Goal: Task Accomplishment & Management: Use online tool/utility

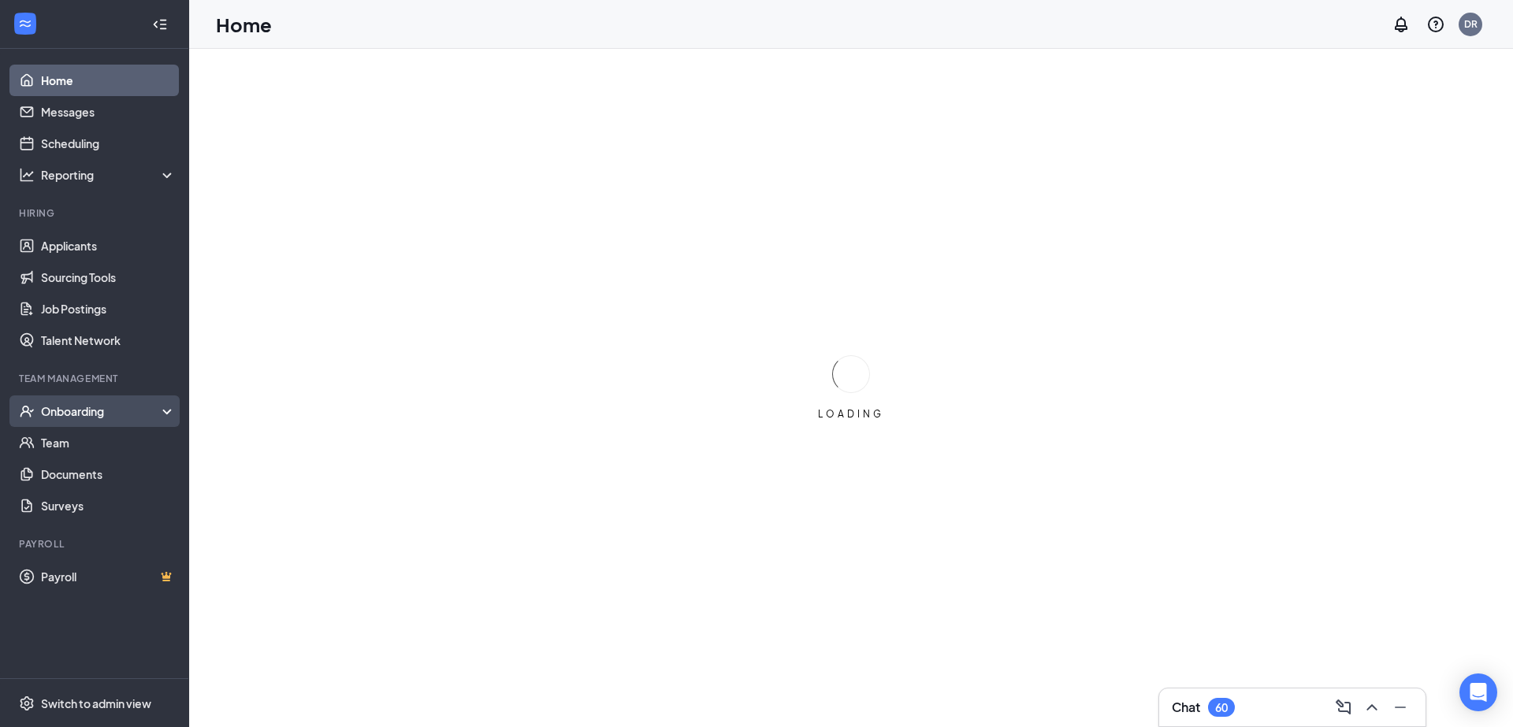
click at [91, 403] on div "Onboarding" at bounding box center [94, 412] width 189 height 32
click at [74, 416] on div "Onboarding" at bounding box center [101, 411] width 121 height 16
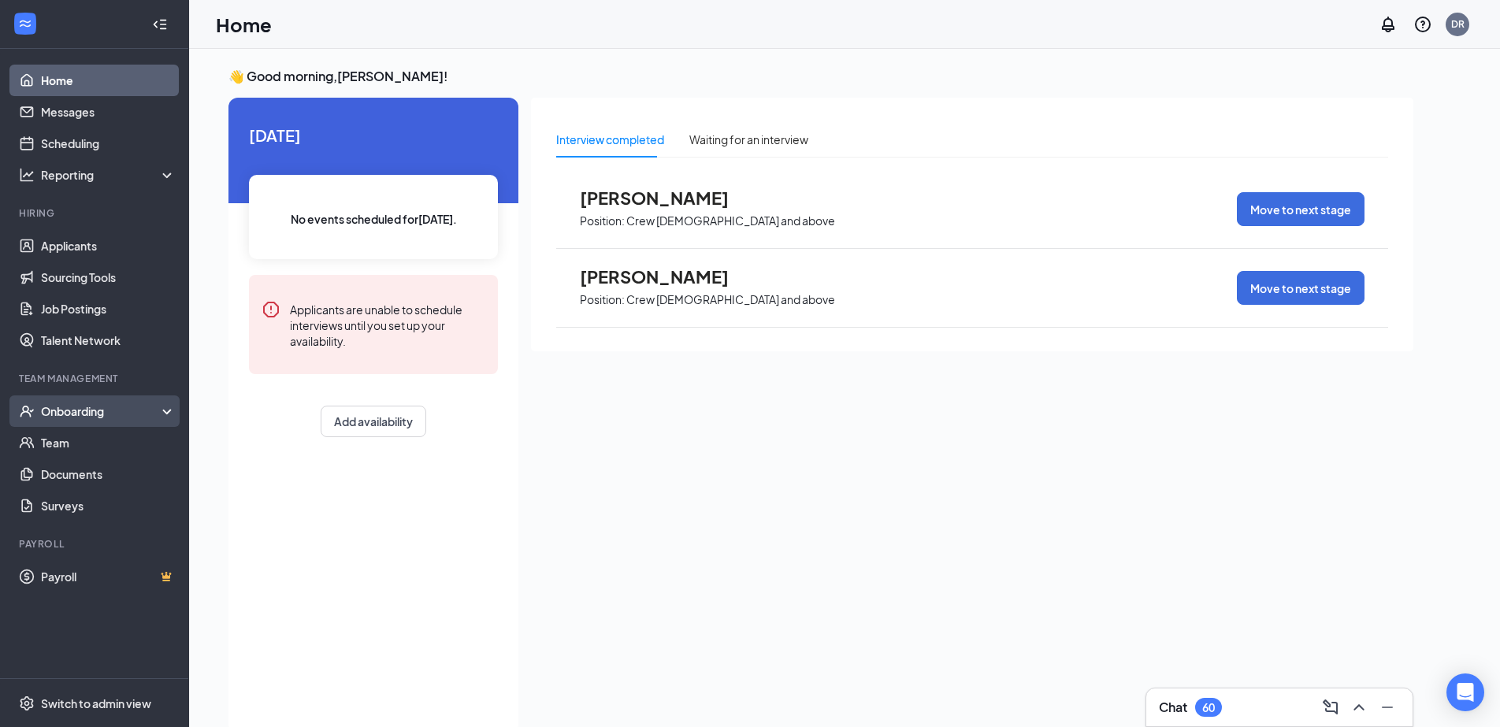
click at [83, 407] on div "Onboarding" at bounding box center [101, 411] width 121 height 16
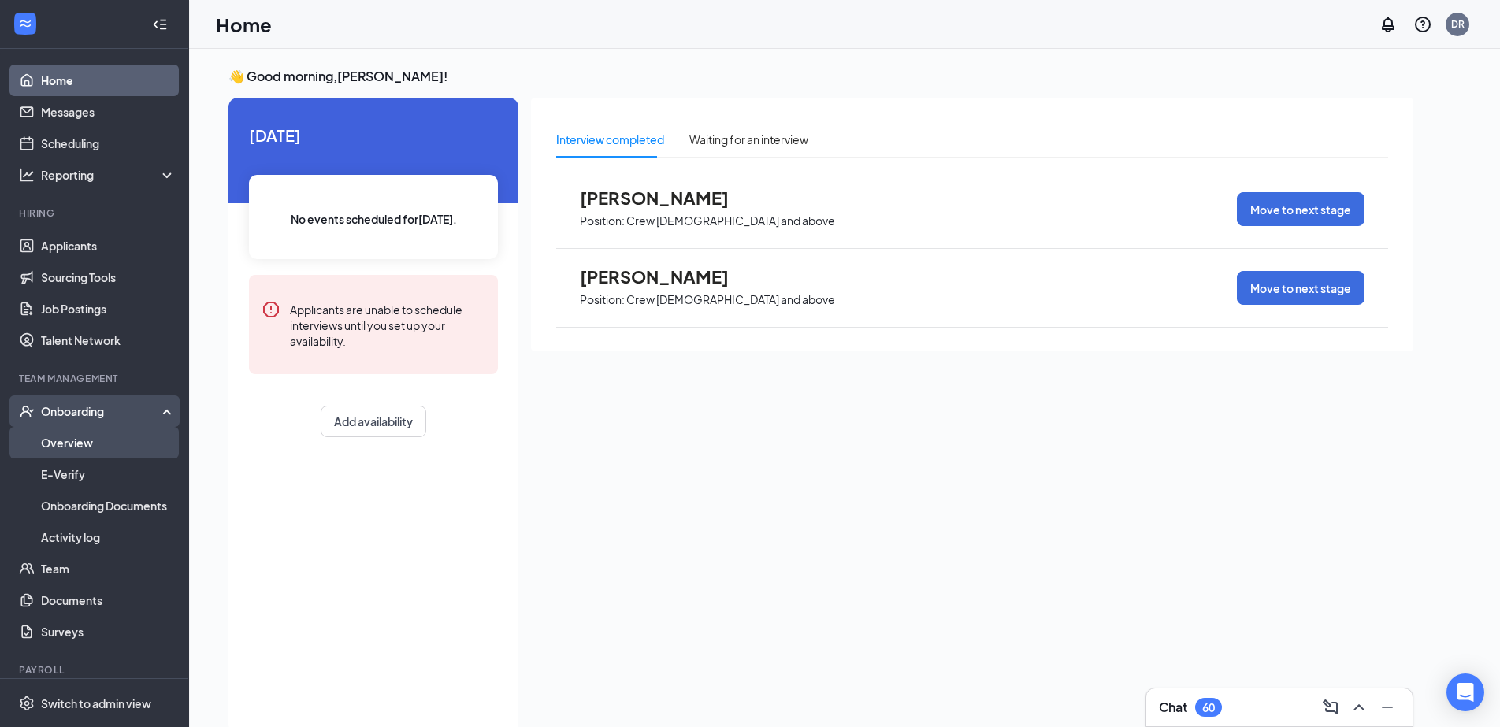
click at [65, 438] on link "Overview" at bounding box center [108, 443] width 135 height 32
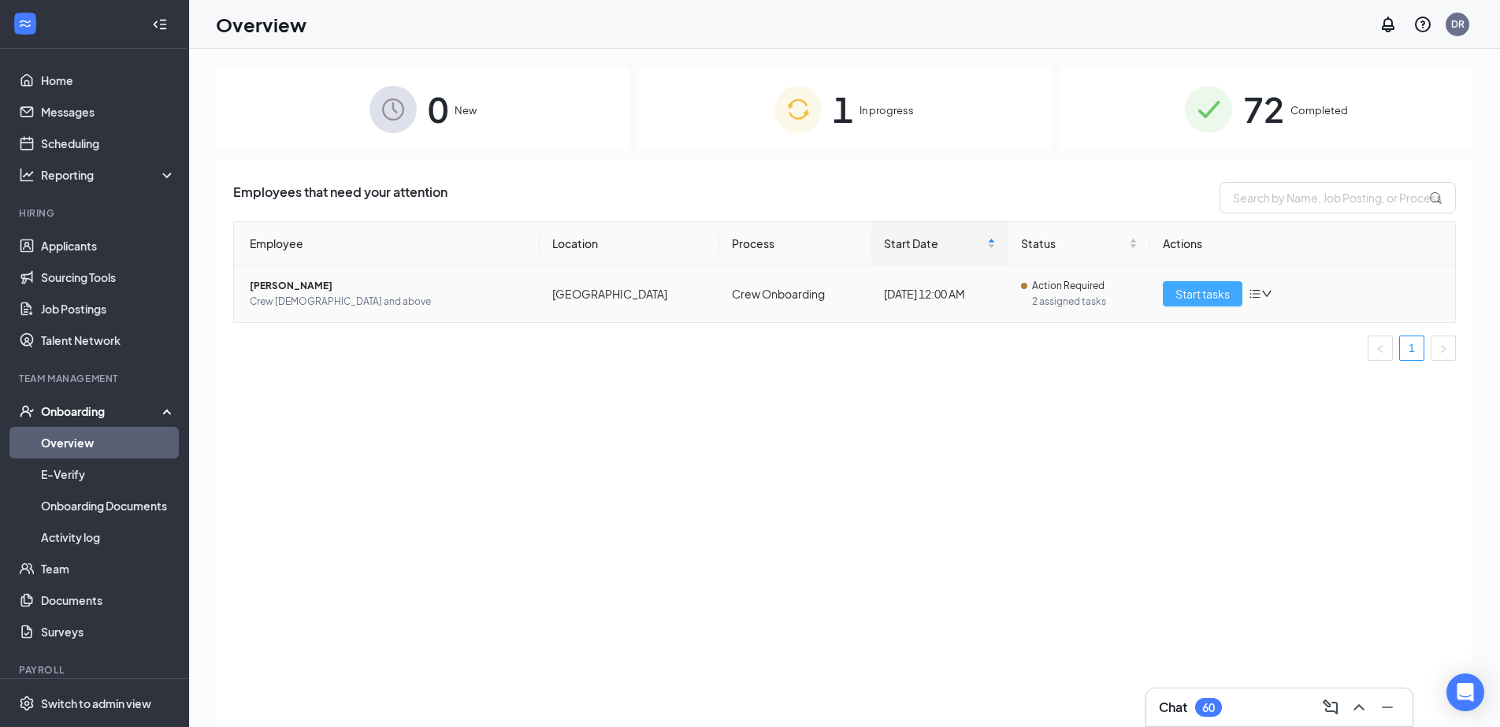
click at [1198, 288] on span "Start tasks" at bounding box center [1203, 293] width 54 height 17
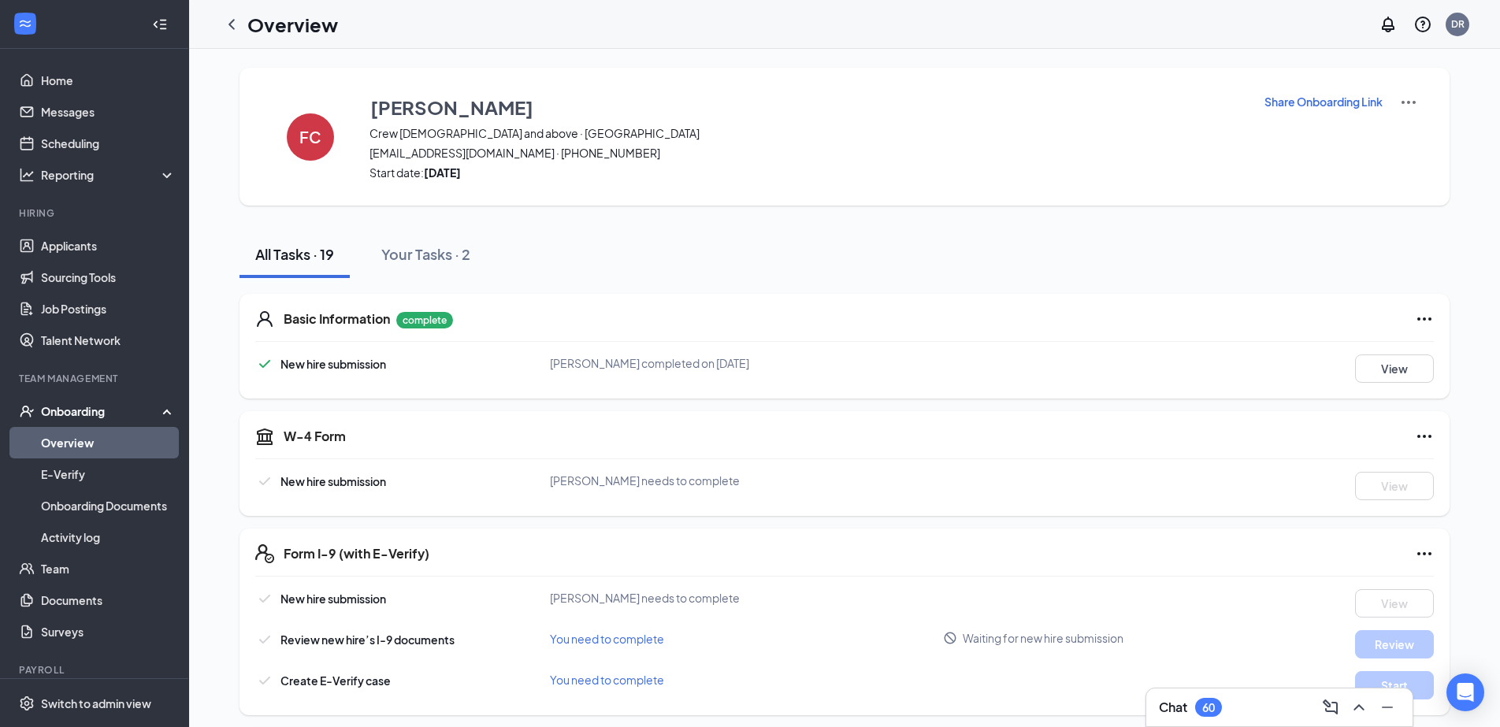
click at [627, 170] on span "Start date: [DATE]" at bounding box center [807, 173] width 875 height 16
click at [84, 249] on link "Applicants" at bounding box center [108, 246] width 135 height 32
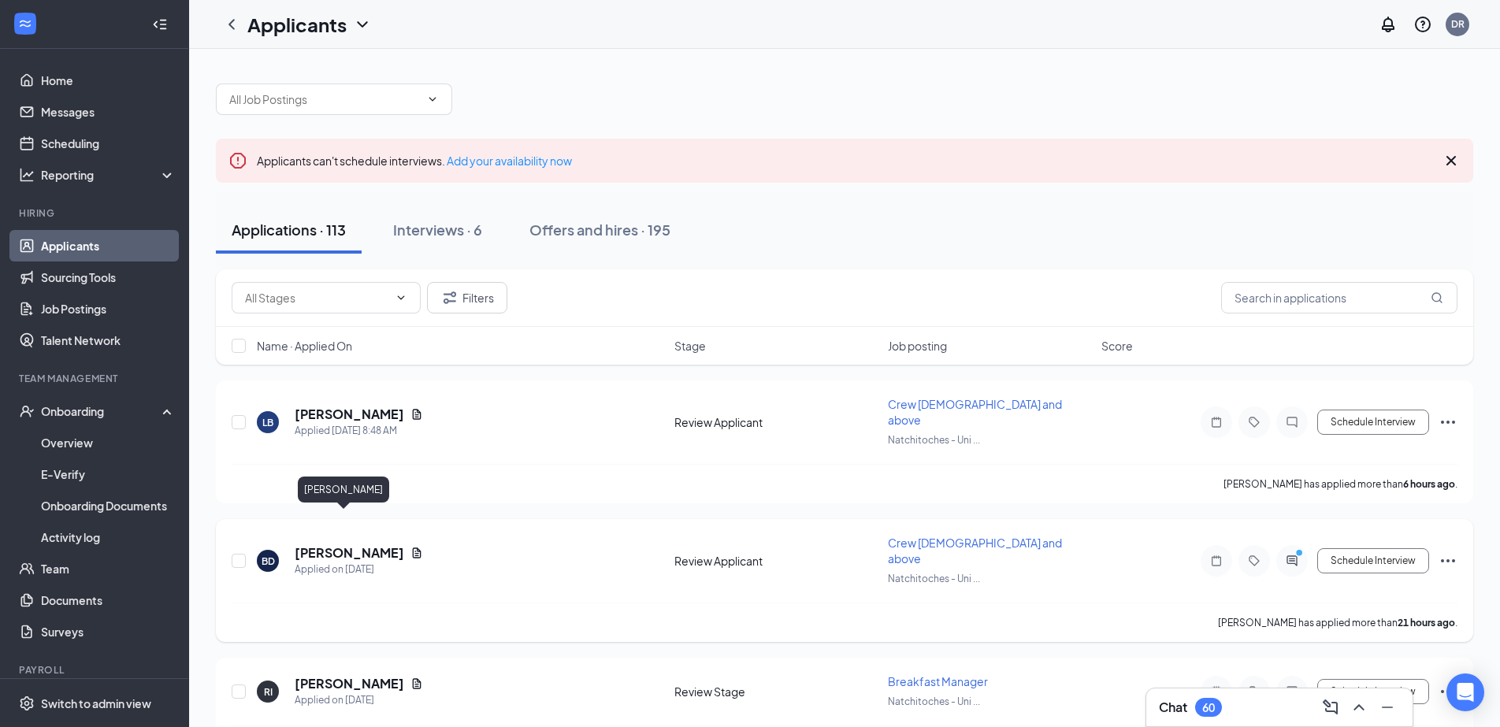
click at [334, 544] on h5 "[PERSON_NAME]" at bounding box center [350, 552] width 110 height 17
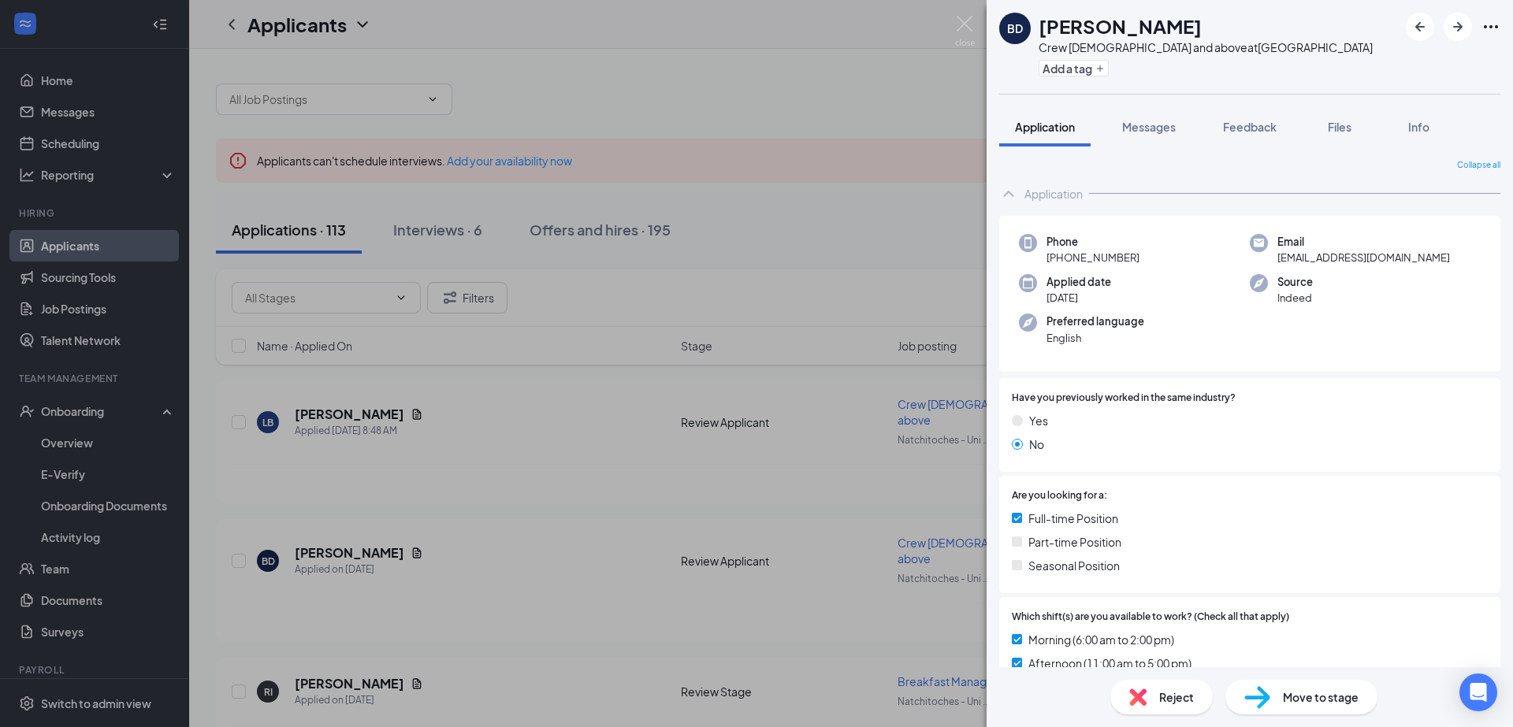
click at [537, 547] on div "BD [PERSON_NAME] Crew [DEMOGRAPHIC_DATA] and above at [GEOGRAPHIC_DATA] Add a t…" at bounding box center [756, 363] width 1513 height 727
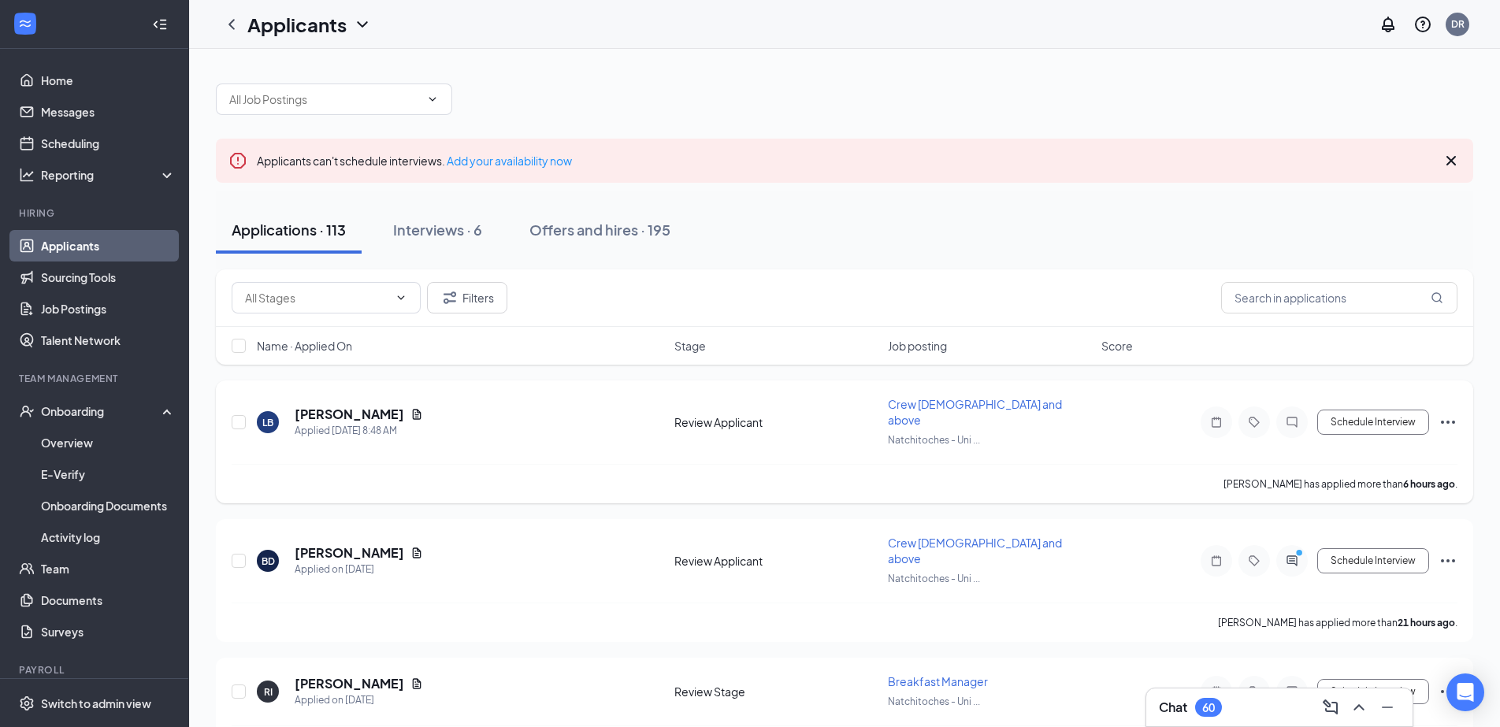
click at [330, 406] on h5 "[PERSON_NAME]" at bounding box center [350, 414] width 110 height 17
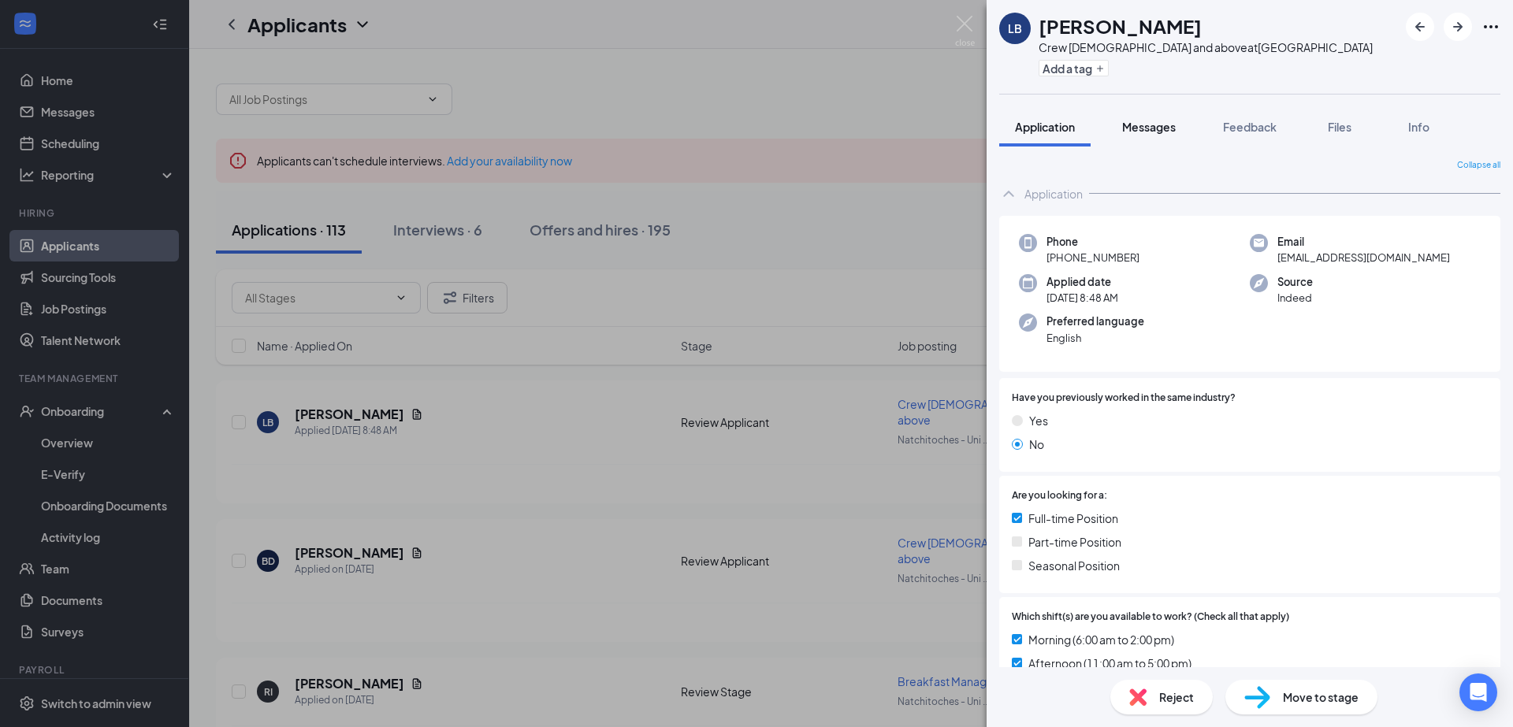
click at [1158, 123] on span "Messages" at bounding box center [1149, 127] width 54 height 14
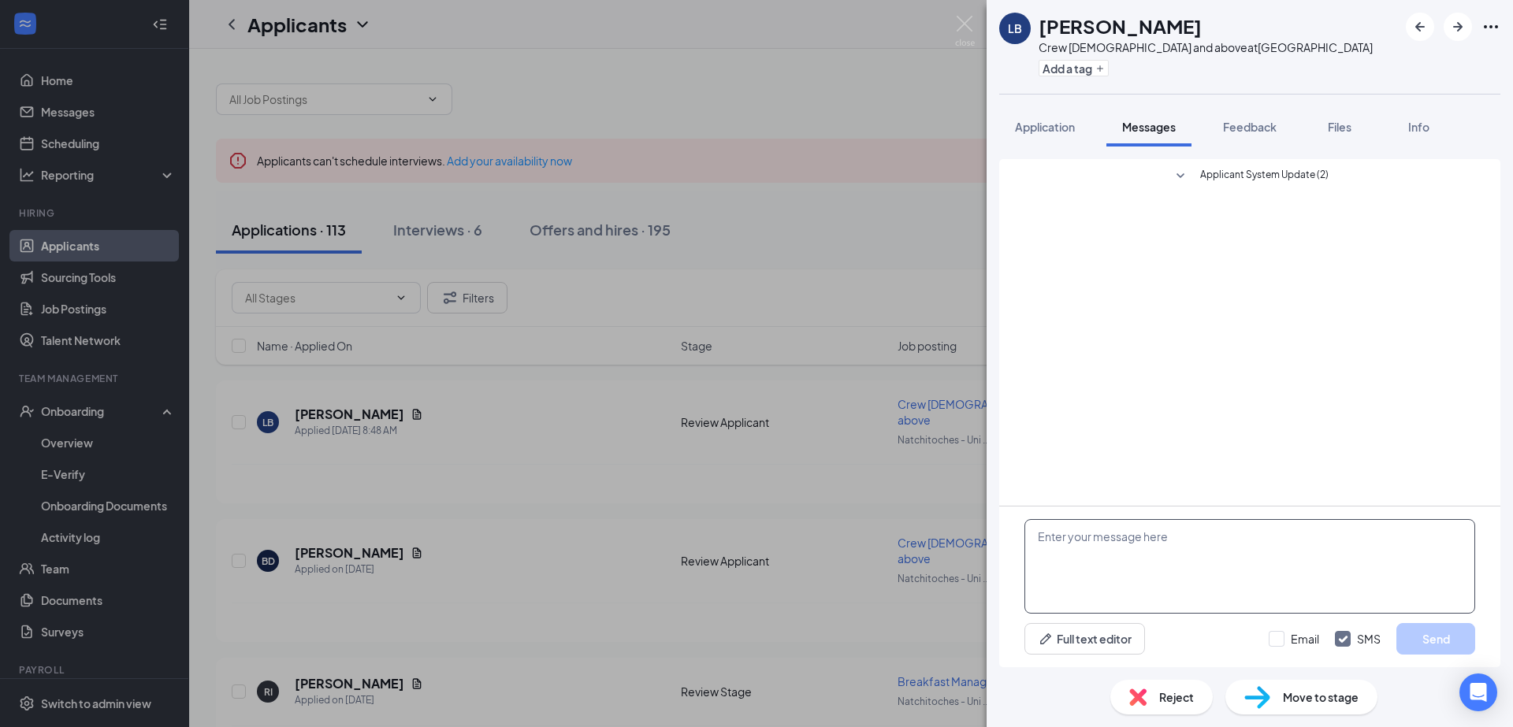
click at [1131, 533] on textarea at bounding box center [1249, 566] width 451 height 95
click at [1171, 540] on textarea "Good afternoon, Are you avaiasvle for an inteview [DATE]?" at bounding box center [1249, 566] width 451 height 95
click at [1190, 503] on div "Applicant System Update (2)" at bounding box center [1249, 332] width 501 height 347
click at [1257, 538] on textarea "Good afternoon, Are you available for an inteview [DATE]?" at bounding box center [1249, 566] width 451 height 95
drag, startPoint x: 1353, startPoint y: 536, endPoint x: 1193, endPoint y: 526, distance: 160.3
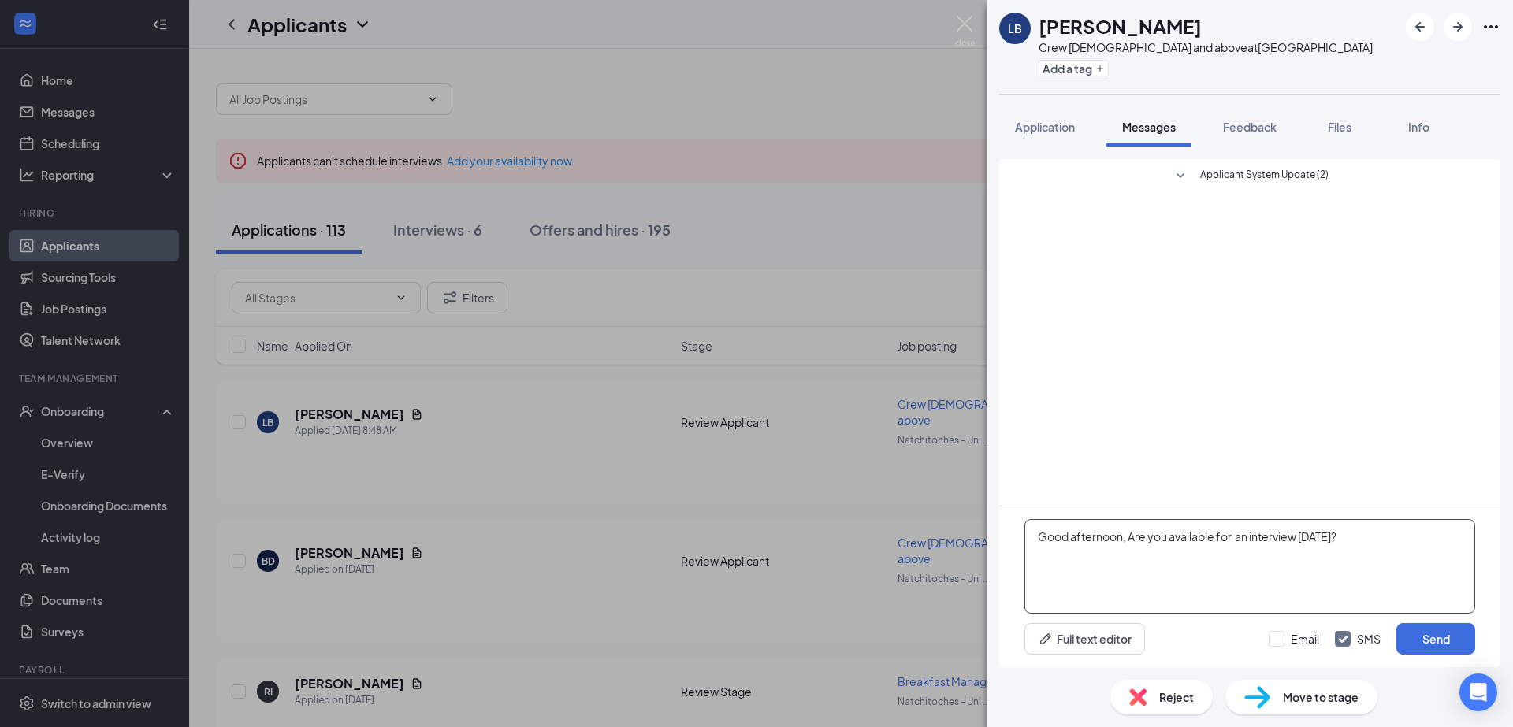
click at [1024, 519] on textarea "Good afternoon, Are you available for an interview [DATE]?" at bounding box center [1249, 566] width 451 height 95
type textarea "Good afternoon, Are you available for an interview [DATE]?"
click at [1087, 407] on div "Applicant System Update (2)" at bounding box center [1249, 332] width 501 height 347
click at [1456, 637] on button "Send" at bounding box center [1435, 639] width 79 height 32
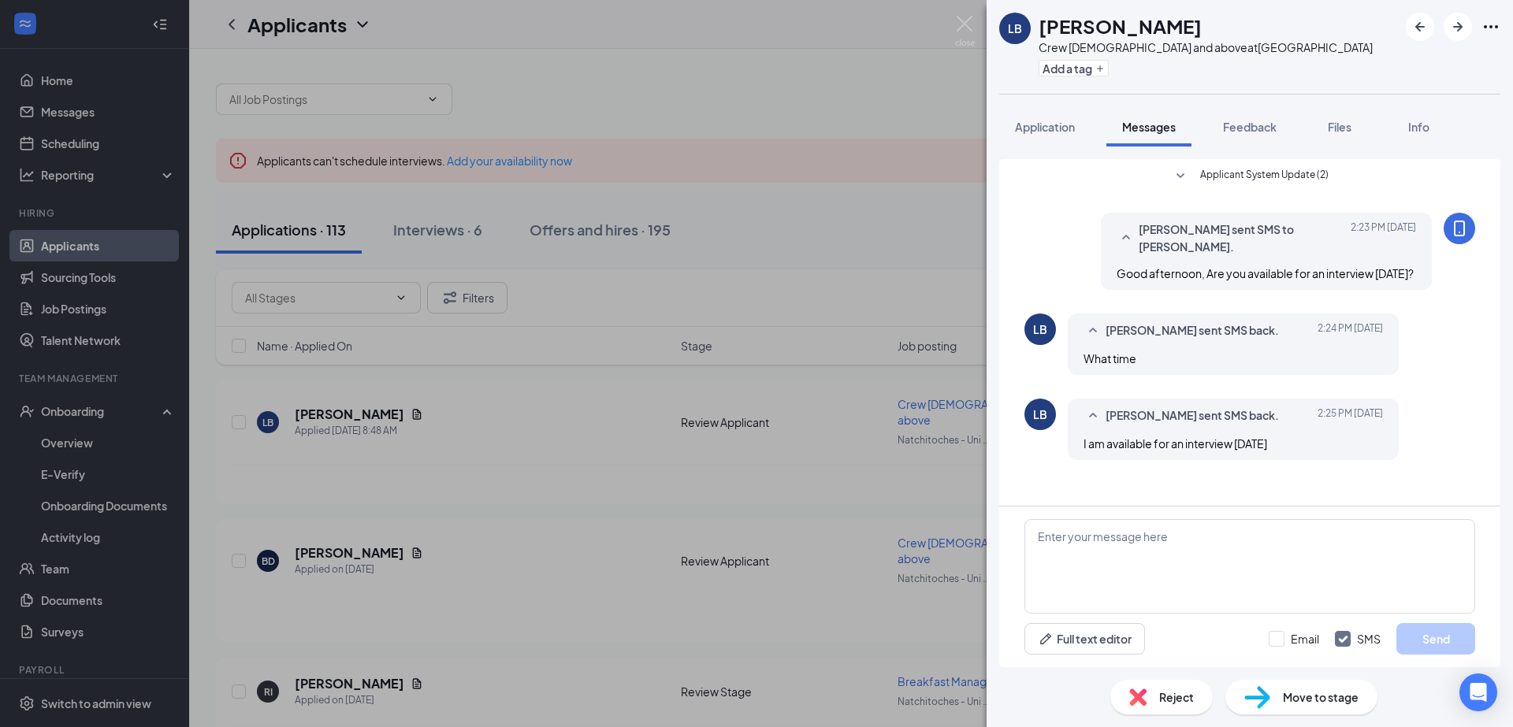
click at [691, 90] on div "LB [PERSON_NAME] Crew [DEMOGRAPHIC_DATA] and above at [GEOGRAPHIC_DATA] Add a t…" at bounding box center [756, 363] width 1513 height 727
click at [664, 414] on div "LB [PERSON_NAME] Applied [DATE] 8:48 AM" at bounding box center [464, 422] width 414 height 33
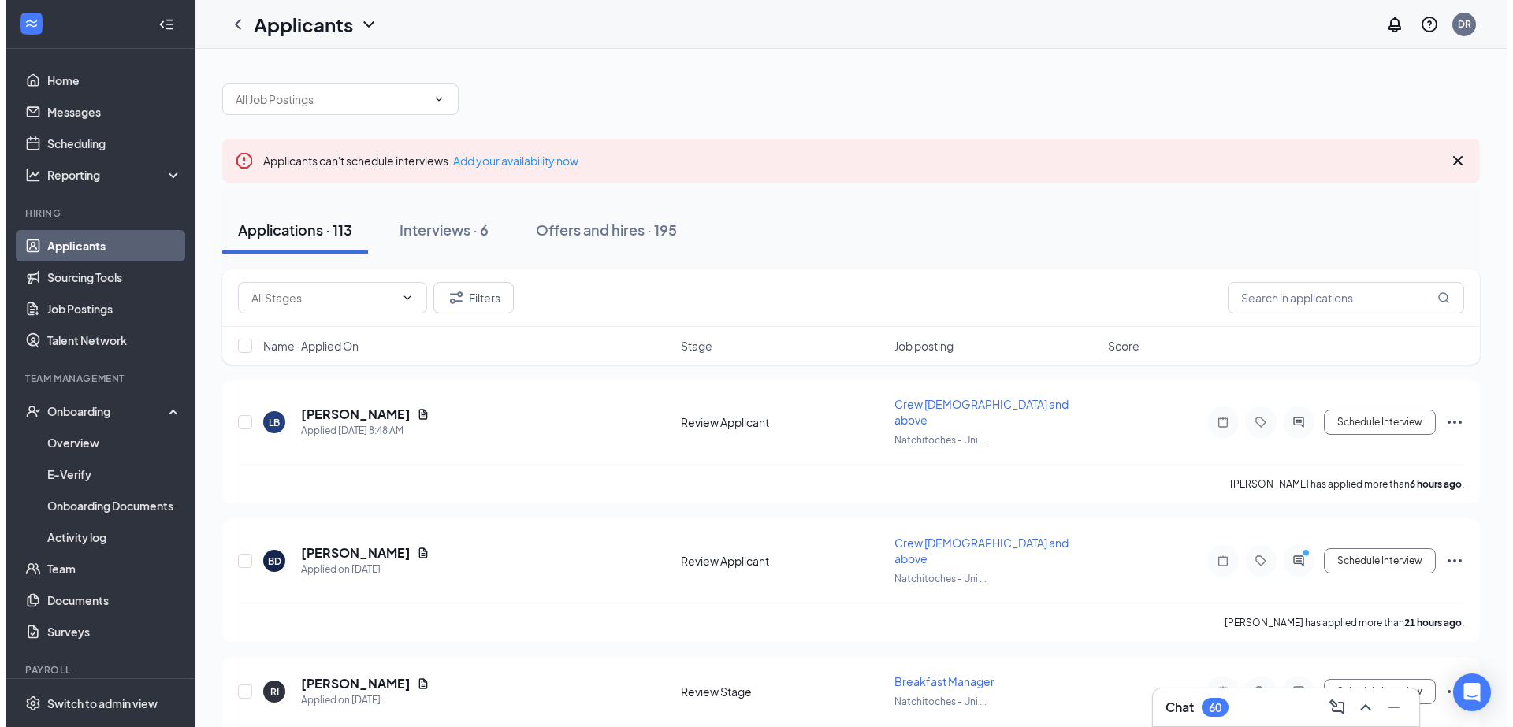
scroll to position [47, 0]
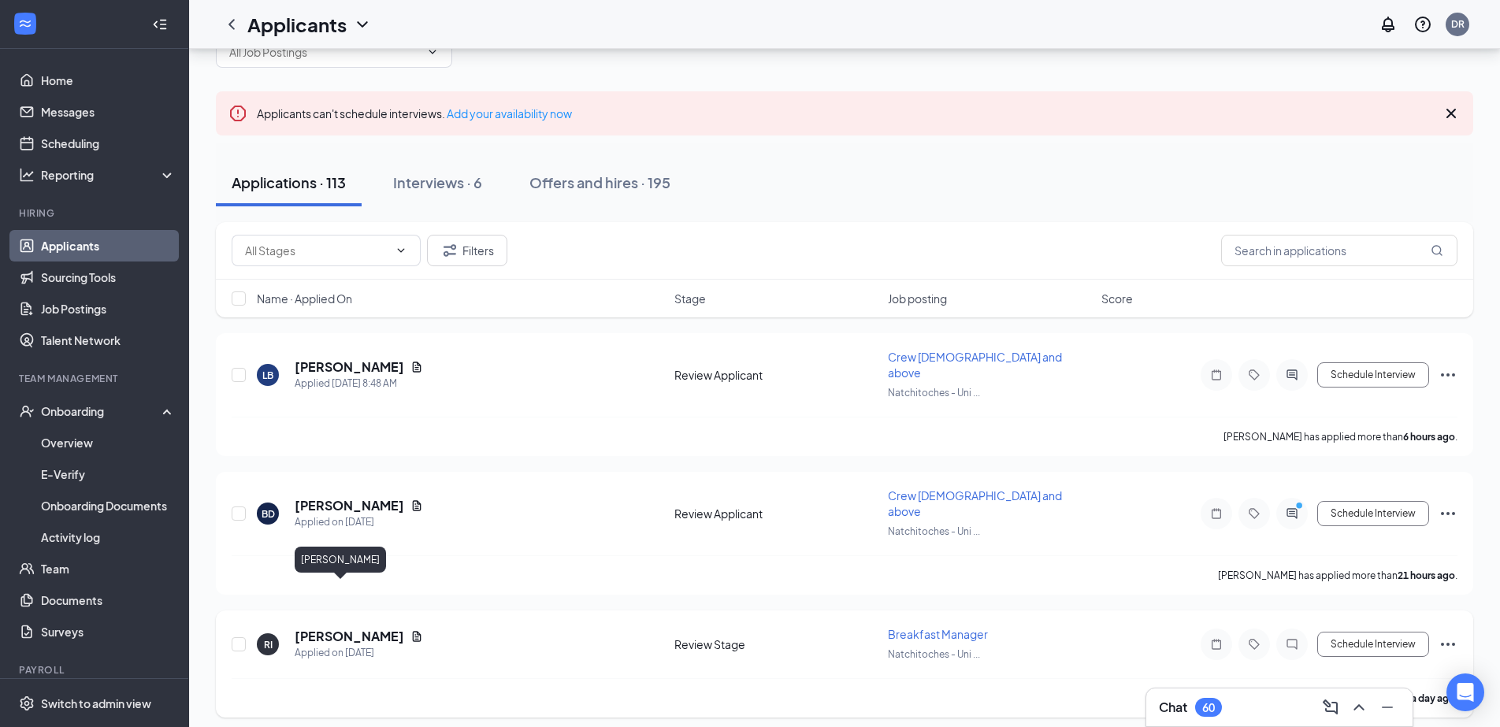
click at [326, 628] on h5 "[PERSON_NAME]" at bounding box center [350, 636] width 110 height 17
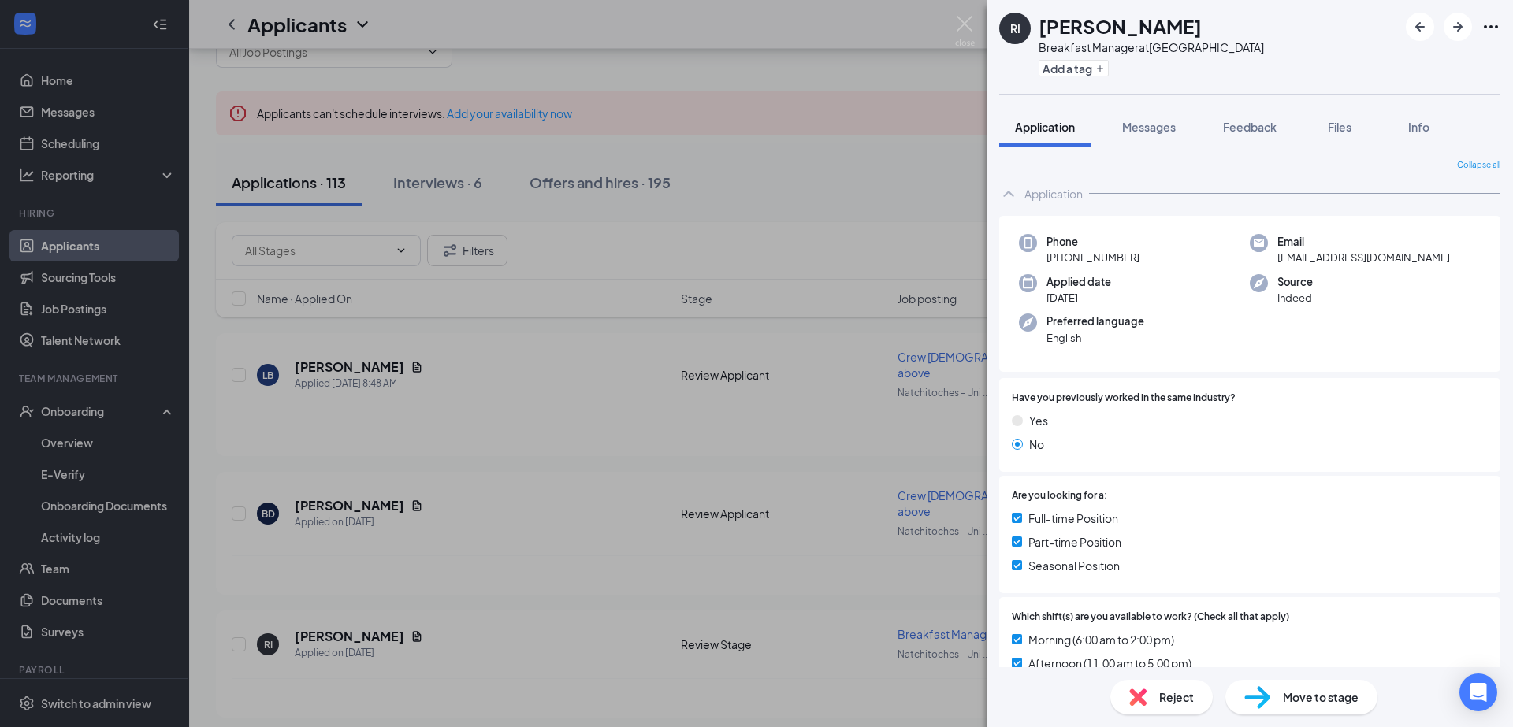
scroll to position [151, 0]
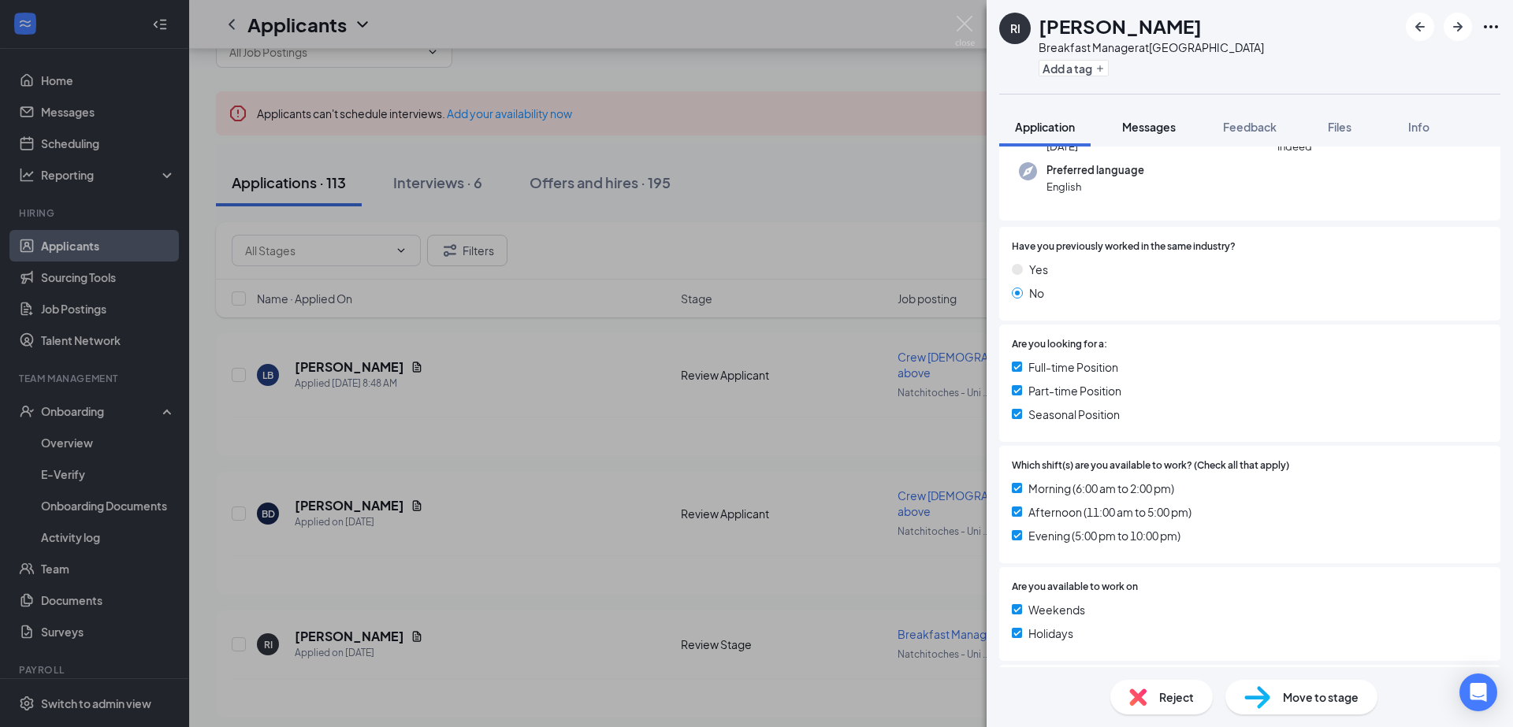
click at [1145, 124] on span "Messages" at bounding box center [1149, 127] width 54 height 14
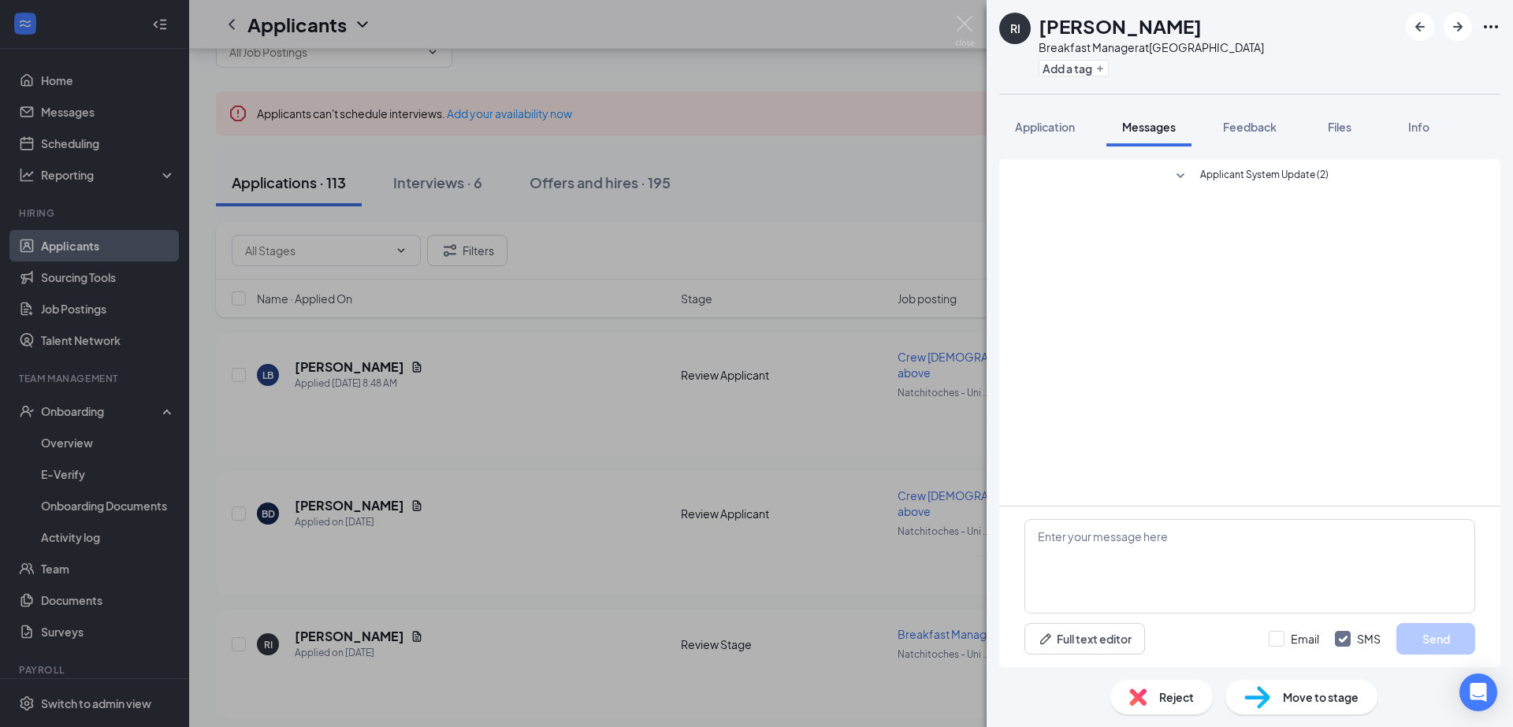
click at [582, 375] on div "RI [PERSON_NAME] Breakfast Manager at [GEOGRAPHIC_DATA] Add a tag Application M…" at bounding box center [756, 363] width 1513 height 727
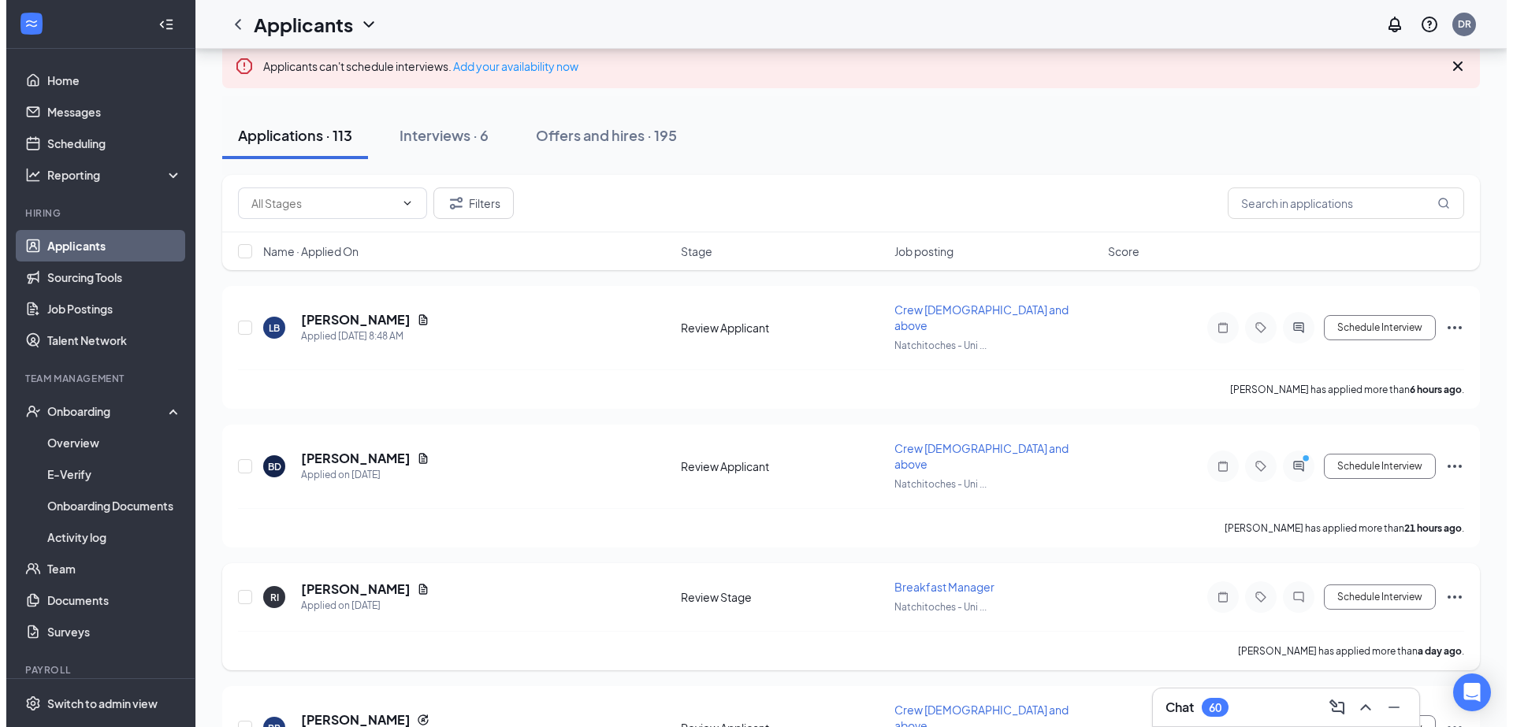
scroll to position [142, 0]
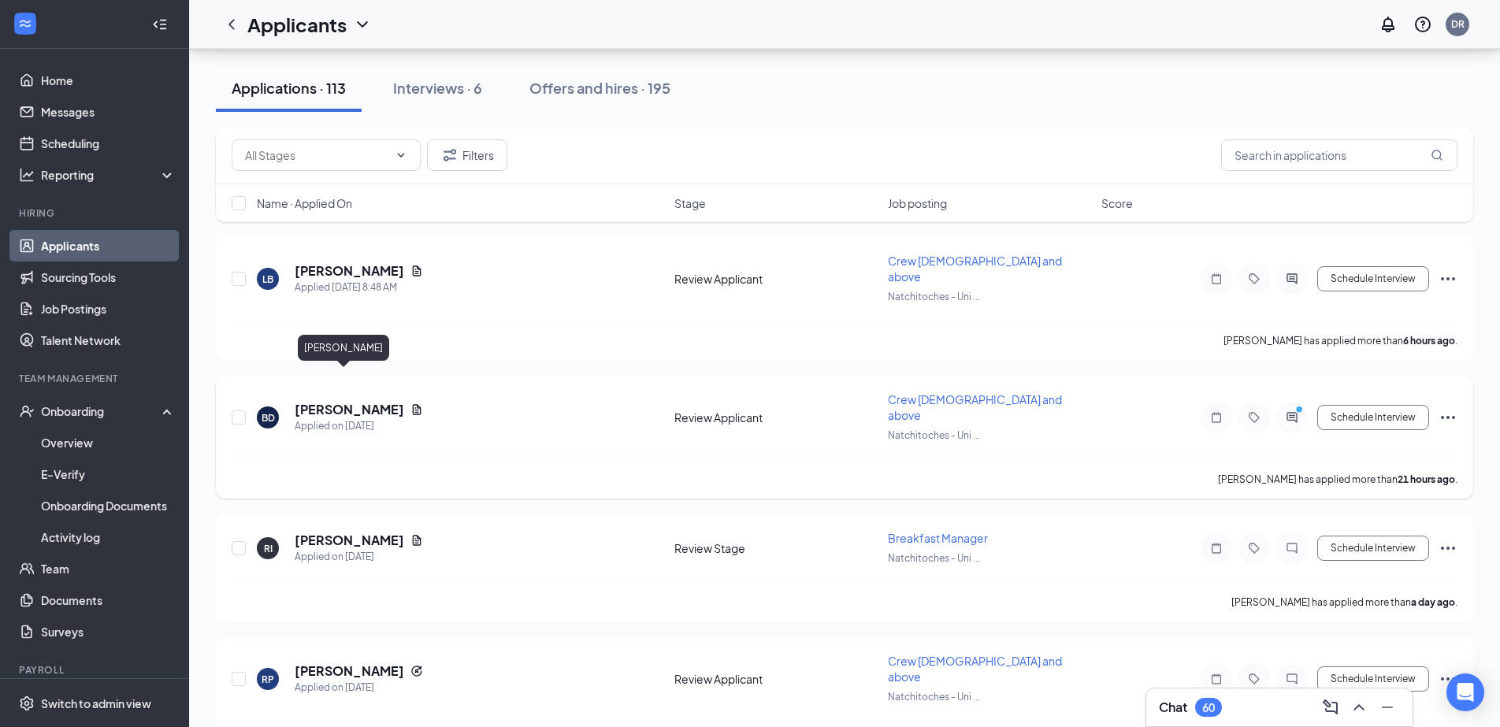
click at [346, 401] on h5 "[PERSON_NAME]" at bounding box center [350, 409] width 110 height 17
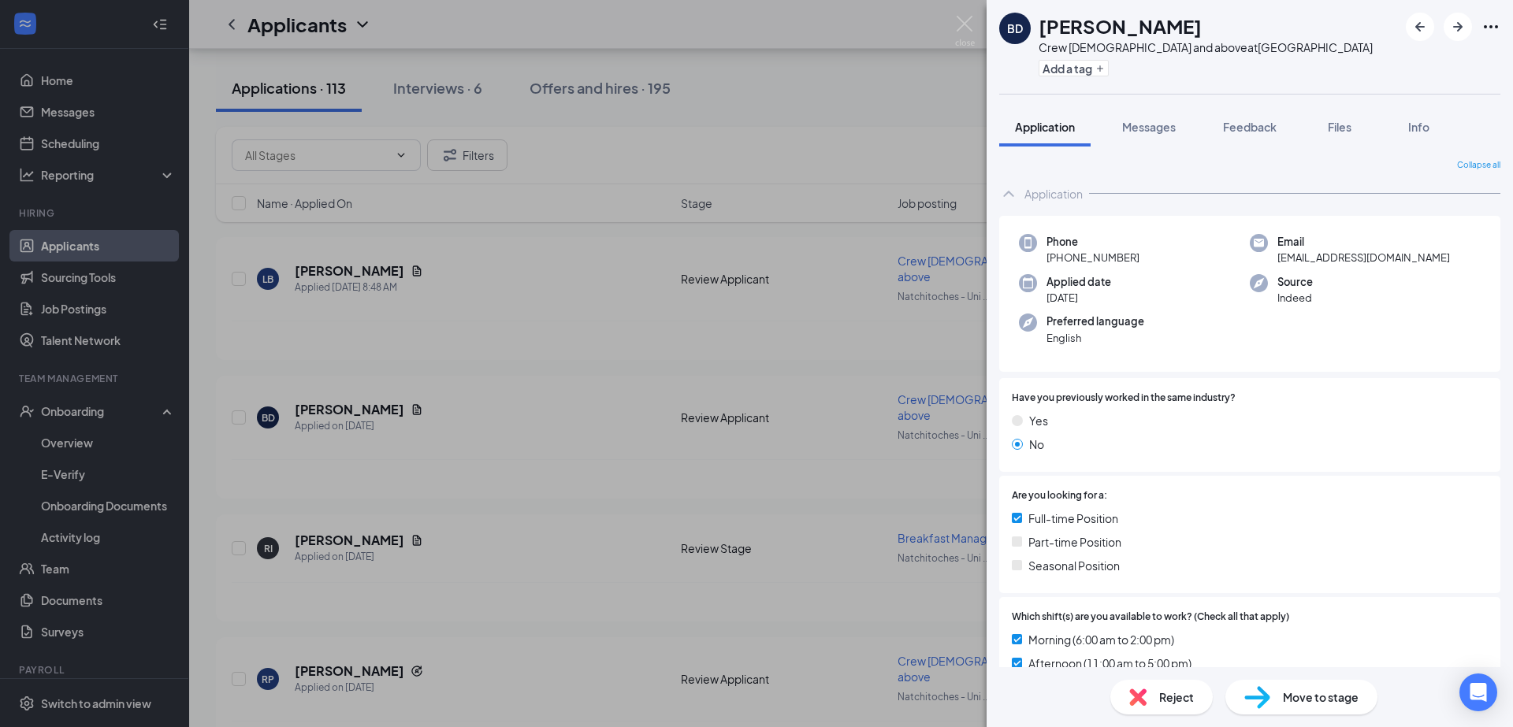
click at [441, 282] on div "BD [PERSON_NAME] Crew [DEMOGRAPHIC_DATA] and above at [GEOGRAPHIC_DATA] Add a t…" at bounding box center [756, 363] width 1513 height 727
click at [325, 258] on div "BD [PERSON_NAME] Crew [DEMOGRAPHIC_DATA] and above at [GEOGRAPHIC_DATA] Add a t…" at bounding box center [756, 363] width 1513 height 727
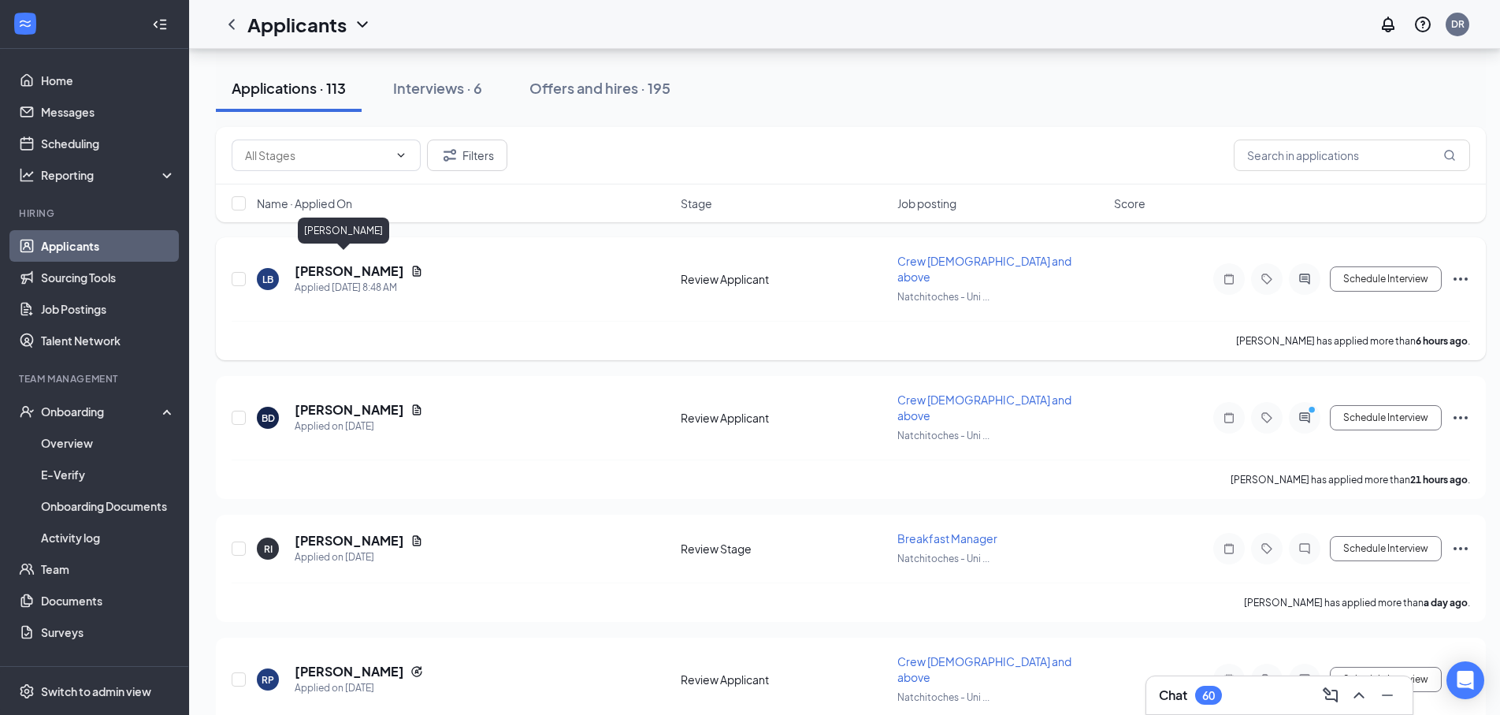
click at [346, 263] on h5 "[PERSON_NAME]" at bounding box center [350, 270] width 110 height 17
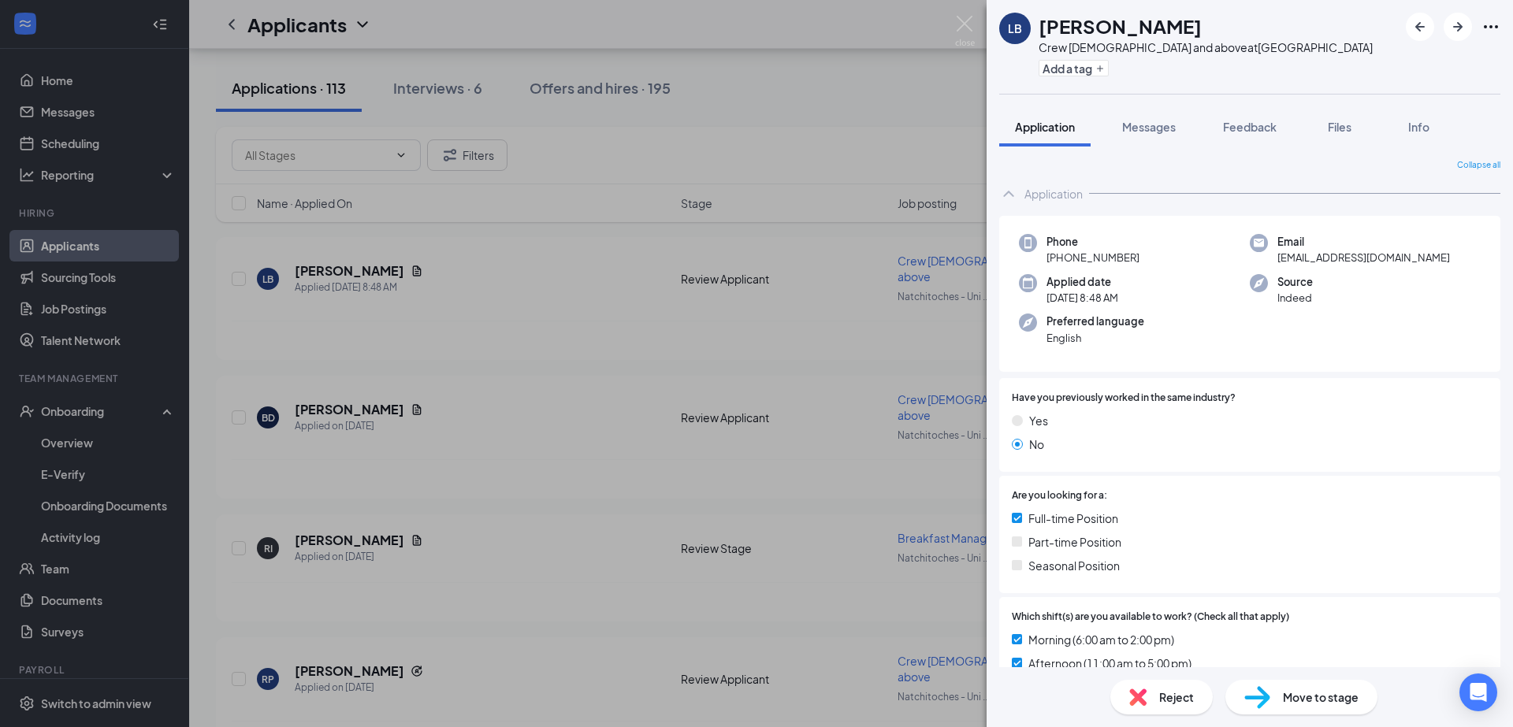
drag, startPoint x: 519, startPoint y: 477, endPoint x: 458, endPoint y: 531, distance: 81.5
click at [520, 477] on div "LB [PERSON_NAME] Crew [DEMOGRAPHIC_DATA] and above at [GEOGRAPHIC_DATA] Add a t…" at bounding box center [756, 363] width 1513 height 727
click at [457, 582] on div "[PERSON_NAME] has applied more than a day ago ." at bounding box center [851, 601] width 1239 height 39
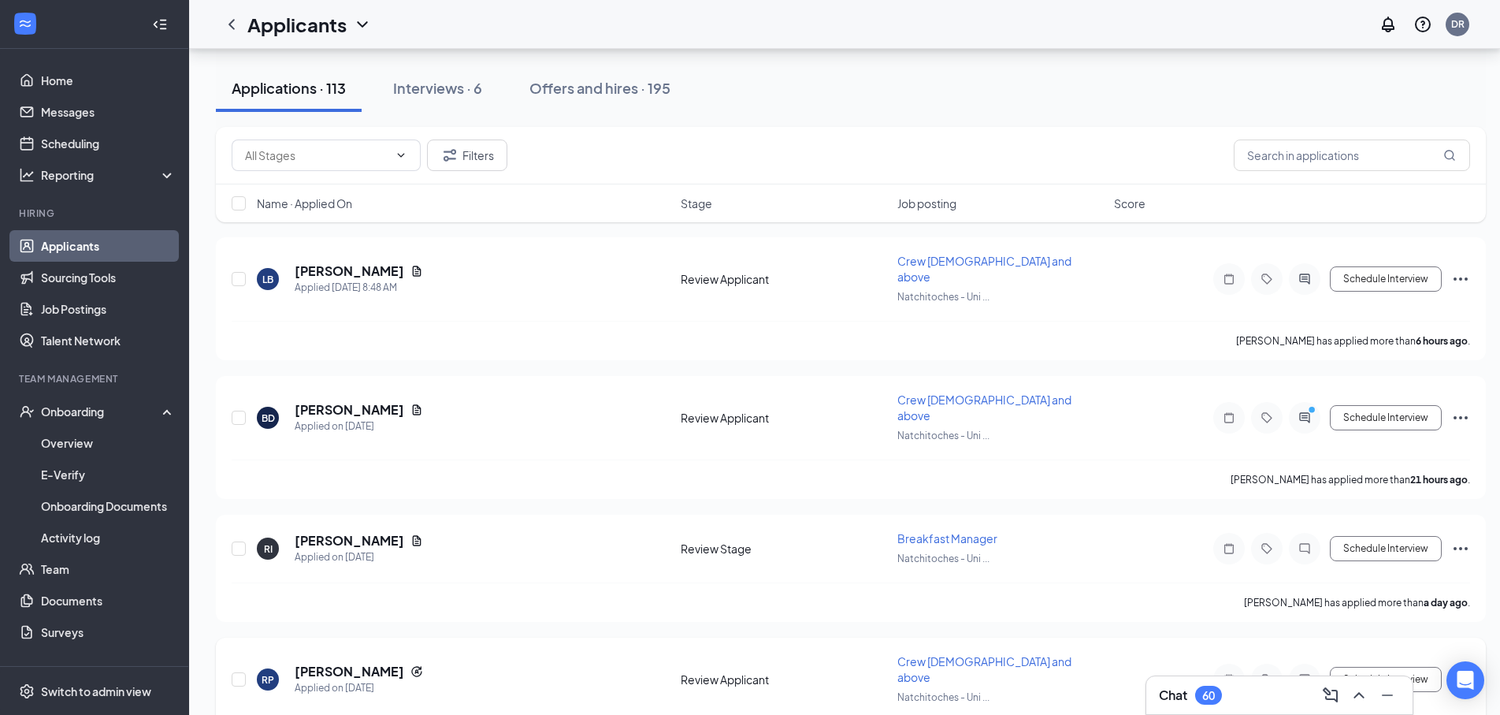
click at [331, 663] on h5 "[PERSON_NAME]" at bounding box center [350, 671] width 110 height 17
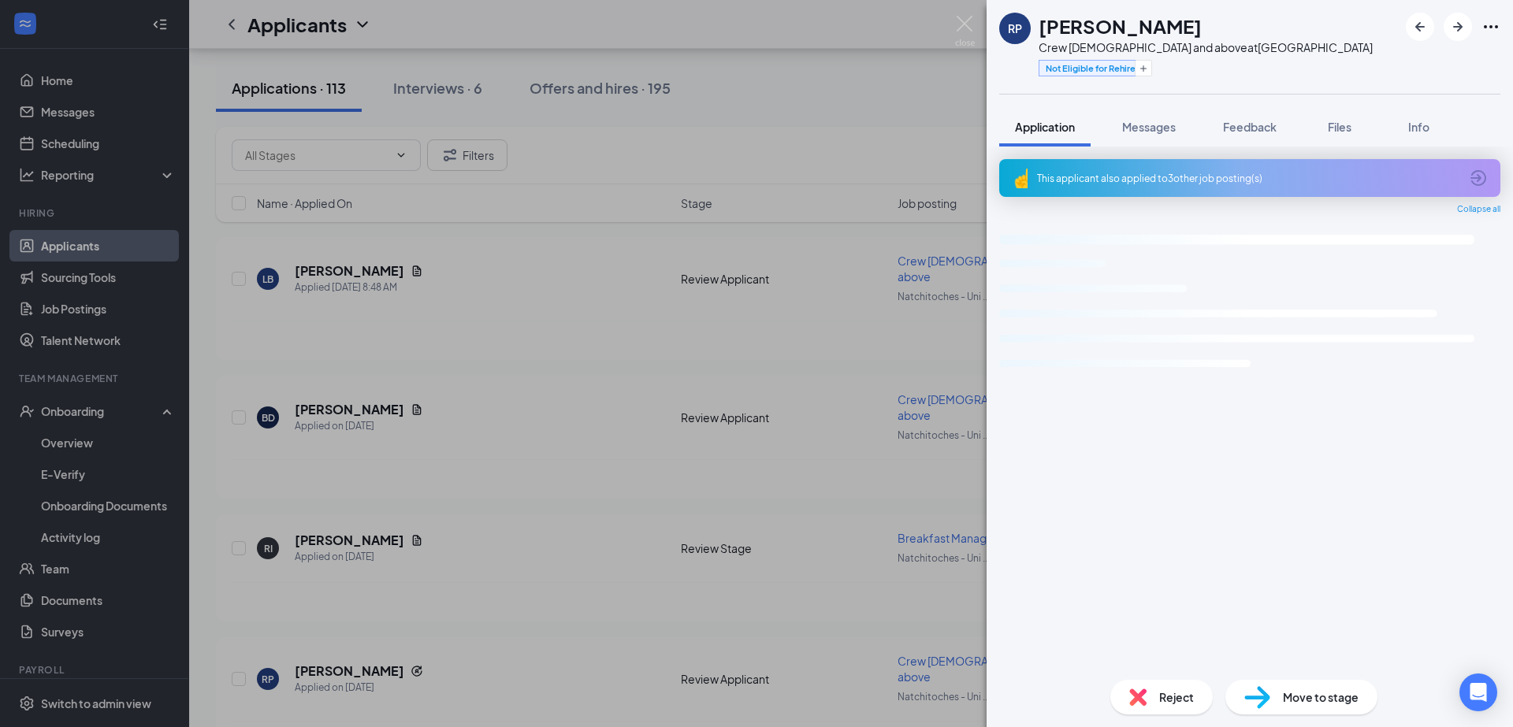
click at [320, 611] on div "RP [PERSON_NAME] Crew [DEMOGRAPHIC_DATA] and above at [GEOGRAPHIC_DATA] Not Eli…" at bounding box center [756, 363] width 1513 height 727
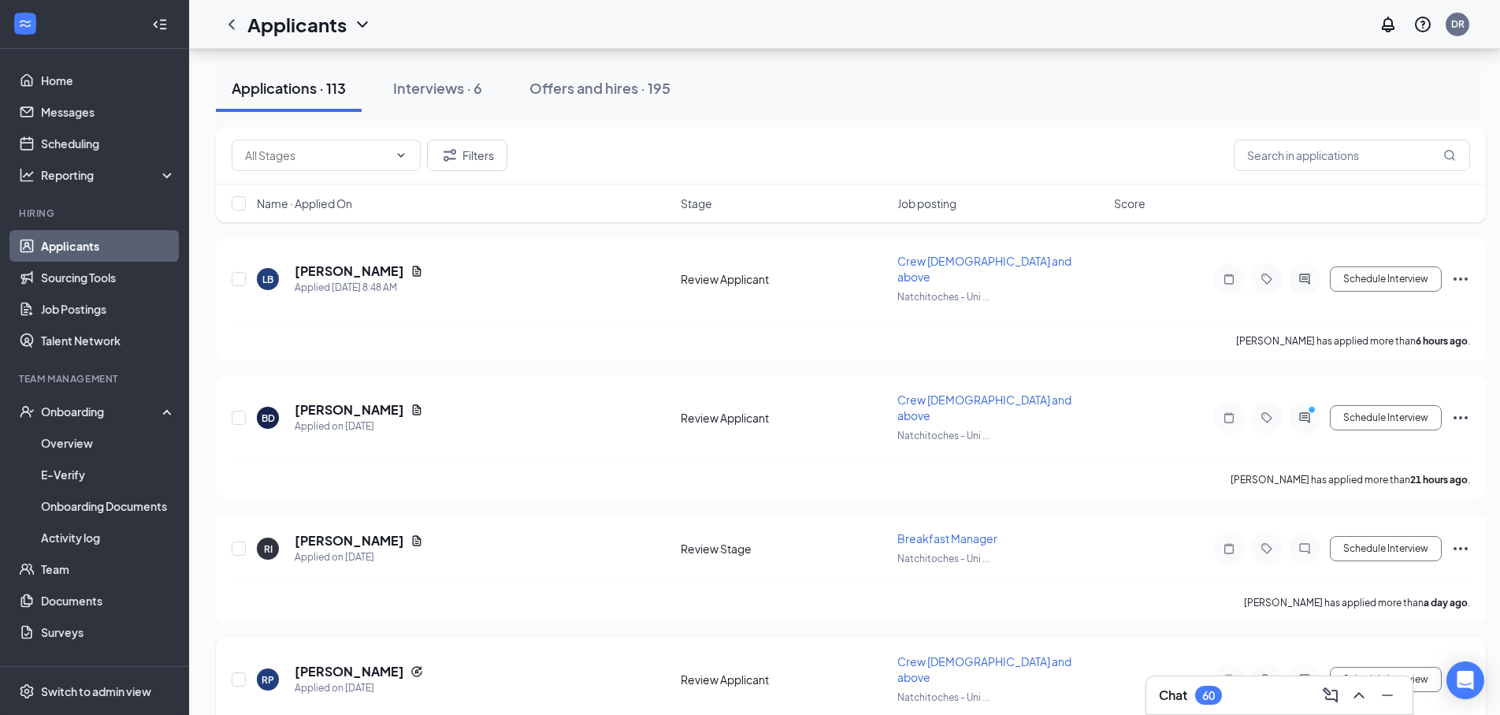
click at [324, 663] on h5 "[PERSON_NAME]" at bounding box center [350, 671] width 110 height 17
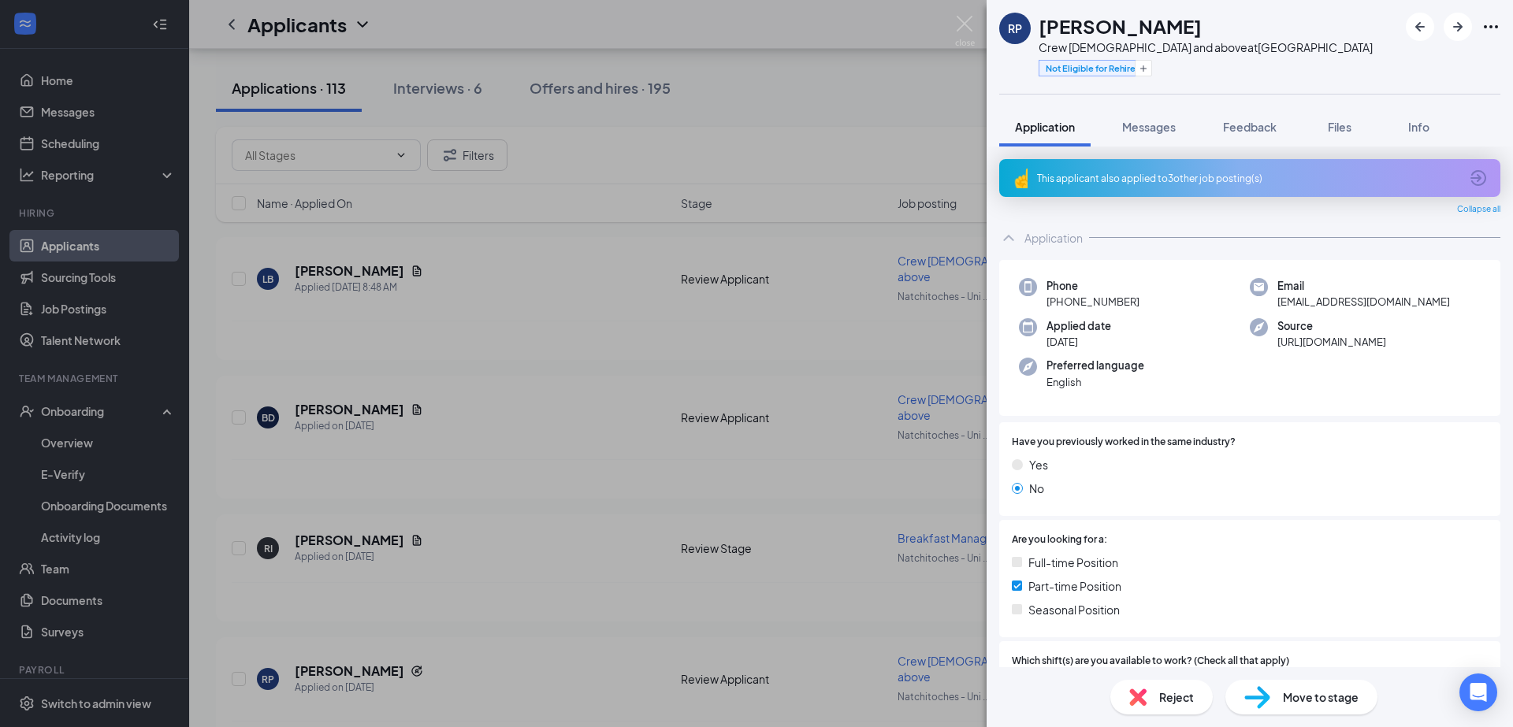
click at [595, 458] on div "RP [PERSON_NAME] Crew [DEMOGRAPHIC_DATA] and above at [GEOGRAPHIC_DATA] Not Eli…" at bounding box center [756, 363] width 1513 height 727
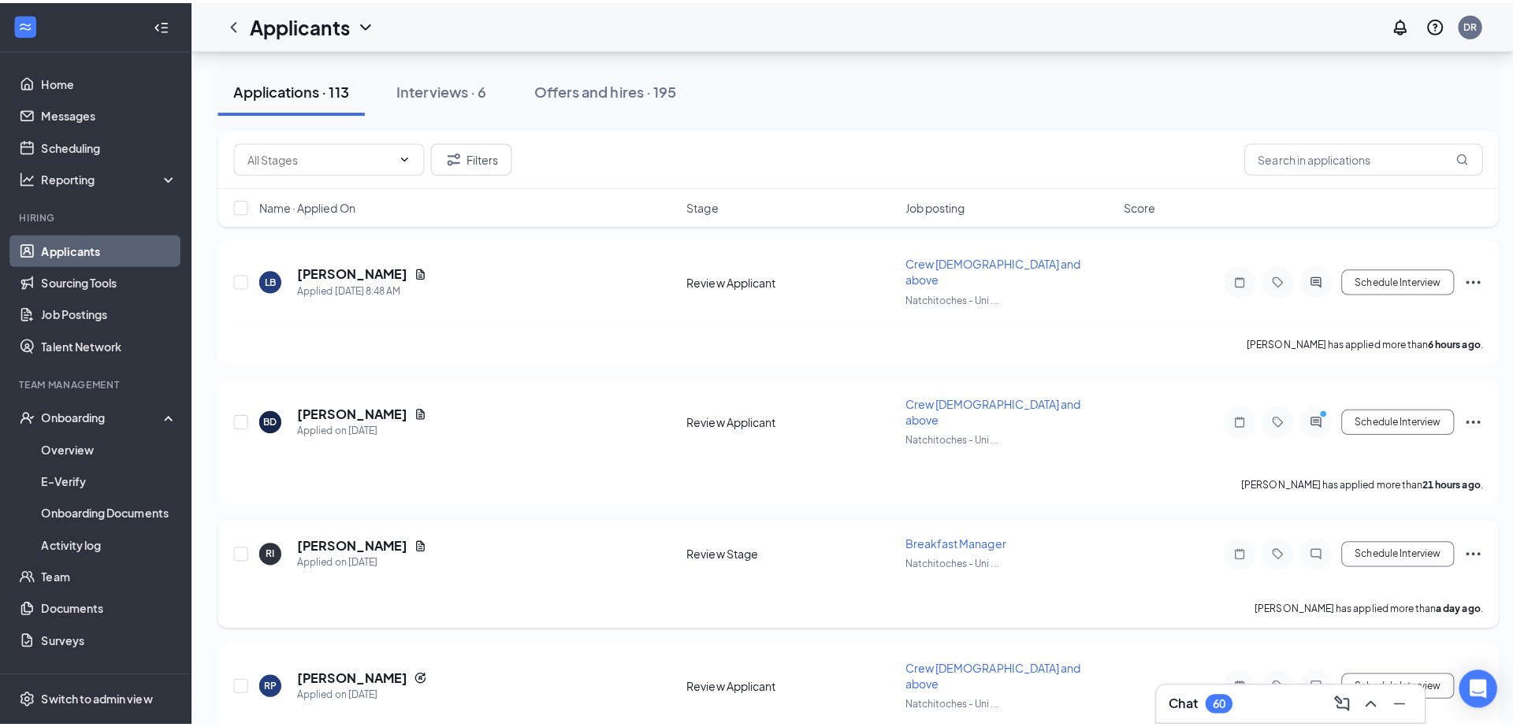
scroll to position [189, 0]
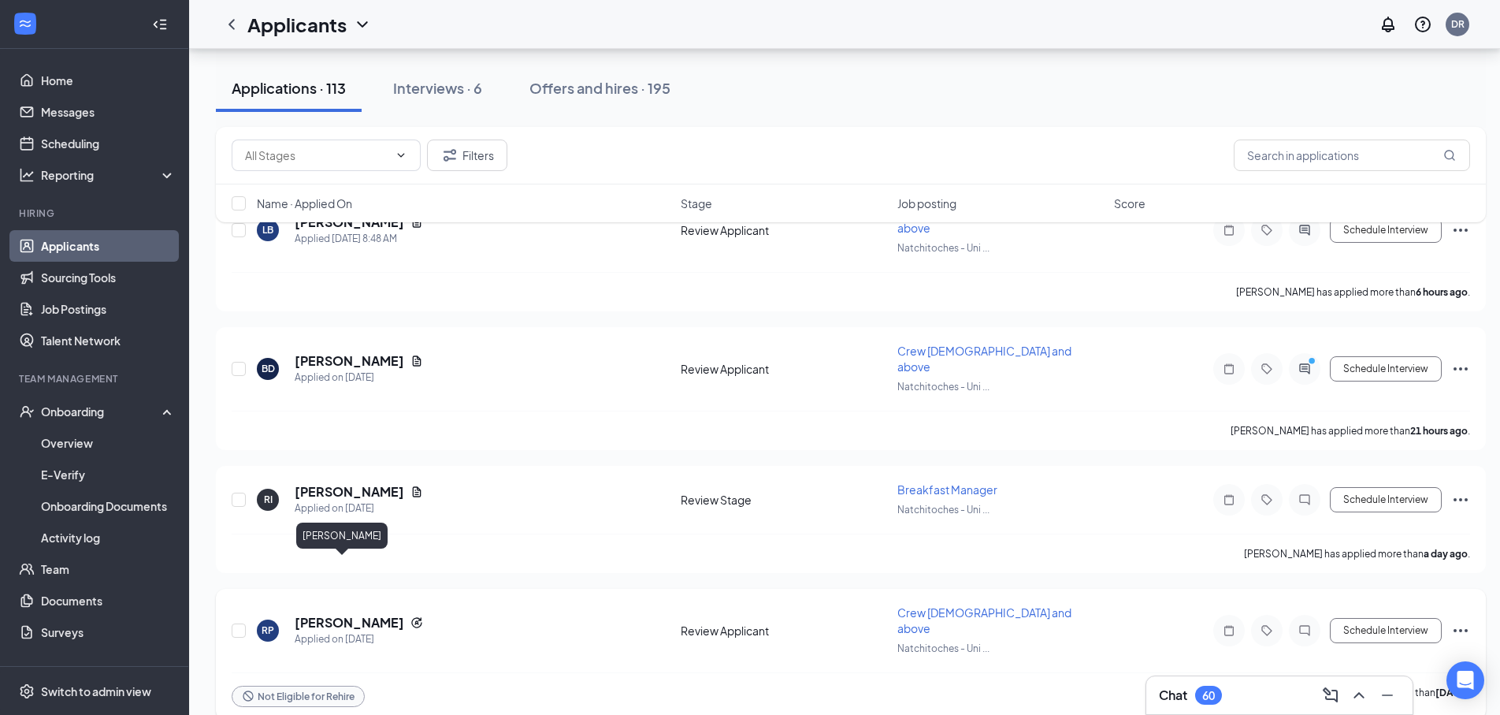
click at [322, 614] on h5 "[PERSON_NAME]" at bounding box center [350, 622] width 110 height 17
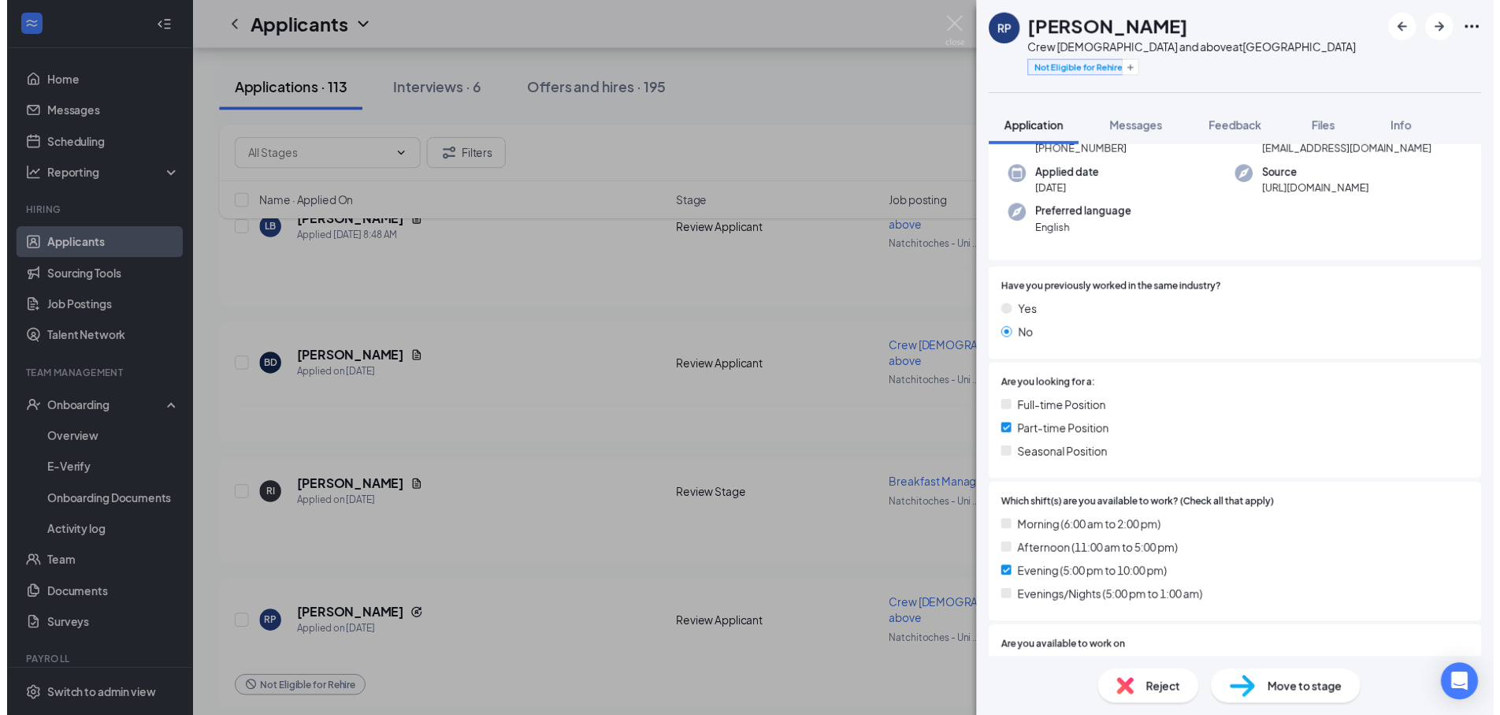
scroll to position [303, 0]
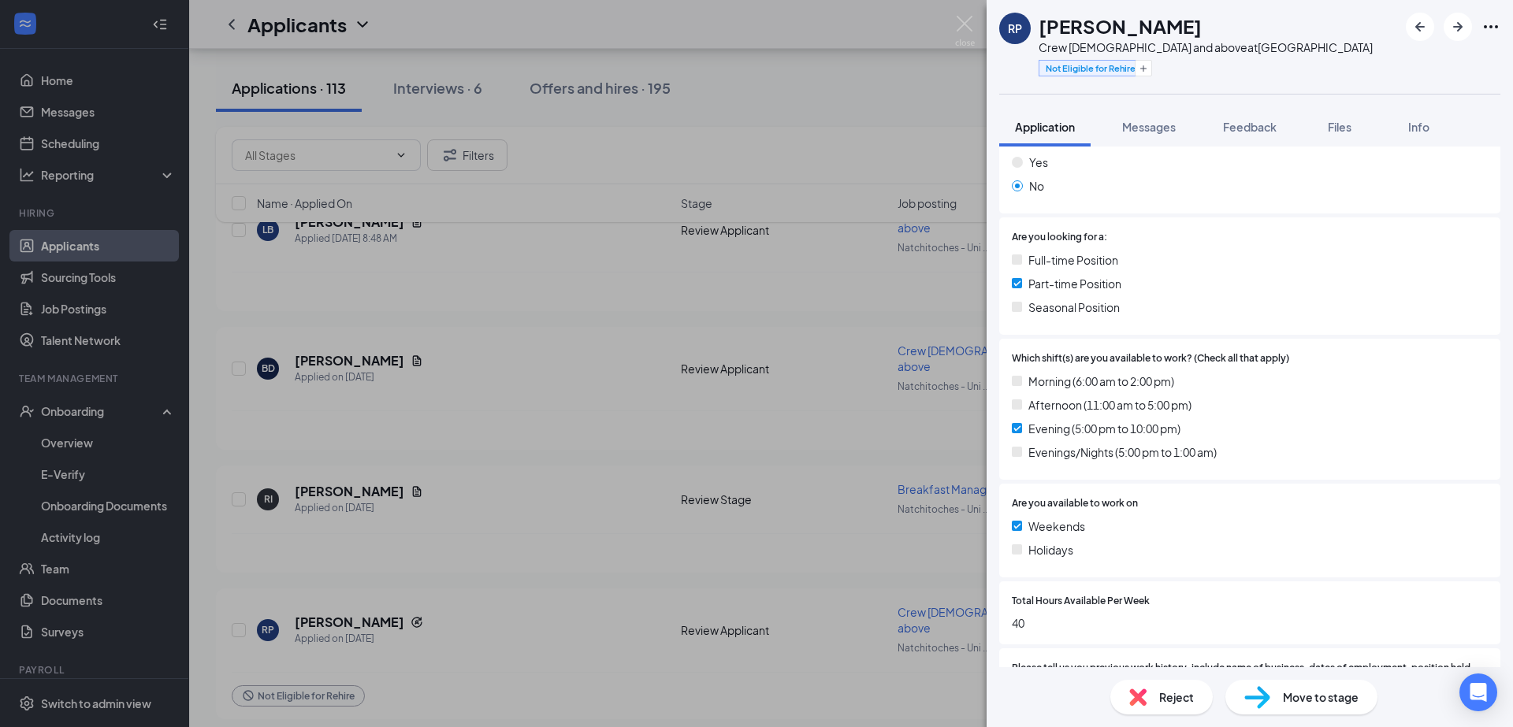
click at [351, 340] on div "RP [PERSON_NAME] Crew [DEMOGRAPHIC_DATA] and above at [GEOGRAPHIC_DATA] Not Eli…" at bounding box center [756, 363] width 1513 height 727
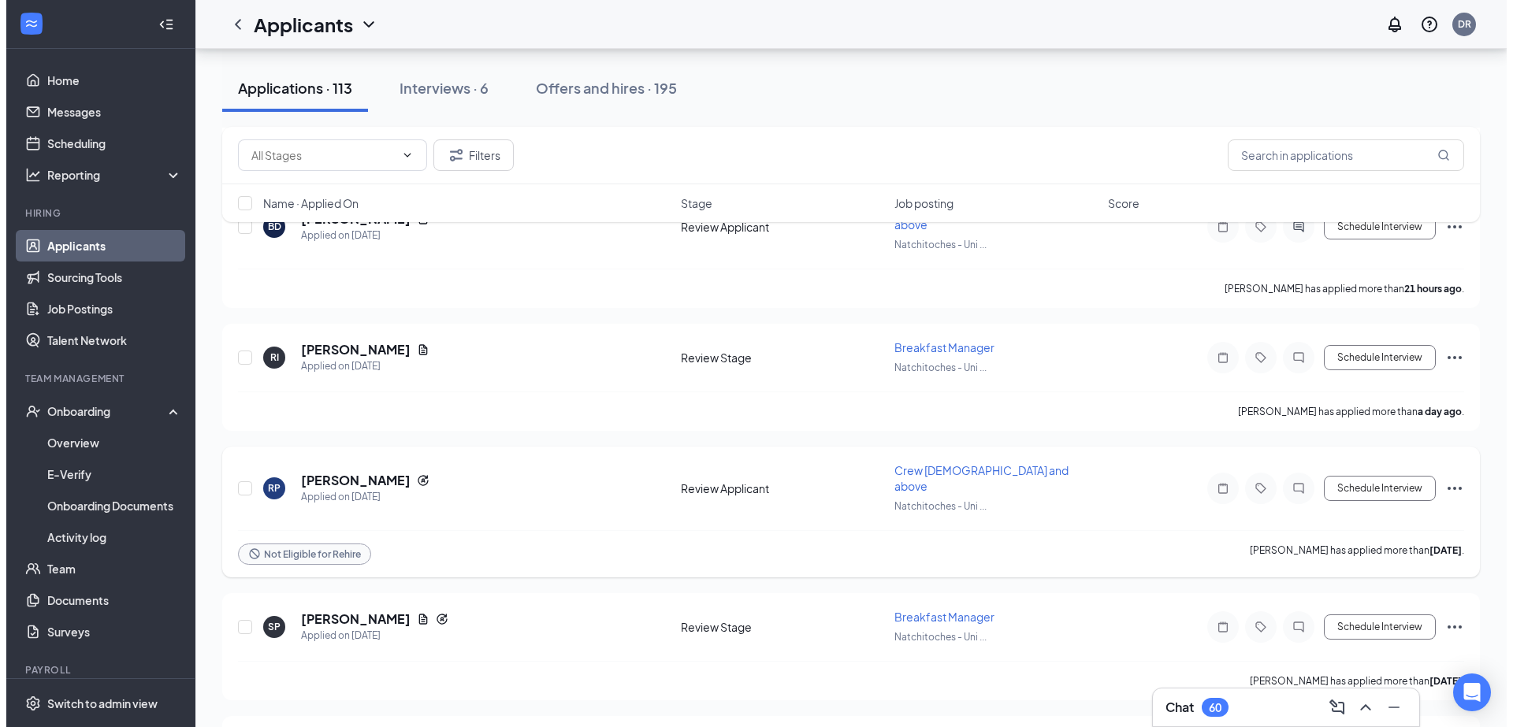
scroll to position [378, 0]
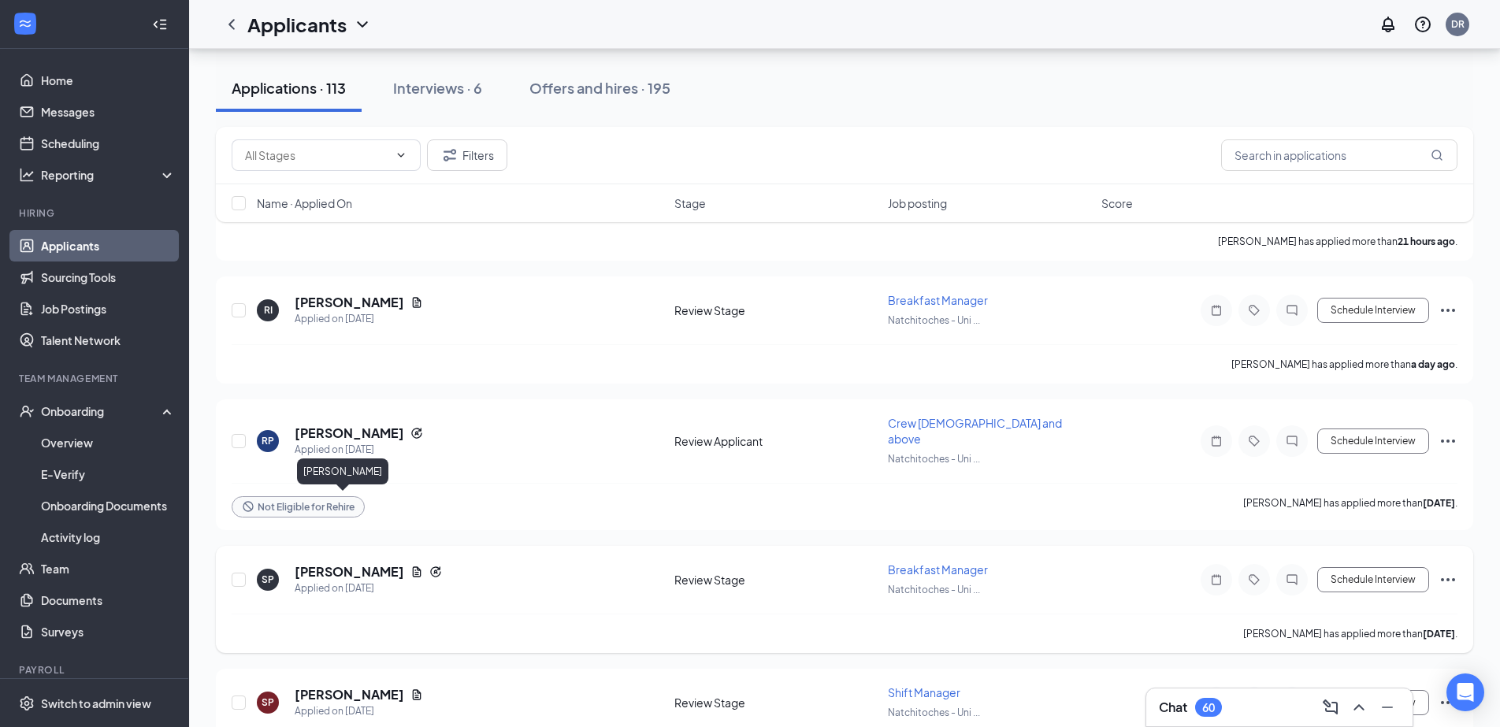
click at [340, 563] on h5 "[PERSON_NAME]" at bounding box center [350, 571] width 110 height 17
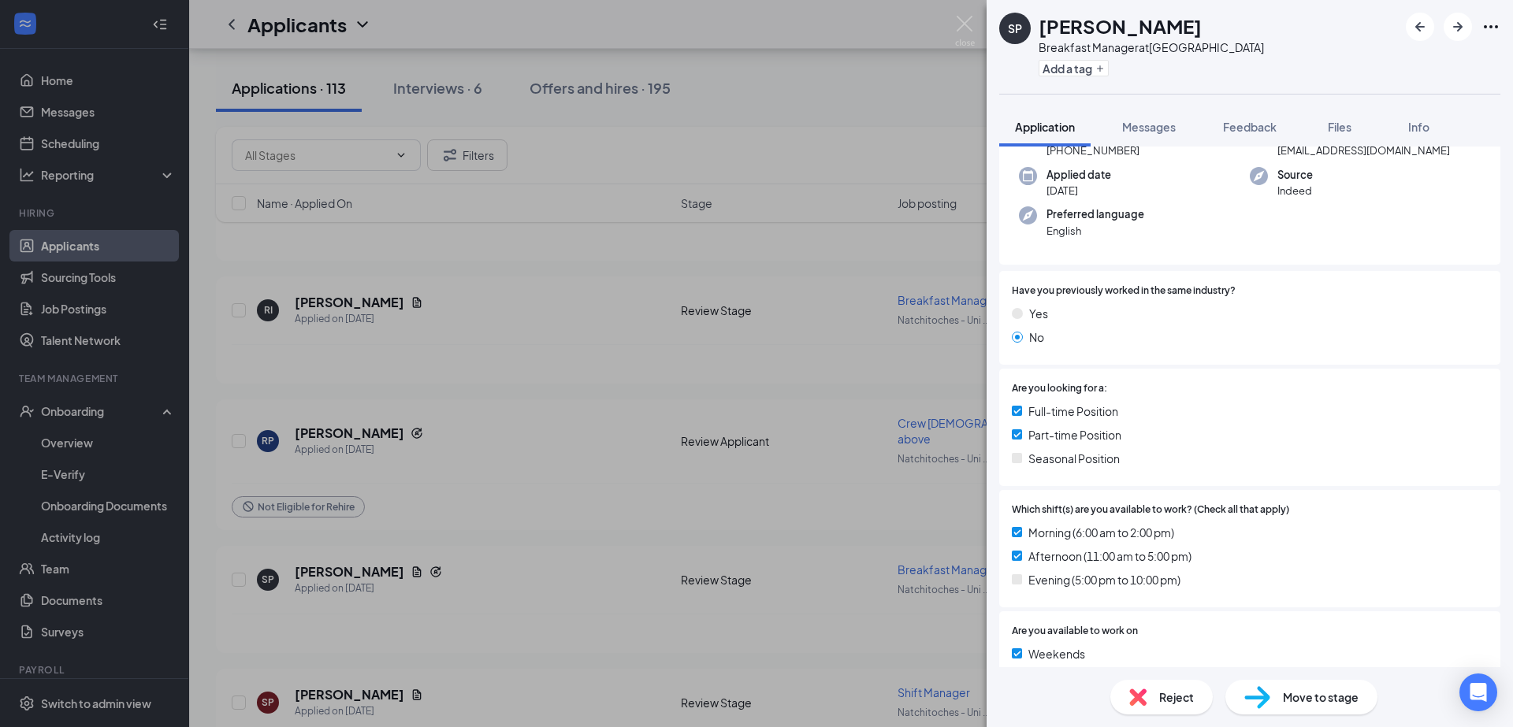
scroll to position [227, 0]
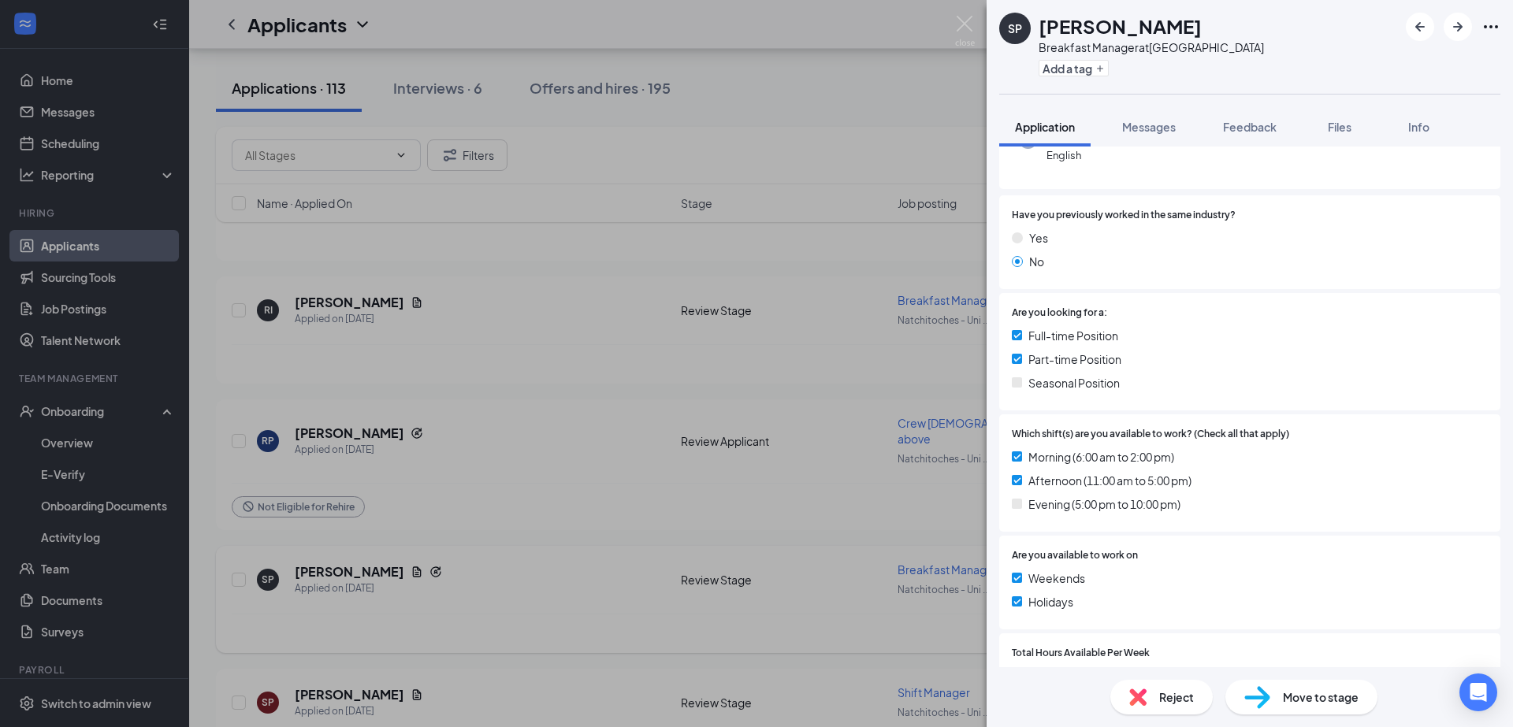
drag, startPoint x: 409, startPoint y: 515, endPoint x: 342, endPoint y: 503, distance: 68.0
click at [414, 515] on div "SP [PERSON_NAME] Breakfast Manager at [GEOGRAPHIC_DATA] Add a tag Application M…" at bounding box center [756, 363] width 1513 height 727
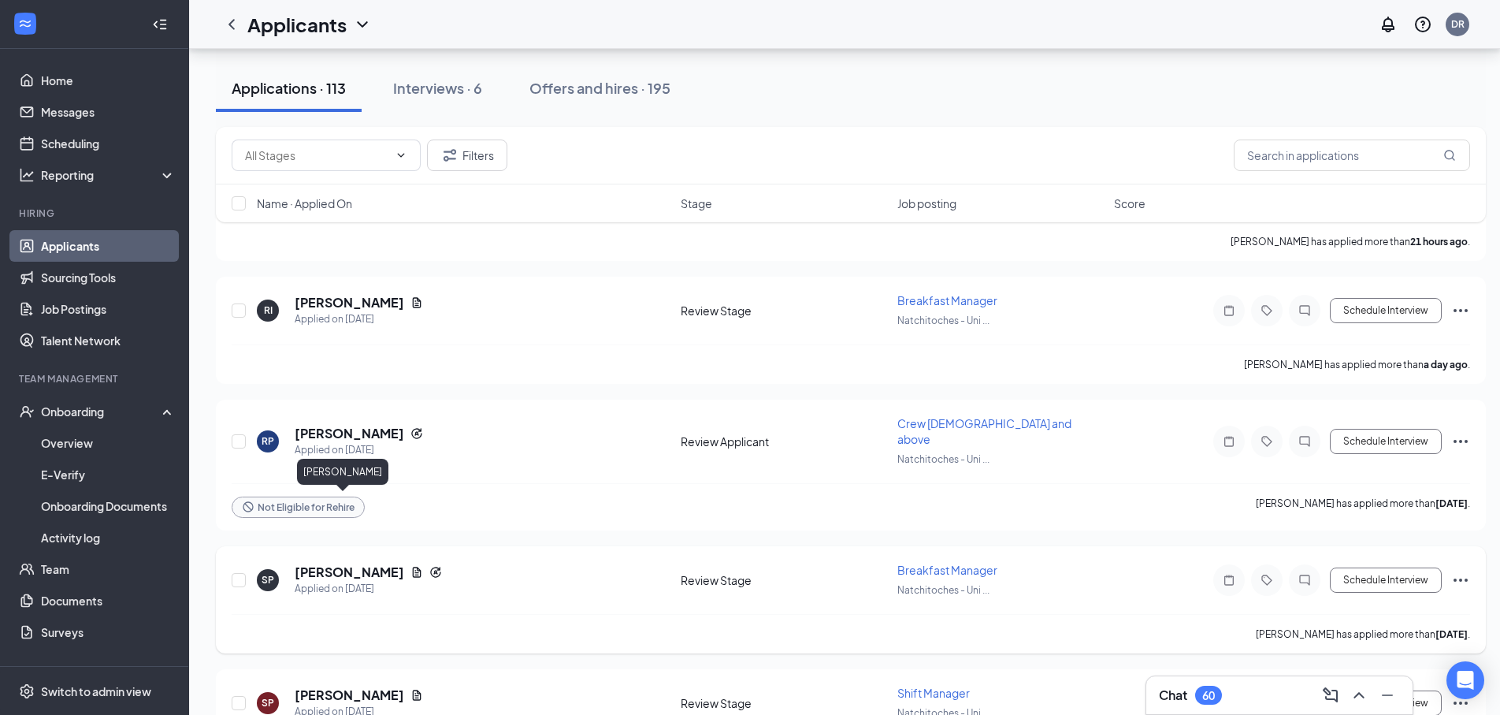
click at [345, 563] on h5 "[PERSON_NAME]" at bounding box center [350, 571] width 110 height 17
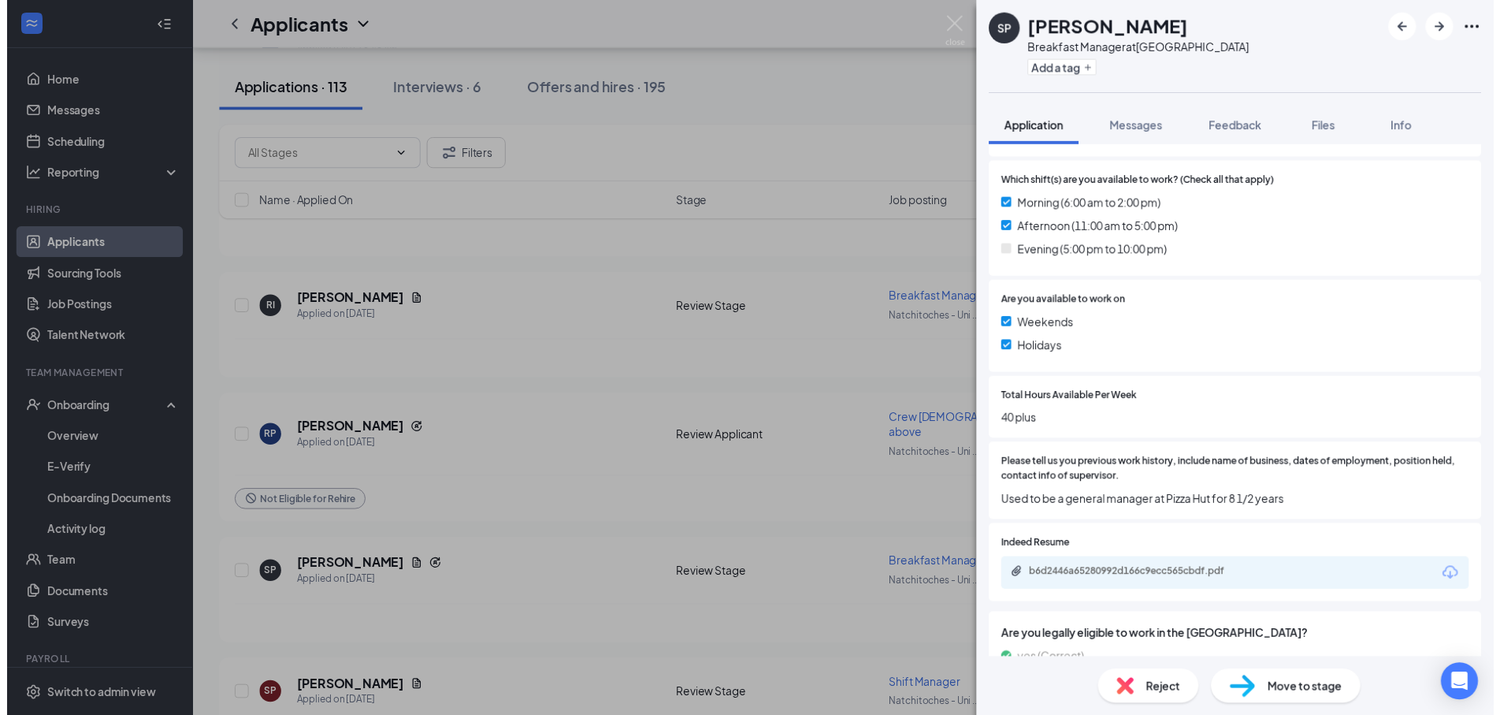
scroll to position [327, 0]
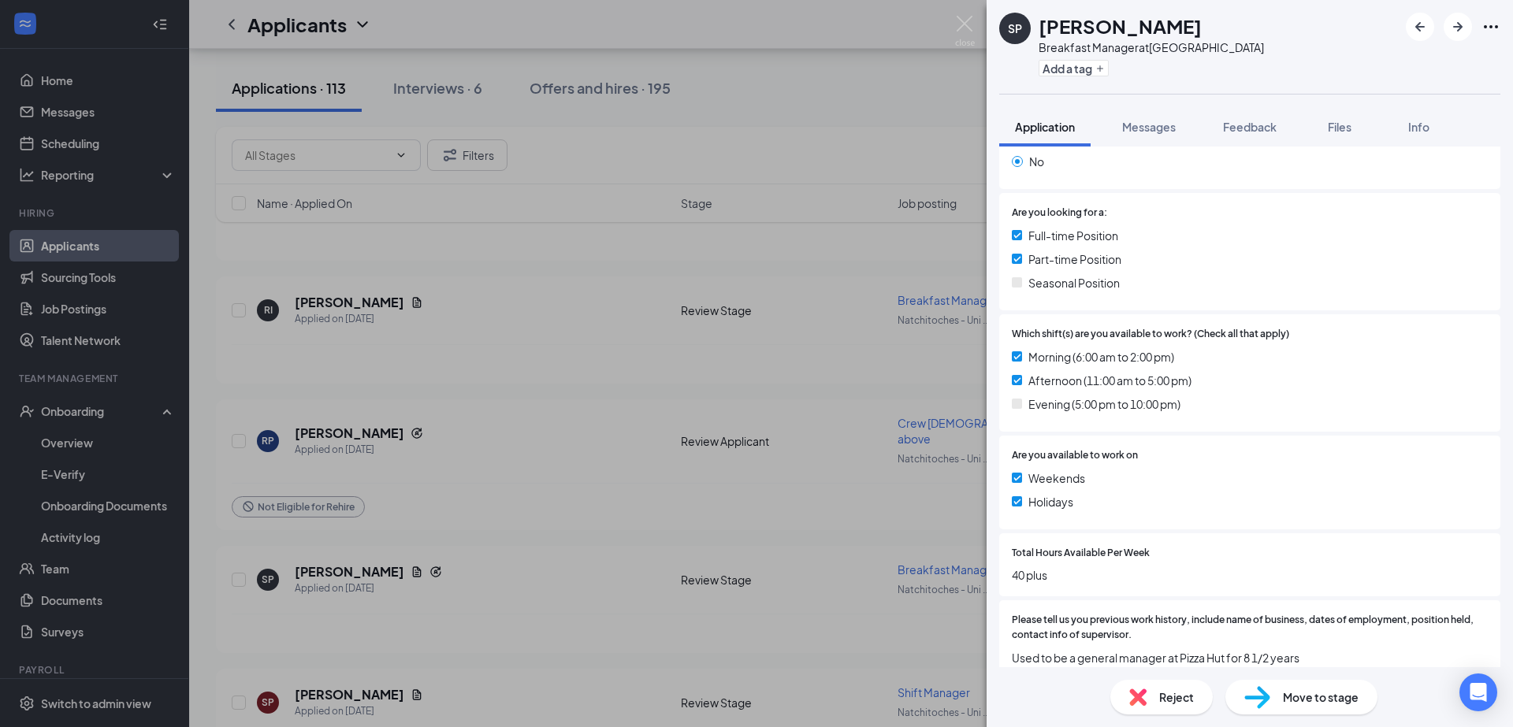
click at [671, 505] on div "SP [PERSON_NAME] Breakfast Manager at [GEOGRAPHIC_DATA] Add a tag Application M…" at bounding box center [756, 363] width 1513 height 727
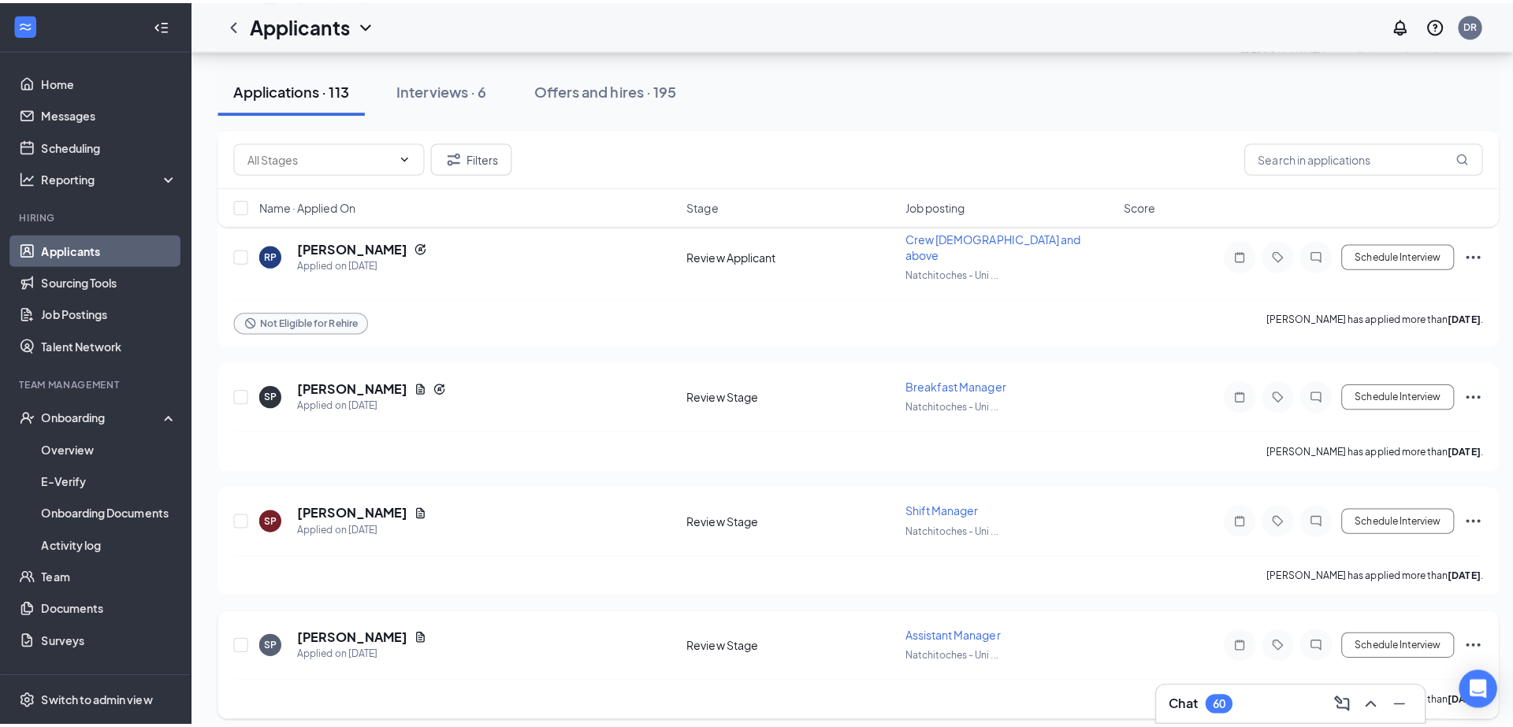
scroll to position [615, 0]
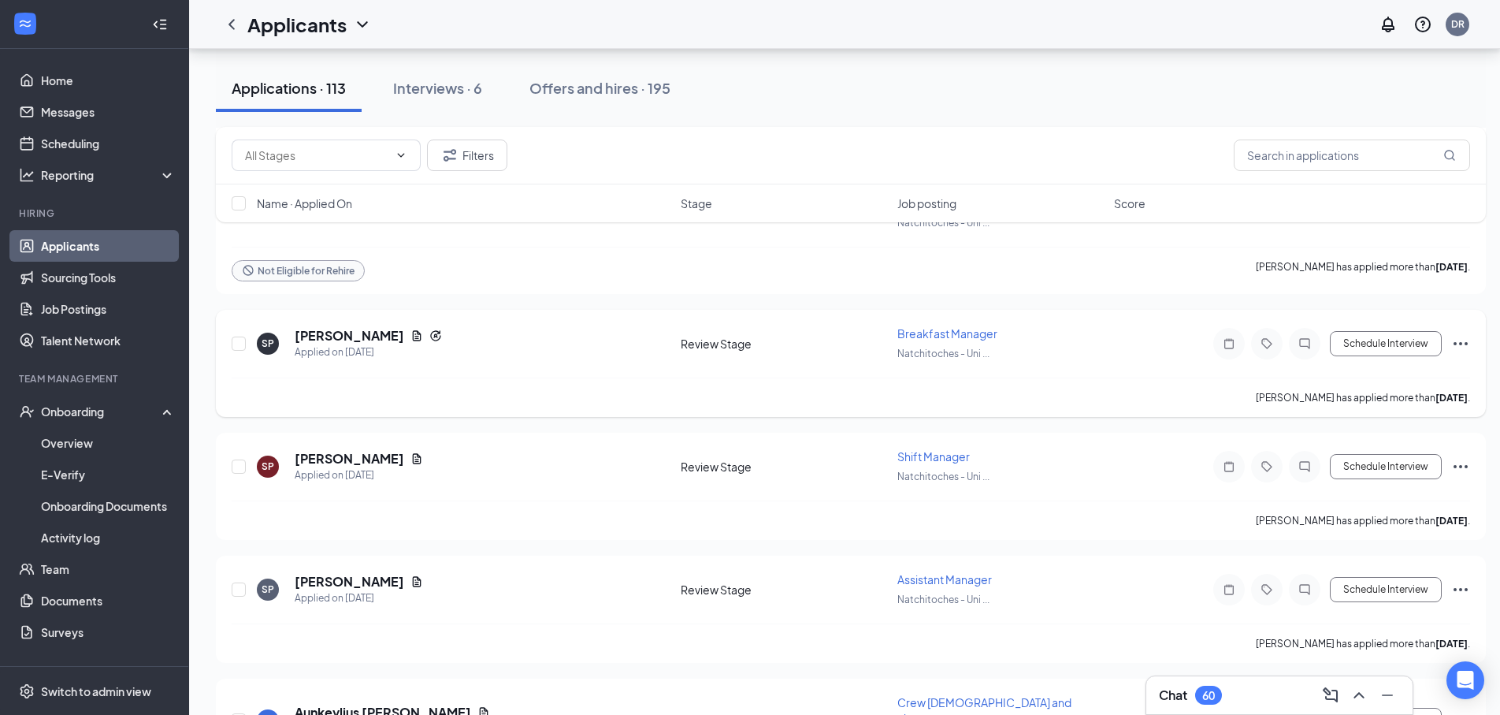
drag, startPoint x: 777, startPoint y: 307, endPoint x: 650, endPoint y: 318, distance: 127.3
click at [340, 704] on h5 "Aunkeylius [PERSON_NAME]" at bounding box center [383, 712] width 176 height 17
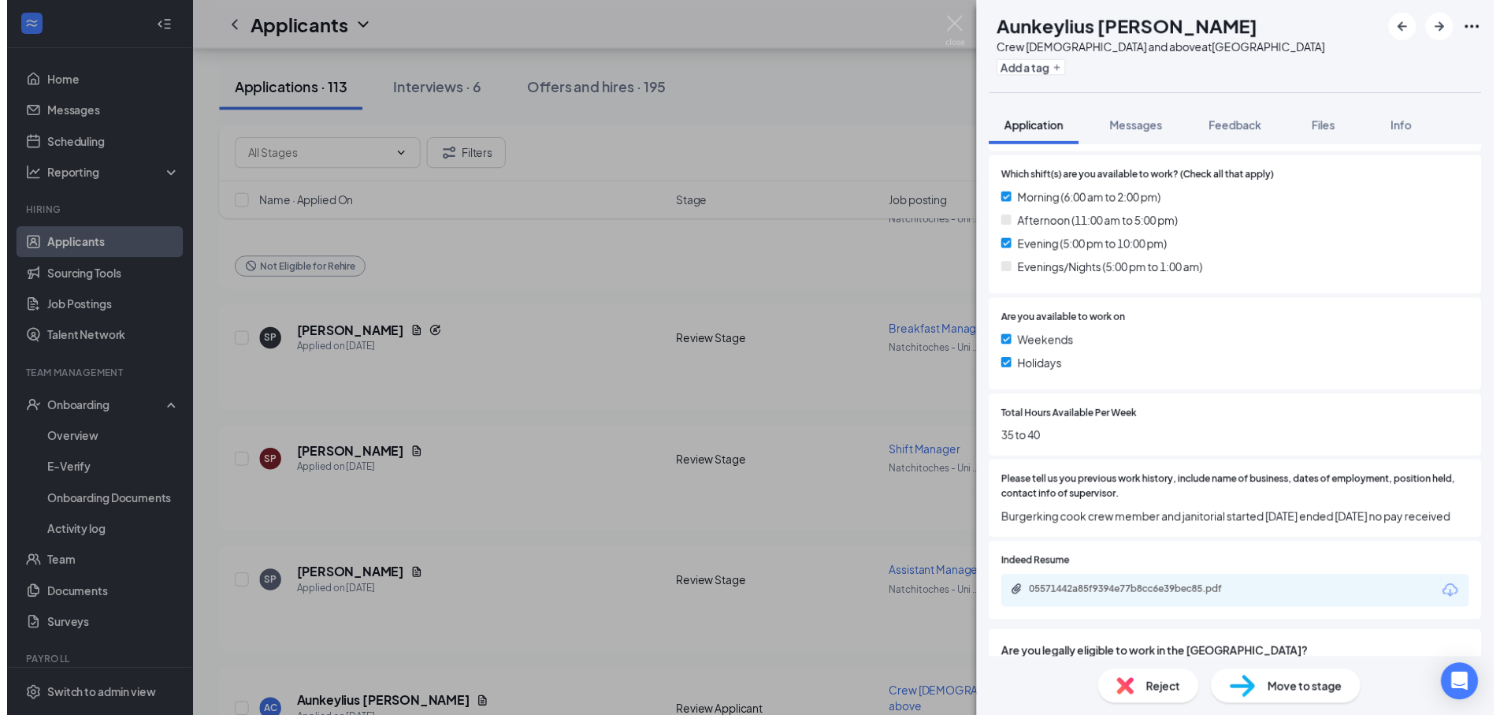
scroll to position [288, 0]
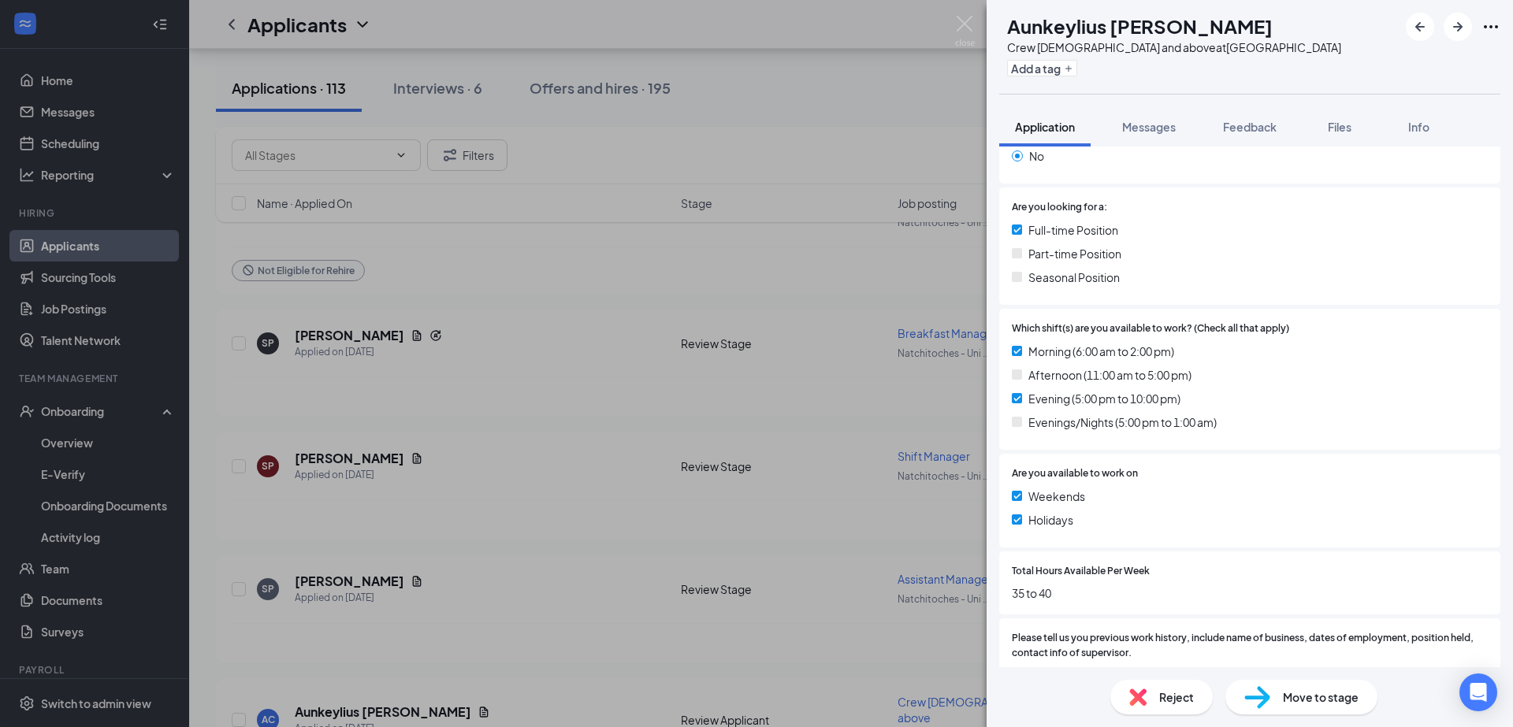
click at [410, 426] on div "AC Aunkeylius [PERSON_NAME] Crew [DEMOGRAPHIC_DATA] and above at [GEOGRAPHIC_DA…" at bounding box center [756, 363] width 1513 height 727
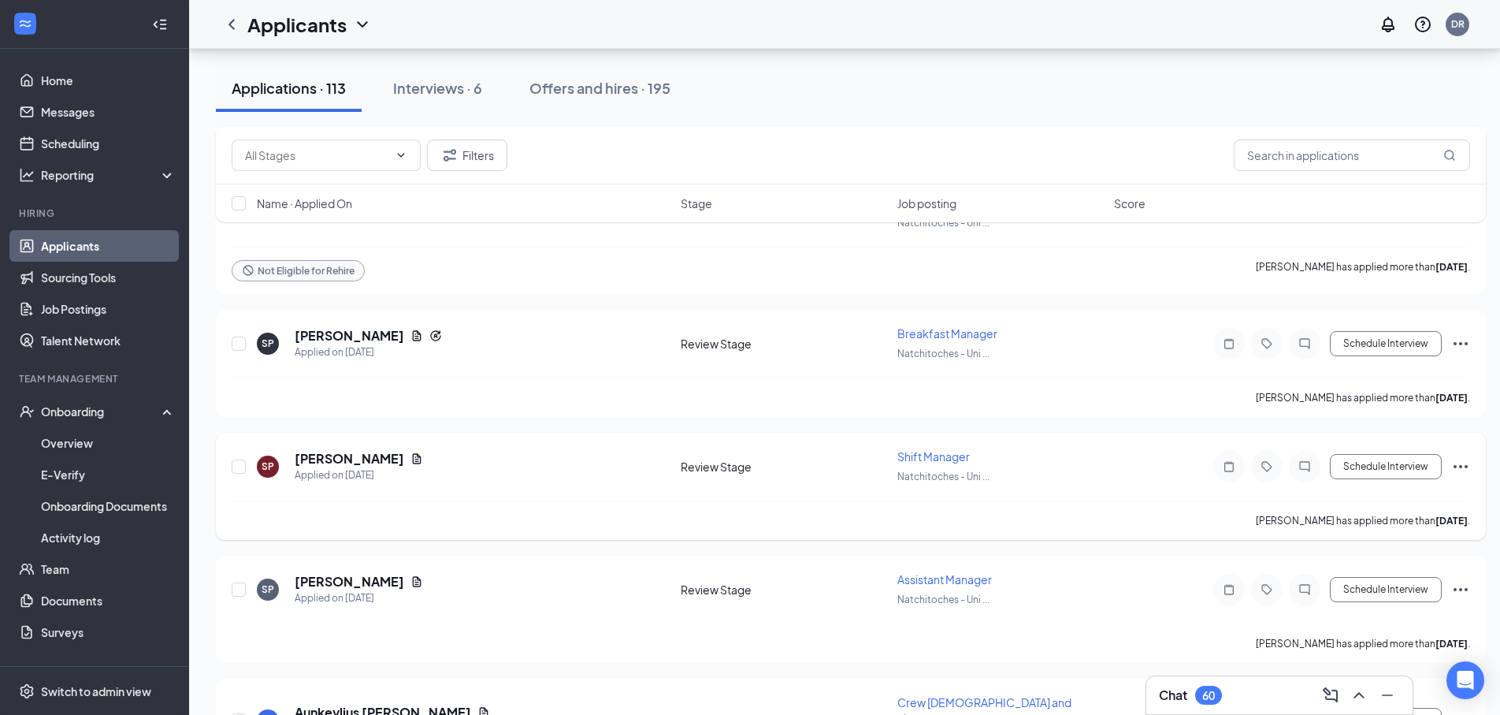
click at [410, 500] on div "[PERSON_NAME] has applied more than [DATE] ." at bounding box center [851, 519] width 1239 height 39
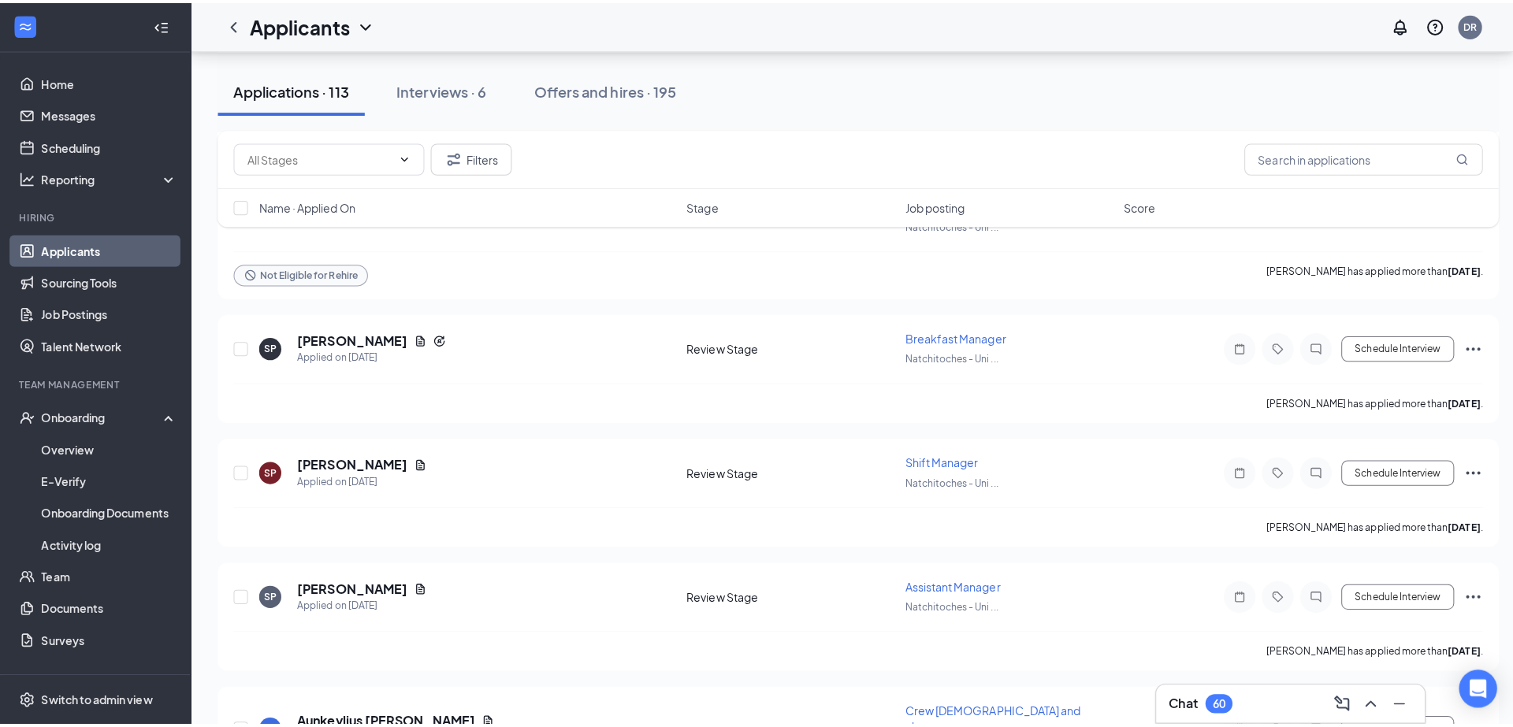
scroll to position [898, 0]
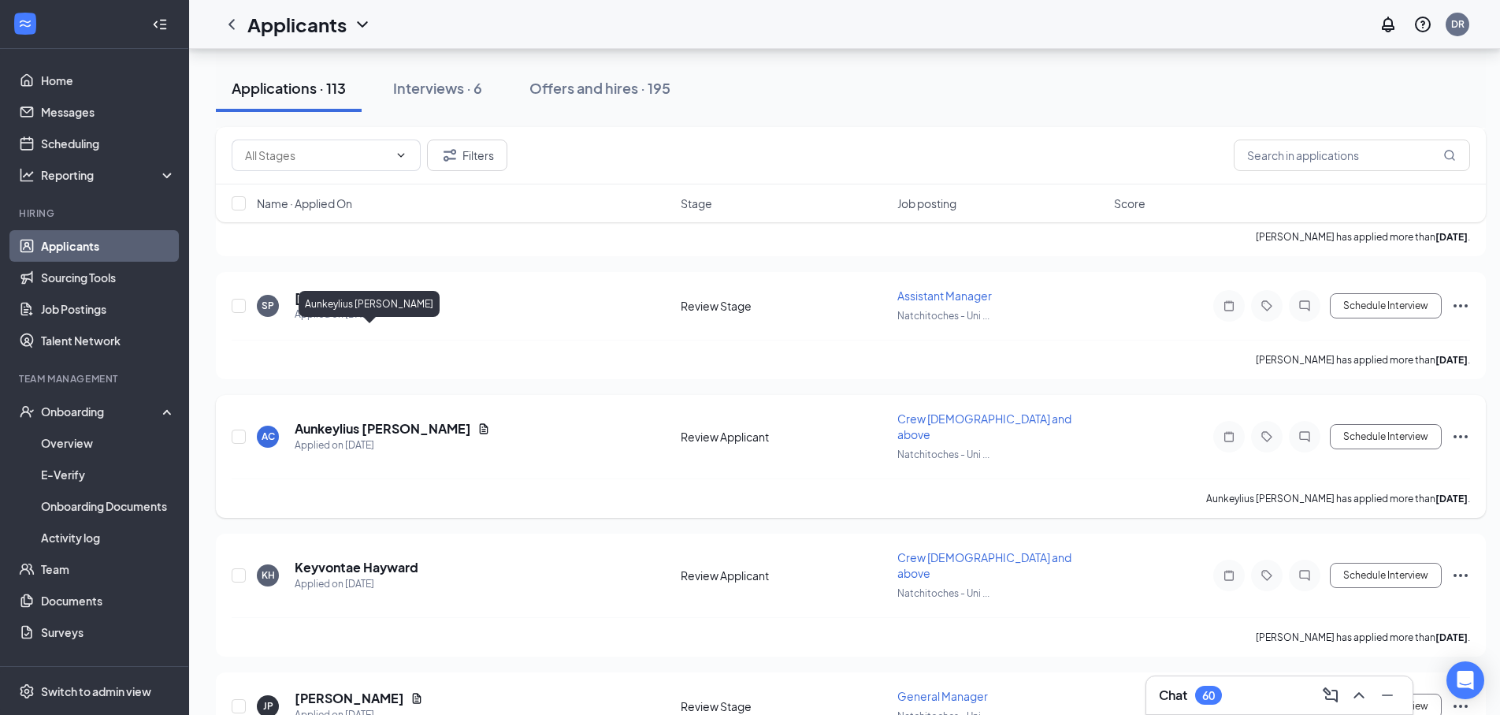
click at [333, 420] on h5 "Aunkeylius [PERSON_NAME]" at bounding box center [383, 428] width 176 height 17
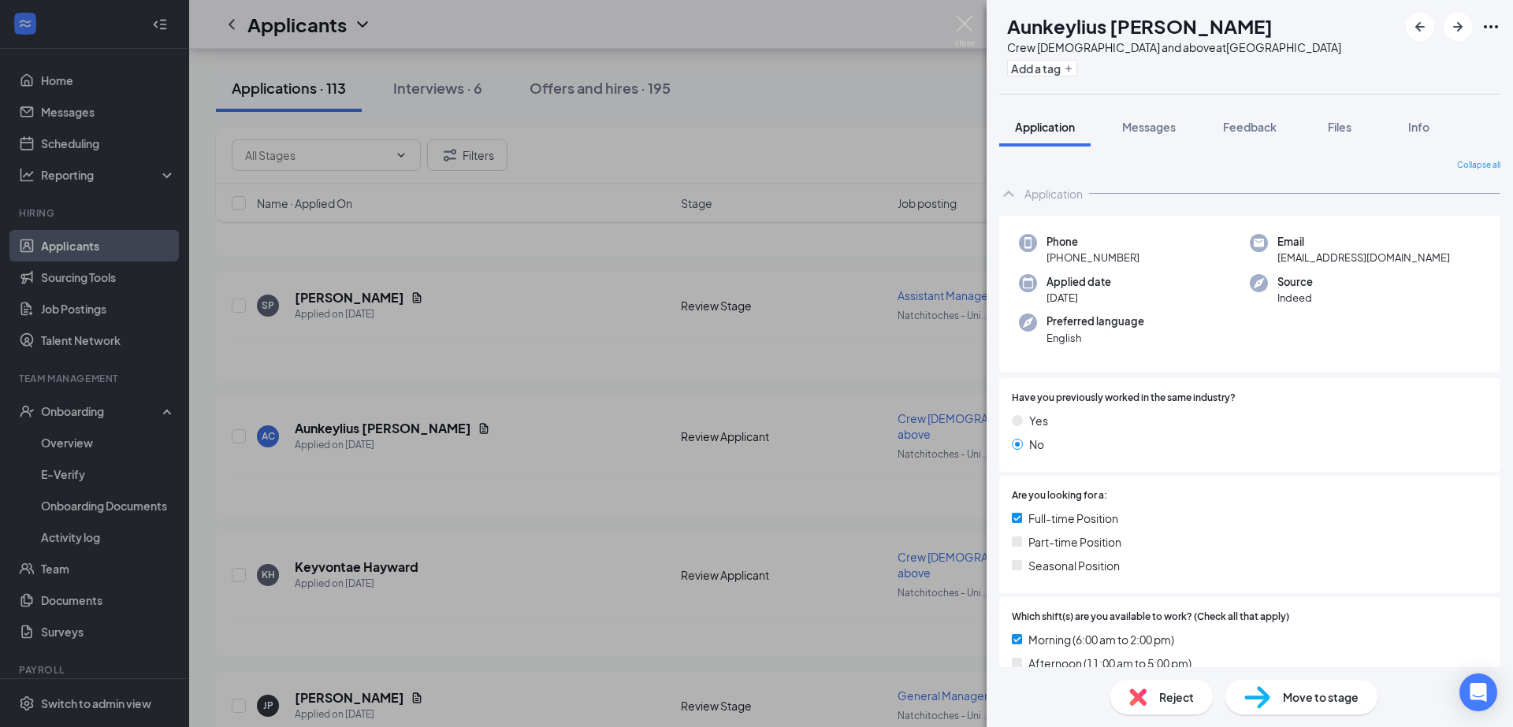
scroll to position [227, 0]
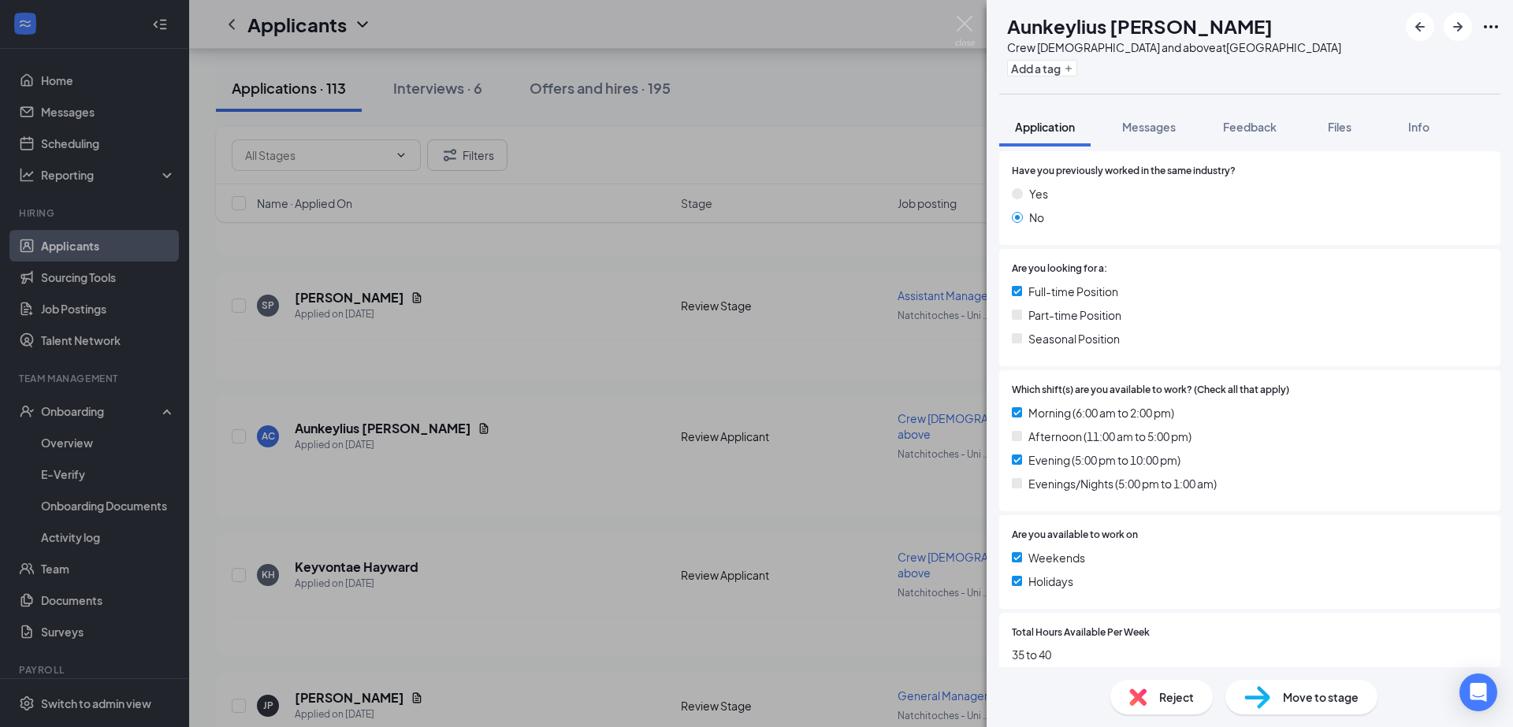
click at [513, 398] on div "AC Aunkeylius [PERSON_NAME] Crew [DEMOGRAPHIC_DATA] and above at [GEOGRAPHIC_DA…" at bounding box center [756, 363] width 1513 height 727
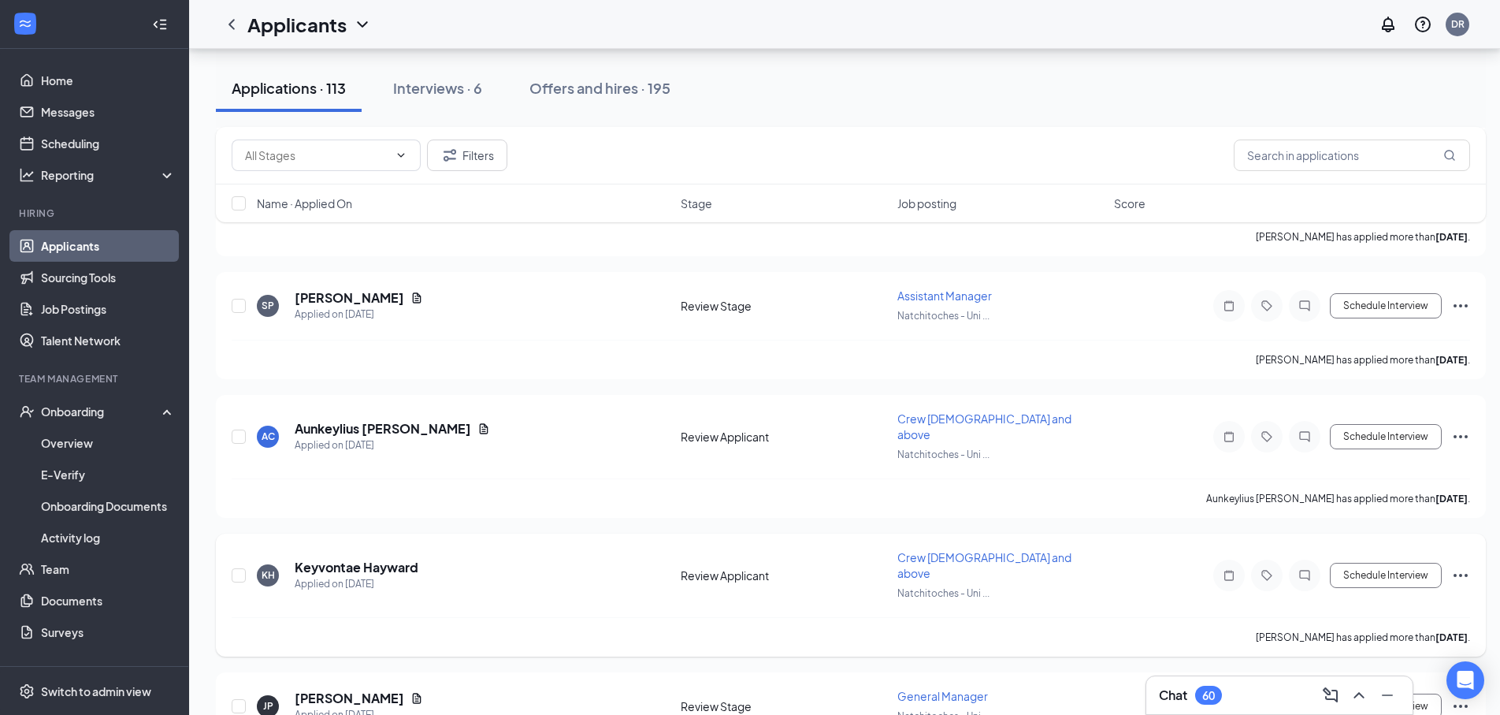
click at [351, 559] on h5 "Keyvontae Hayward" at bounding box center [357, 567] width 124 height 17
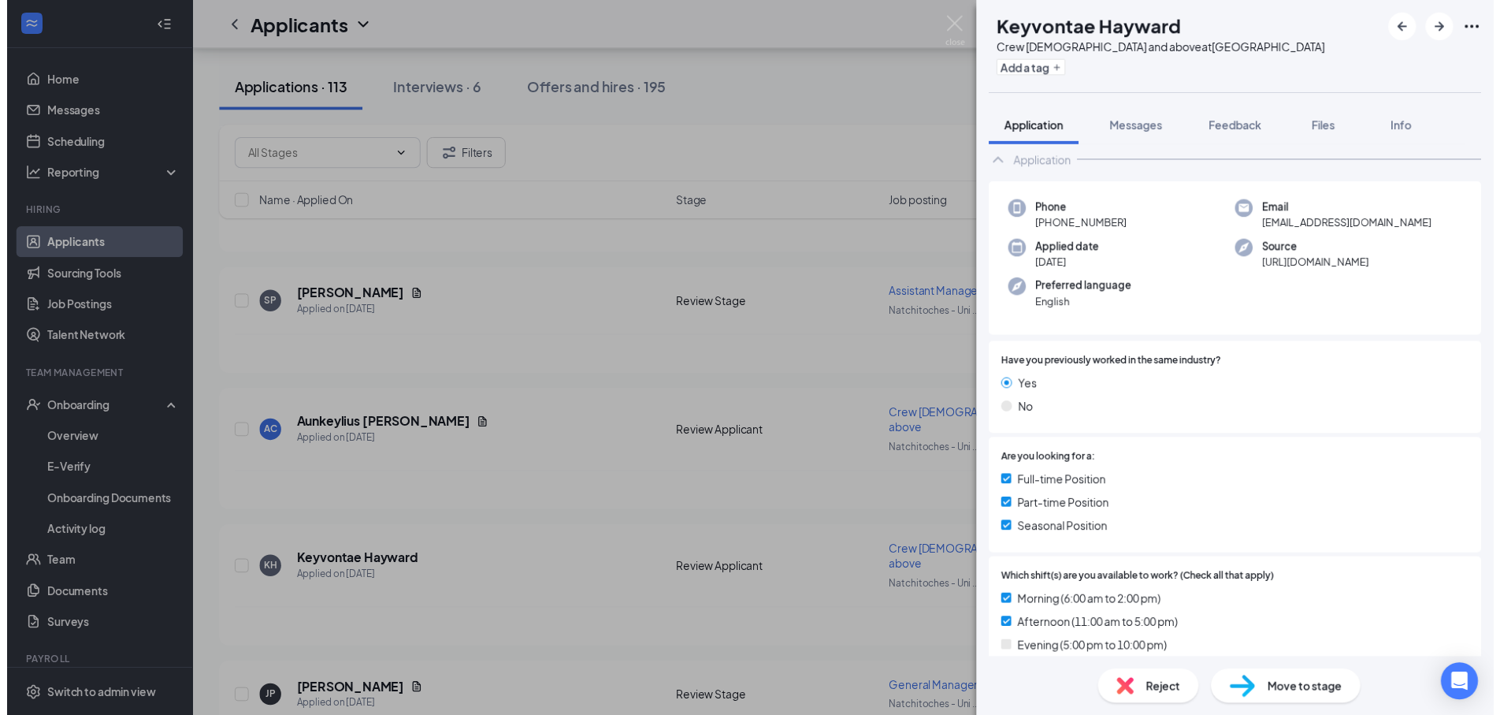
scroll to position [227, 0]
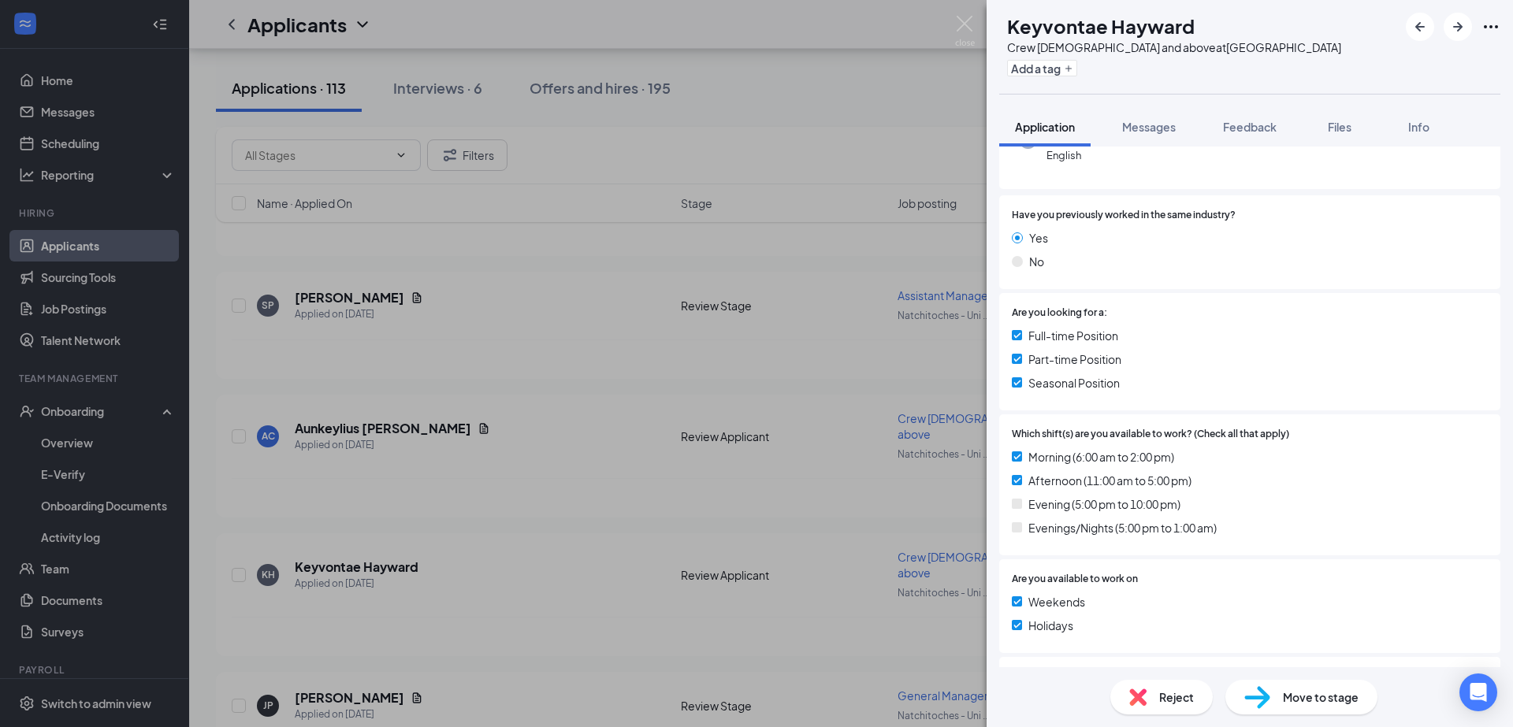
drag, startPoint x: 423, startPoint y: 611, endPoint x: 414, endPoint y: 598, distance: 16.0
click at [425, 611] on div "KH Keyvontae Hayward Crew [DEMOGRAPHIC_DATA] and above at [GEOGRAPHIC_DATA] Add…" at bounding box center [756, 363] width 1513 height 727
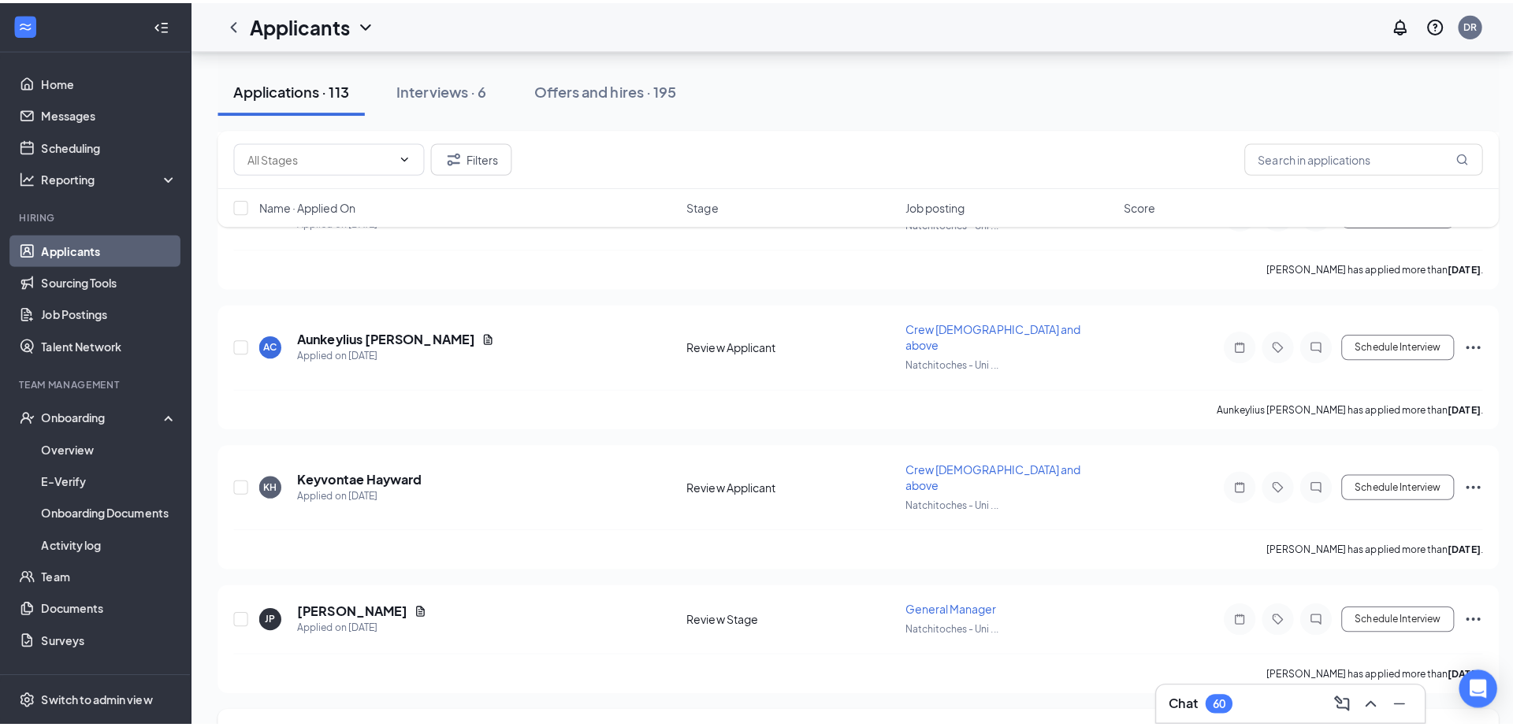
scroll to position [1040, 0]
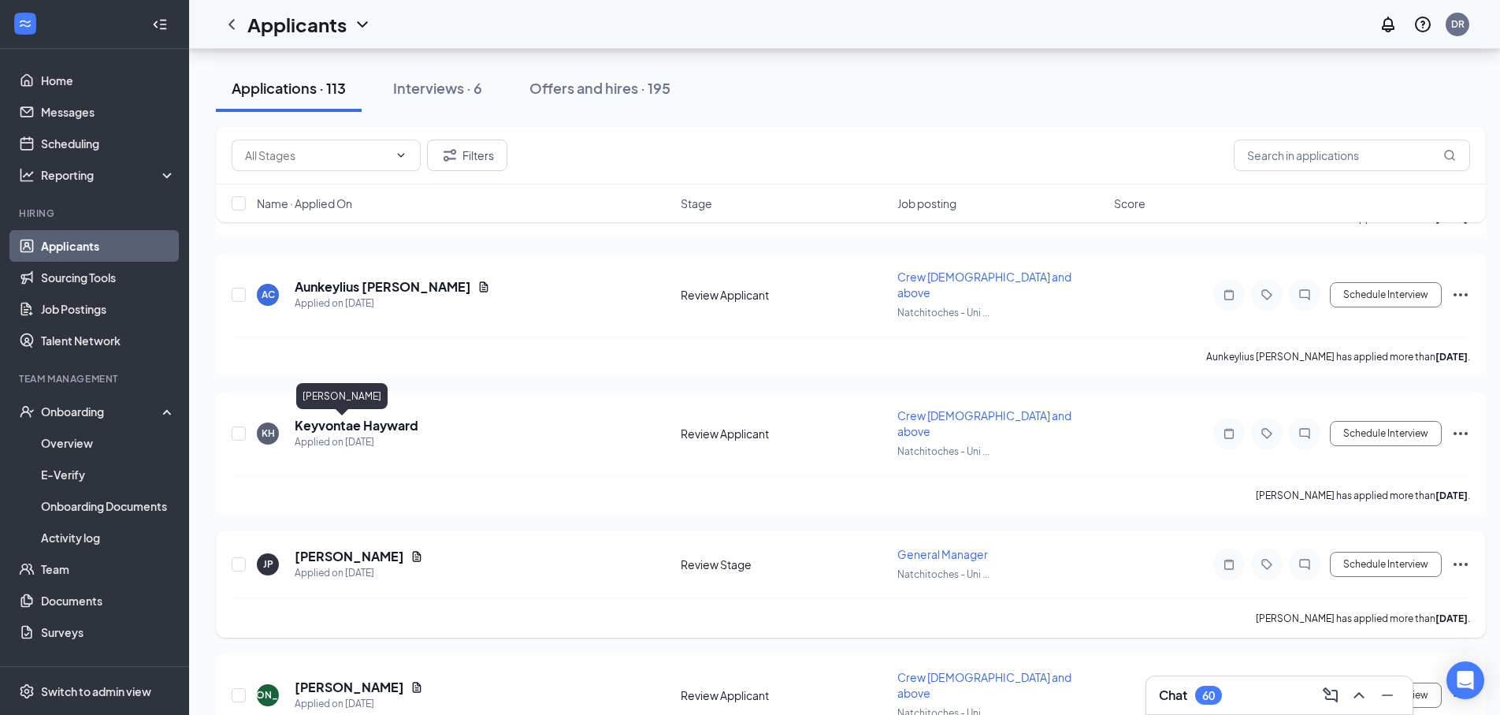
click at [330, 548] on h5 "[PERSON_NAME]" at bounding box center [350, 556] width 110 height 17
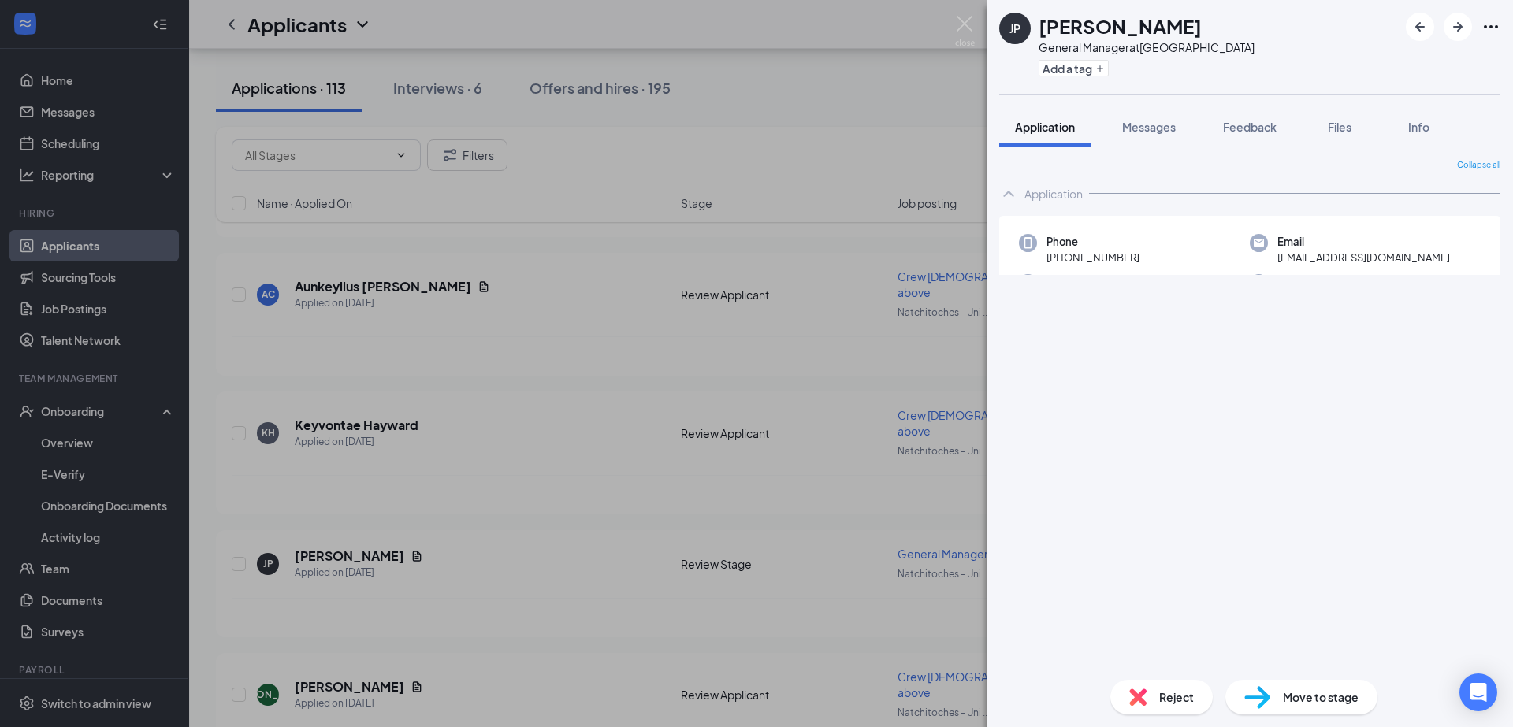
click at [891, 378] on div "JP [PERSON_NAME] General Manager at [GEOGRAPHIC_DATA] Add a tag Application Mes…" at bounding box center [756, 363] width 1513 height 727
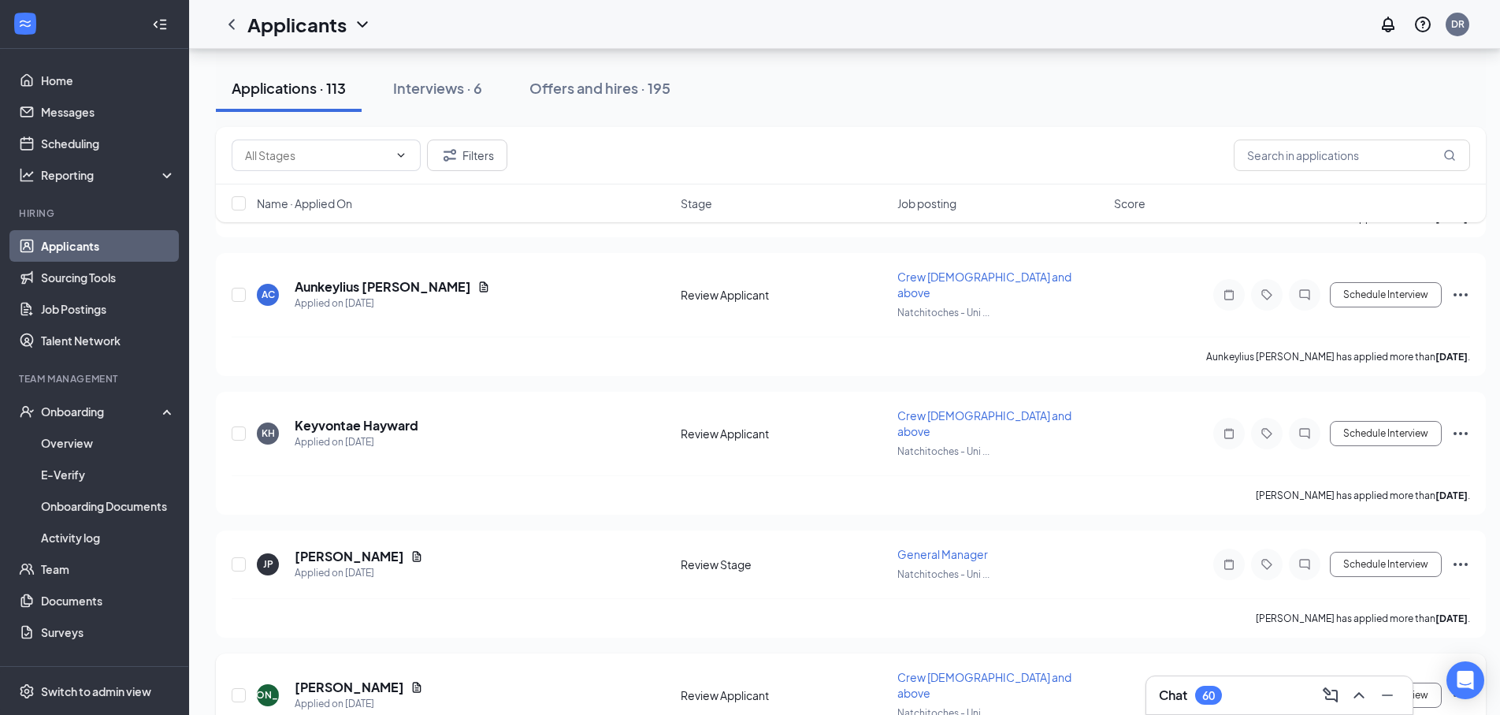
click at [339, 678] on h5 "[PERSON_NAME]" at bounding box center [350, 686] width 110 height 17
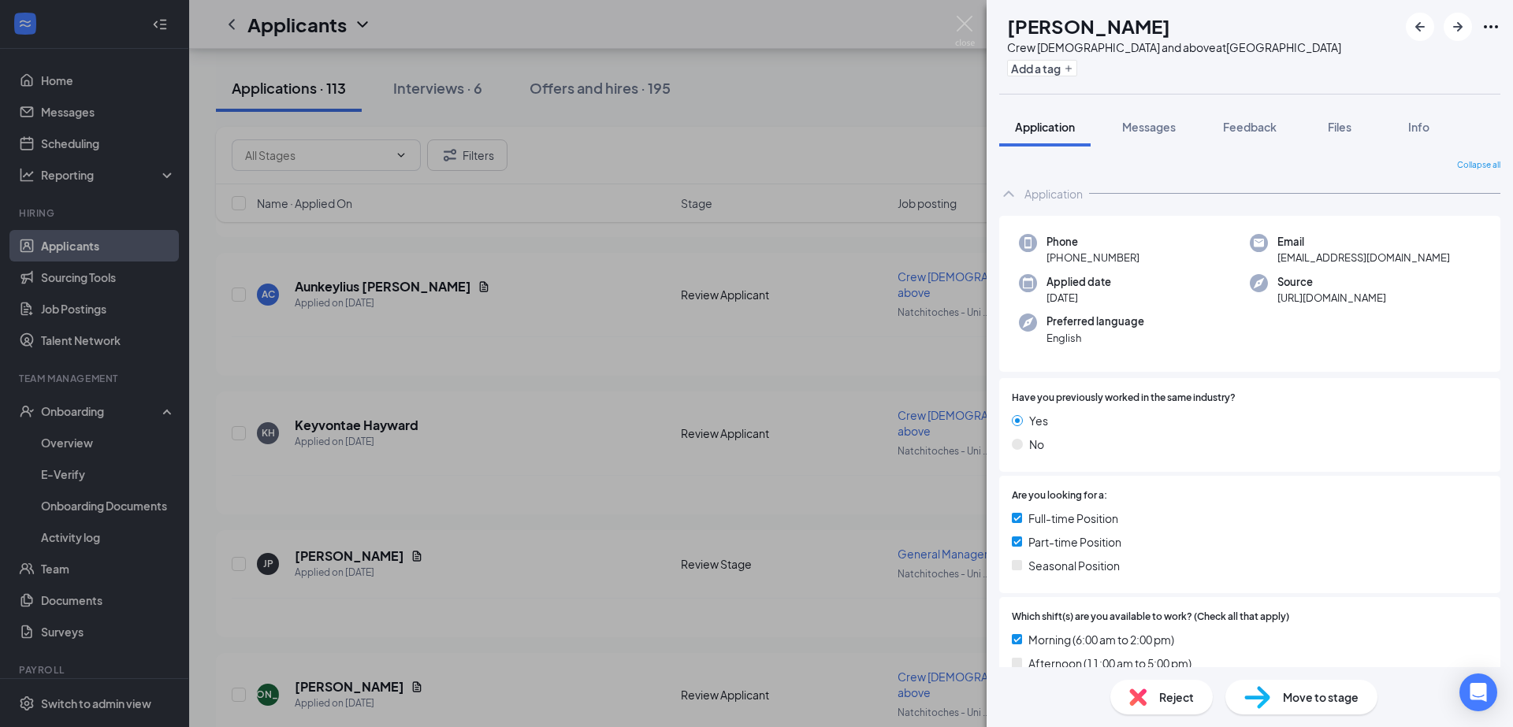
scroll to position [151, 0]
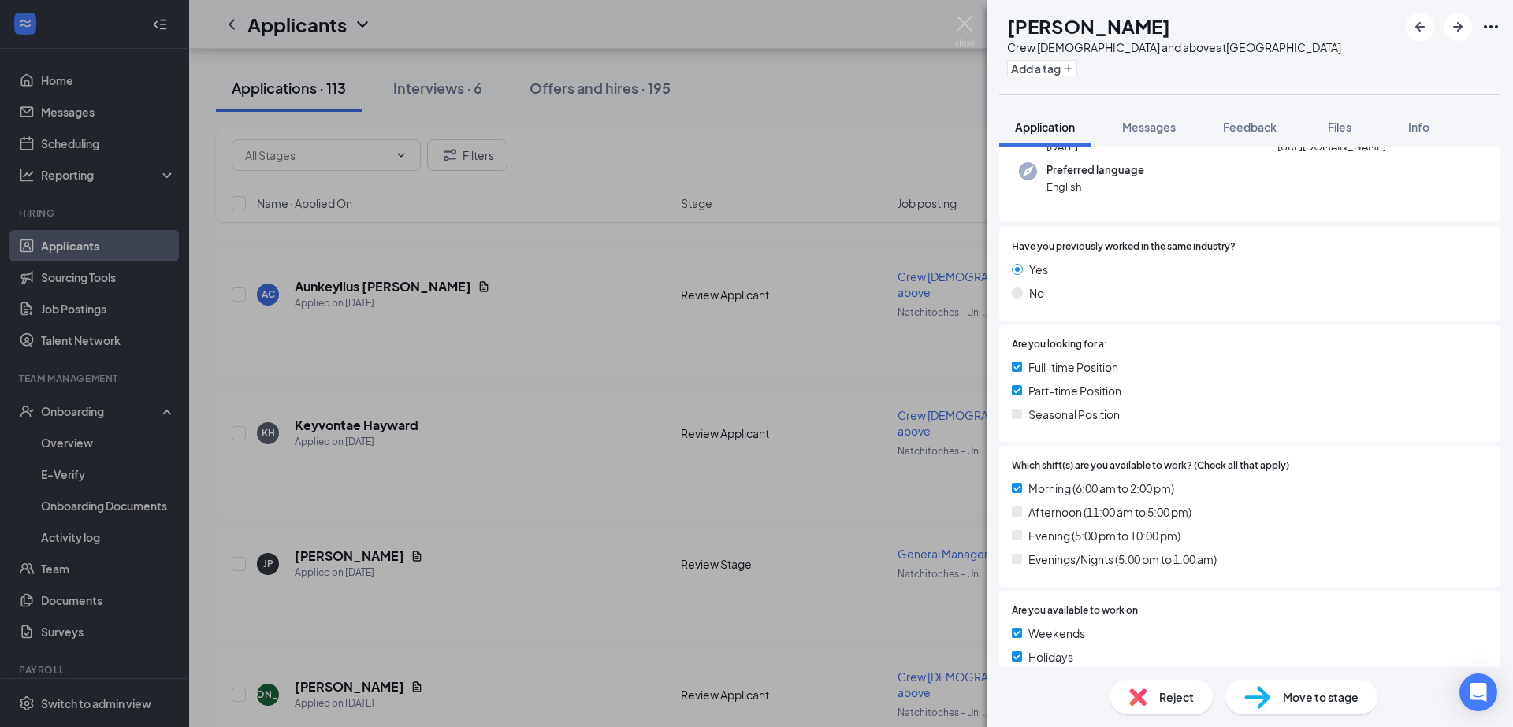
click at [563, 497] on div "JA [PERSON_NAME] Crew [DEMOGRAPHIC_DATA] and above at [GEOGRAPHIC_DATA] Add a t…" at bounding box center [756, 363] width 1513 height 727
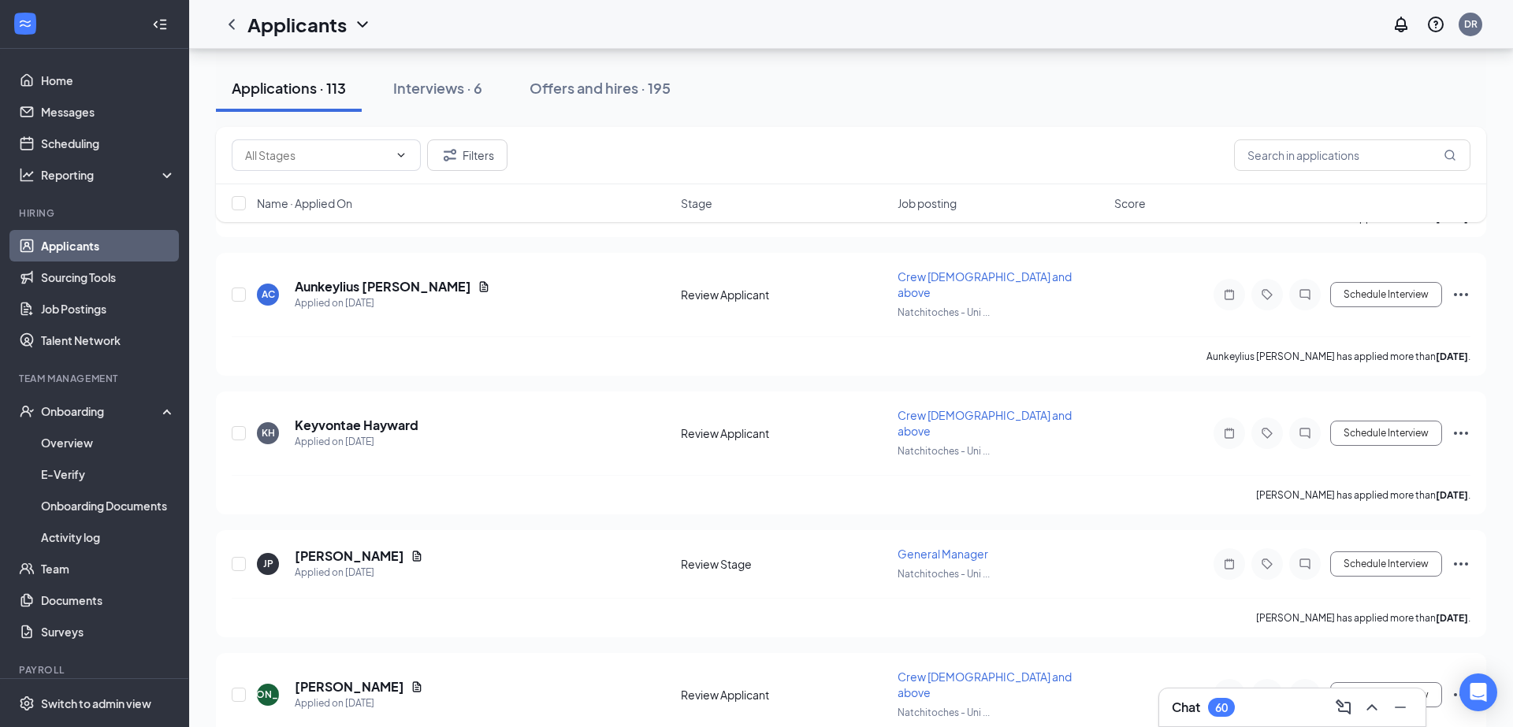
scroll to position [1229, 0]
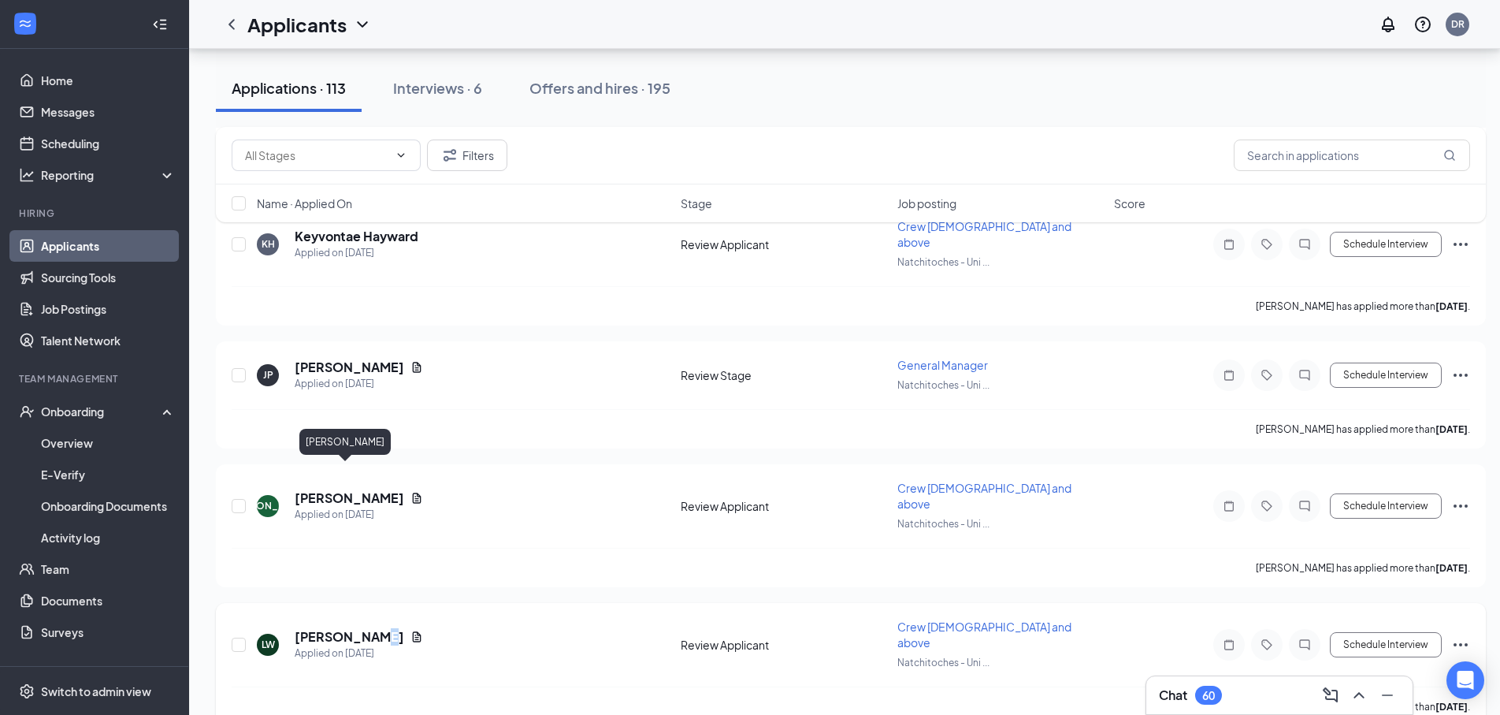
click at [355, 628] on h5 "[PERSON_NAME]" at bounding box center [350, 636] width 110 height 17
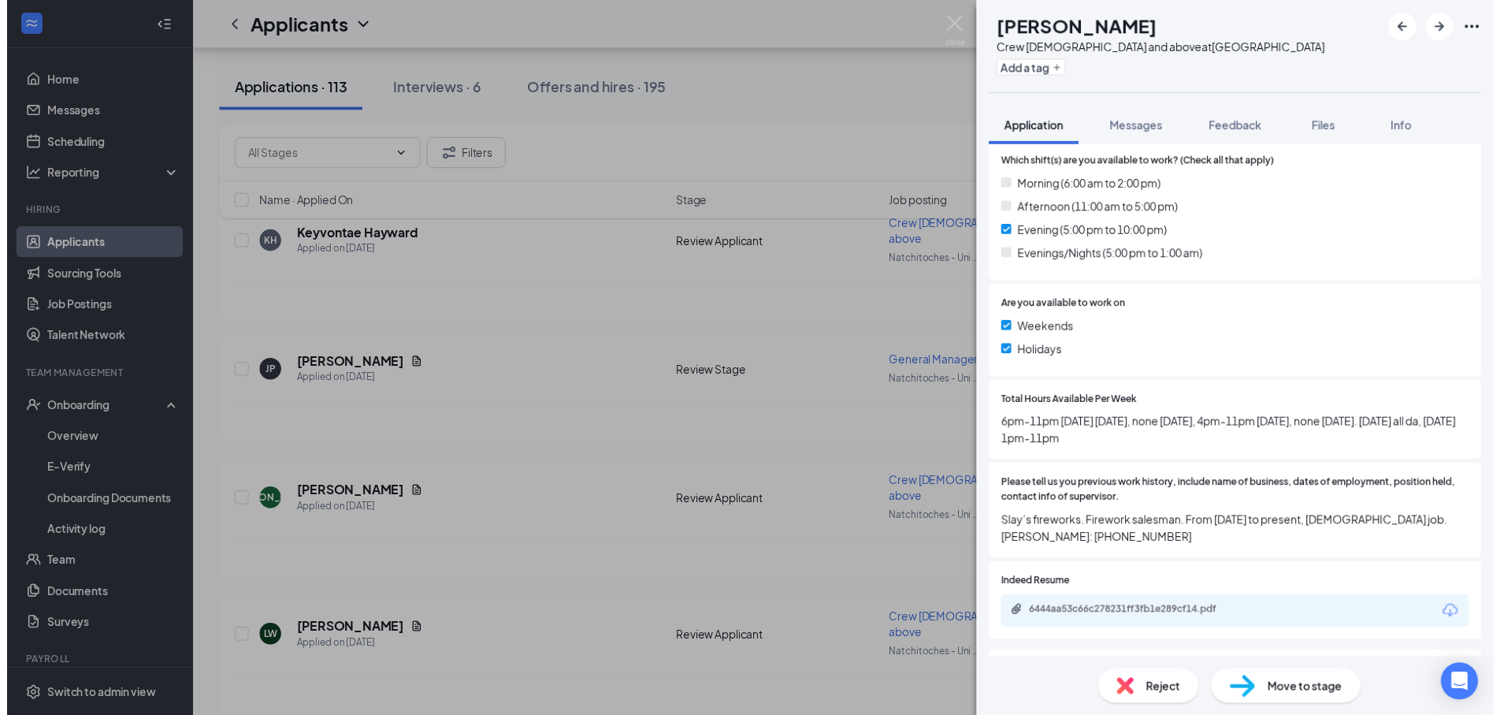
scroll to position [151, 0]
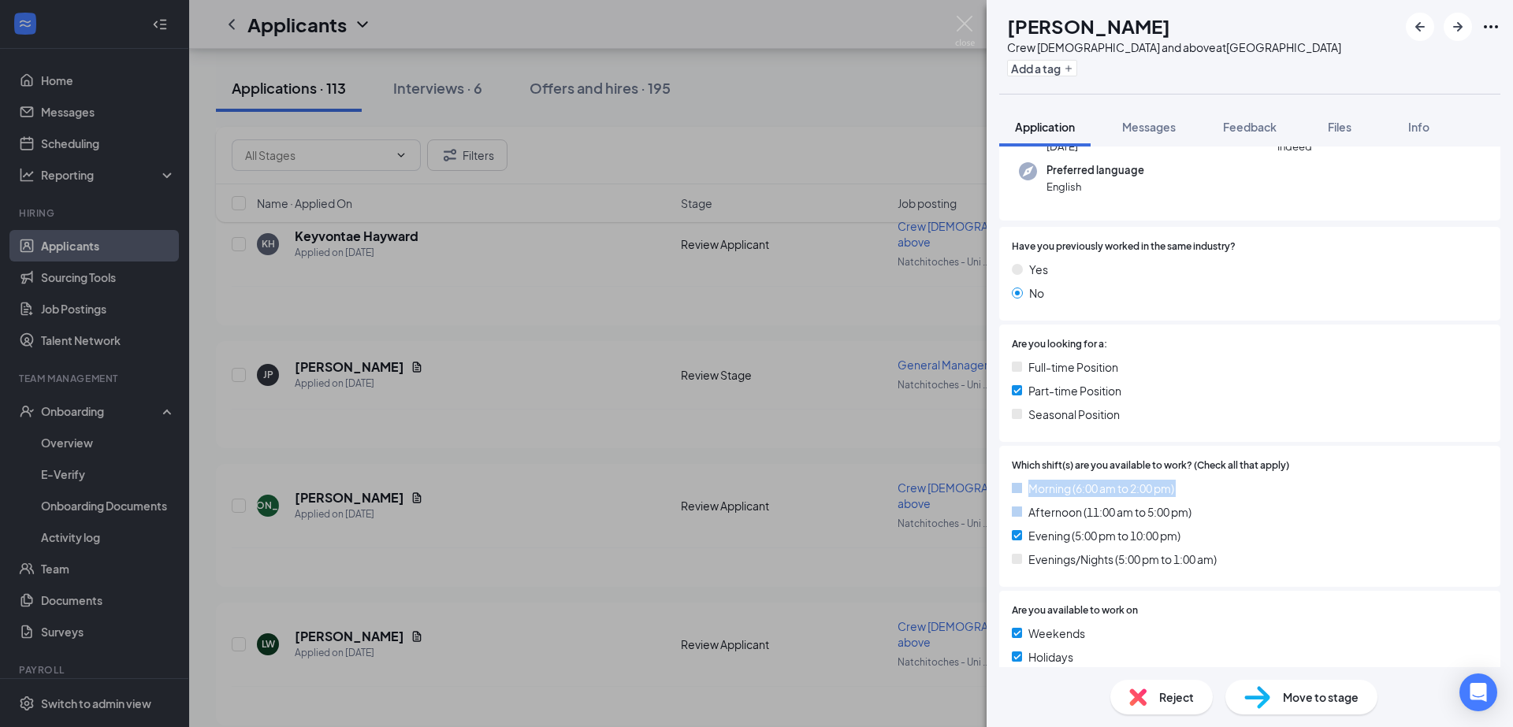
drag, startPoint x: 679, startPoint y: 467, endPoint x: 589, endPoint y: 452, distance: 91.8
click at [672, 459] on div "[PERSON_NAME] [PERSON_NAME] Crew [DEMOGRAPHIC_DATA] and above at [GEOGRAPHIC_DA…" at bounding box center [756, 363] width 1513 height 727
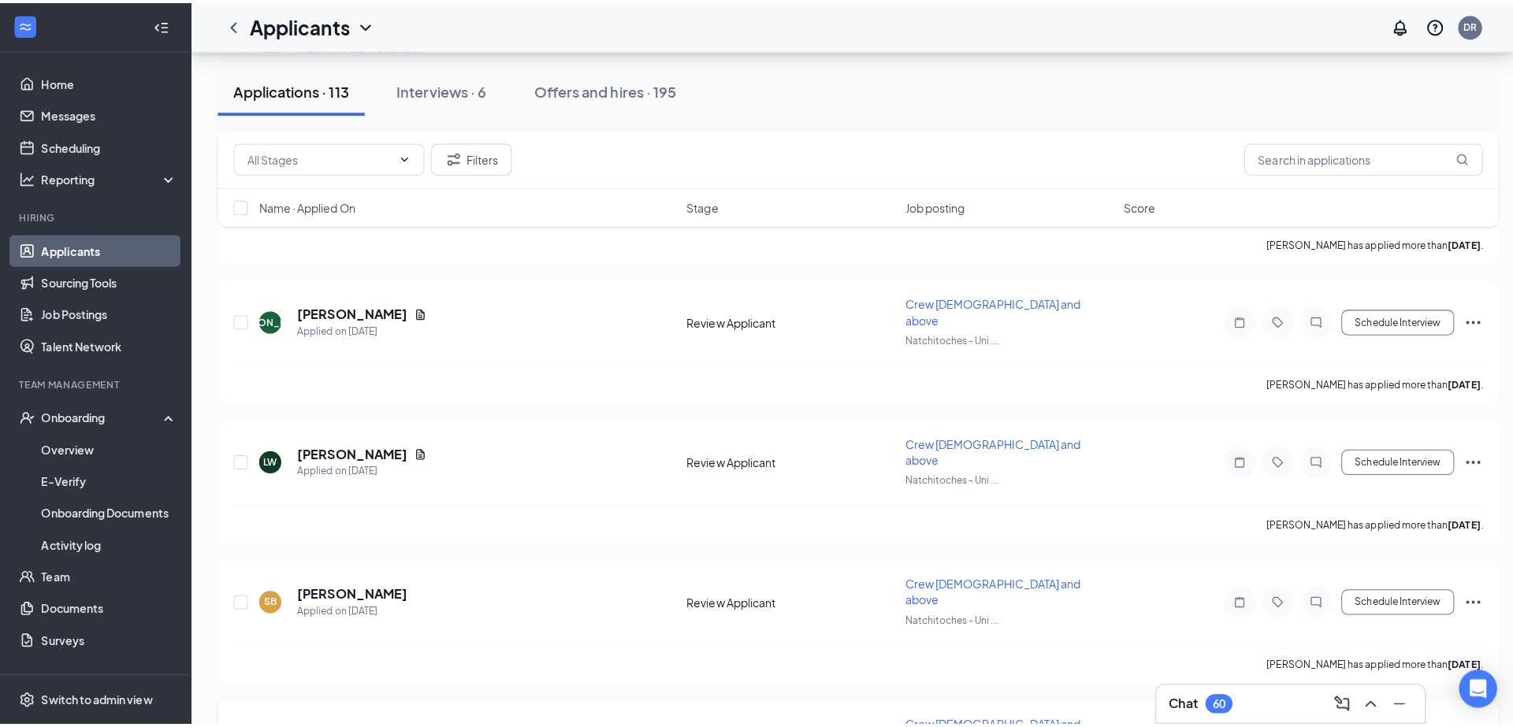
scroll to position [1465, 0]
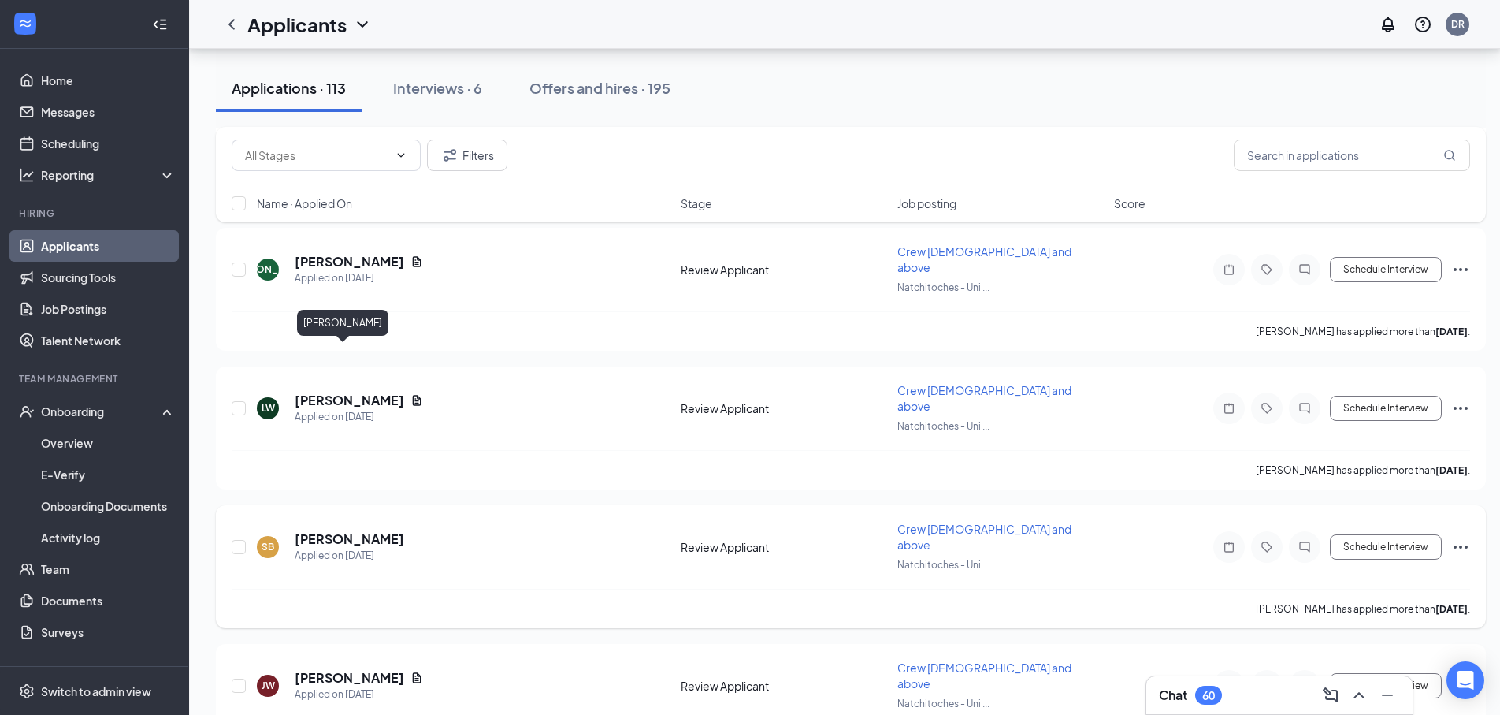
click at [339, 530] on h5 "[PERSON_NAME]" at bounding box center [350, 538] width 110 height 17
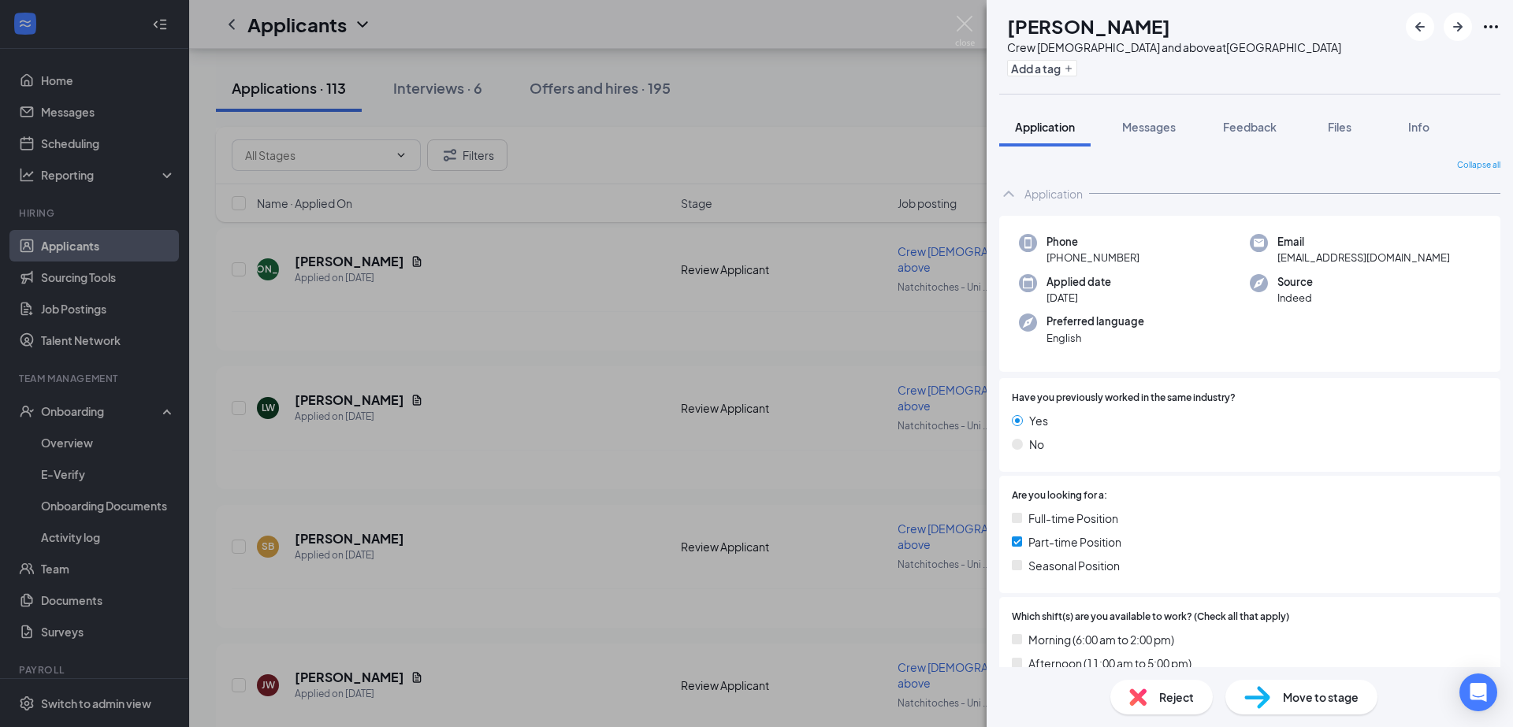
scroll to position [304, 0]
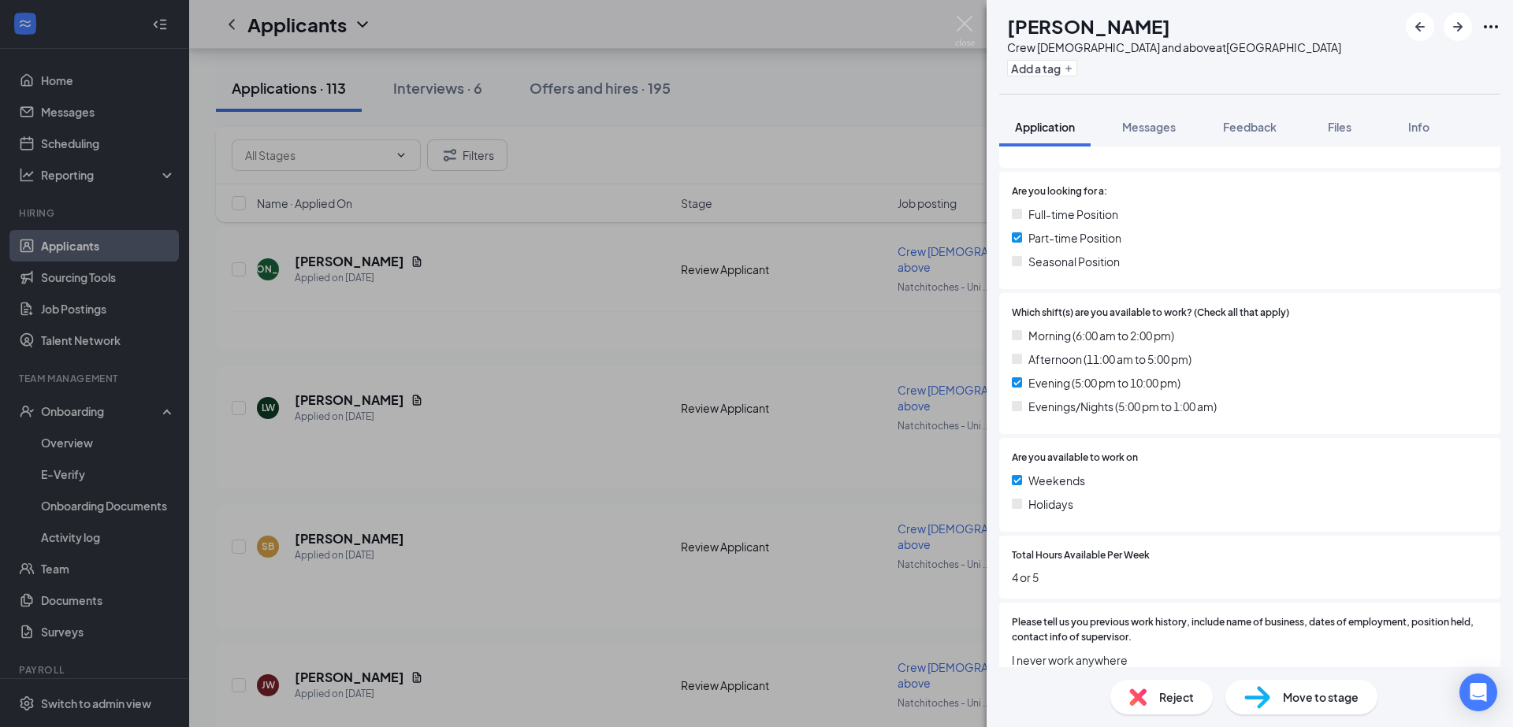
click at [587, 533] on div "[PERSON_NAME] Crew [DEMOGRAPHIC_DATA] and above at [GEOGRAPHIC_DATA] Add a tag …" at bounding box center [756, 363] width 1513 height 727
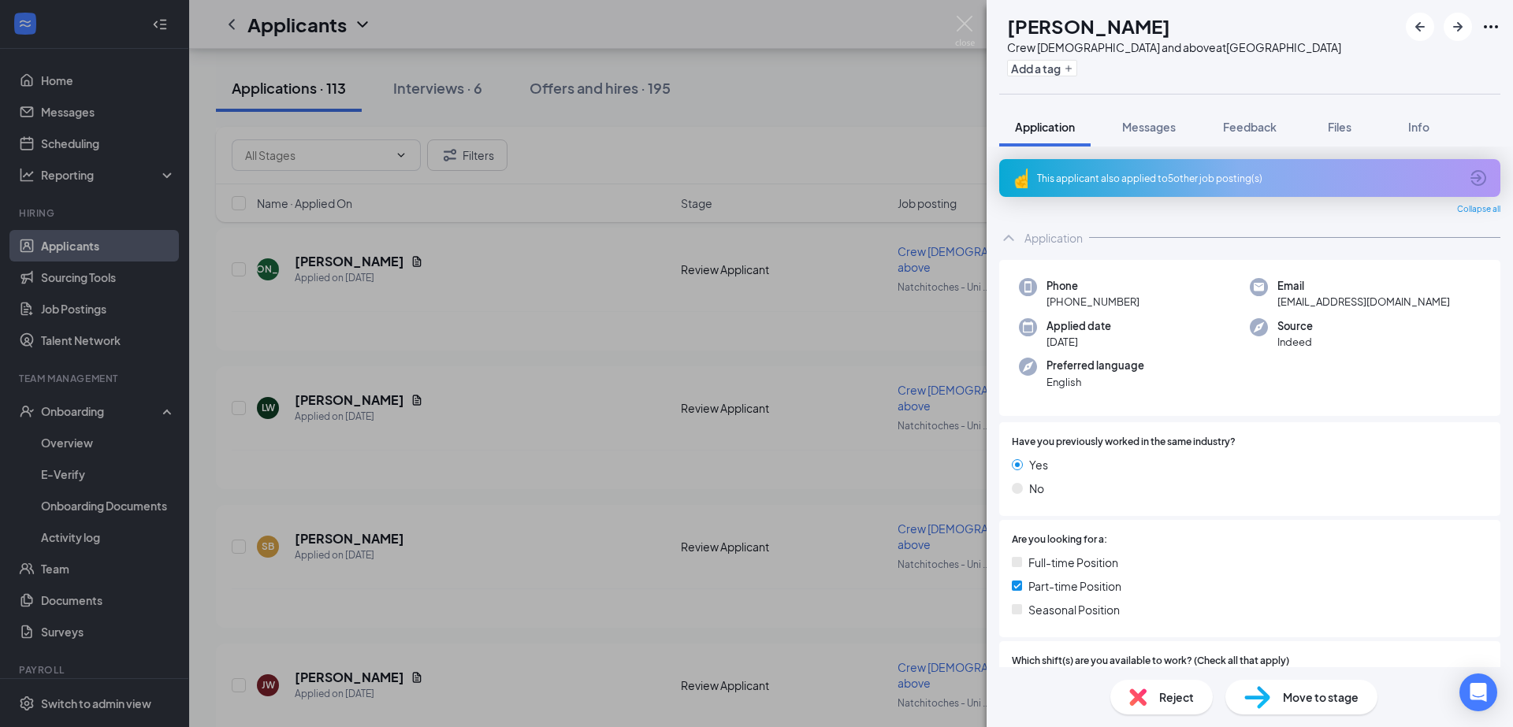
scroll to position [151, 0]
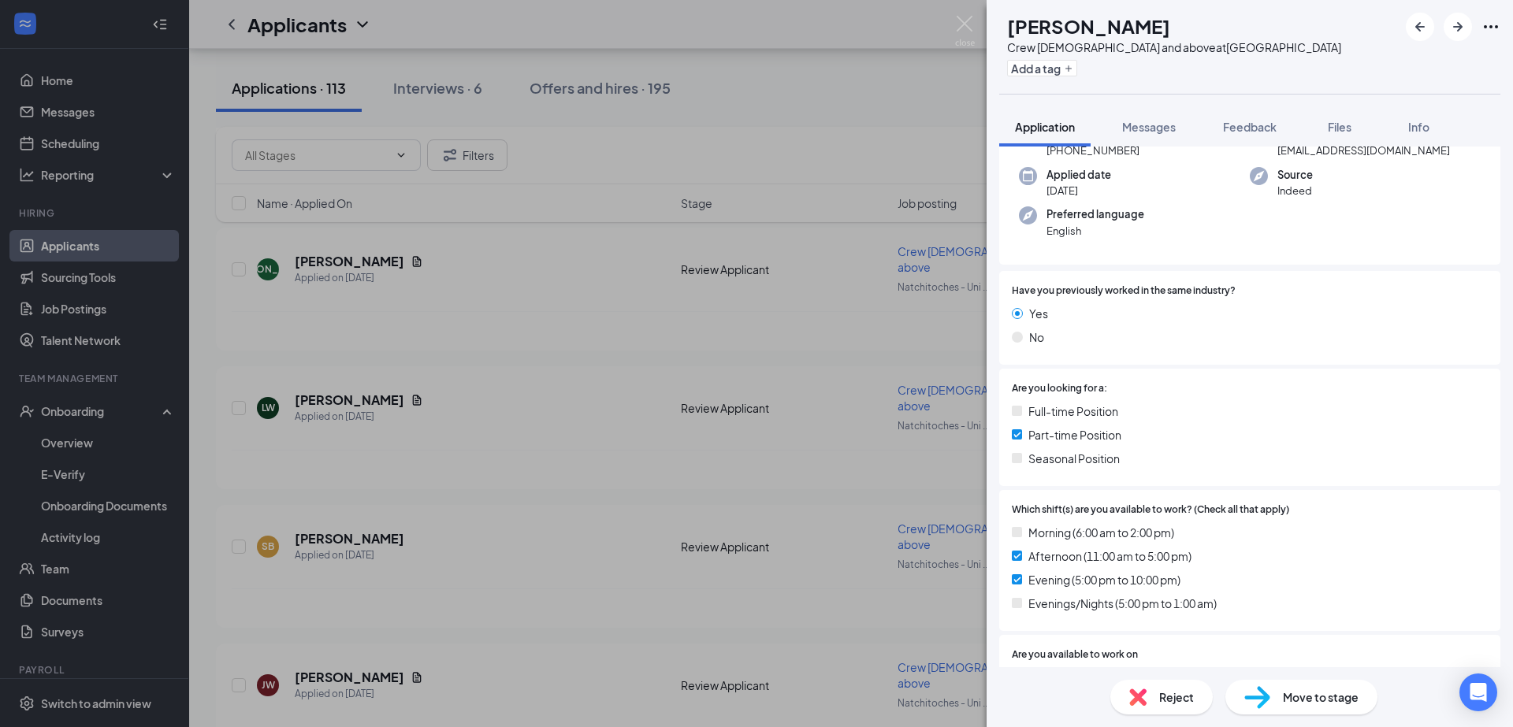
drag, startPoint x: 525, startPoint y: 682, endPoint x: 703, endPoint y: 2, distance: 703.6
click at [541, 670] on div "LK [PERSON_NAME] Crew [DEMOGRAPHIC_DATA] and above at [GEOGRAPHIC_DATA] Add a t…" at bounding box center [756, 363] width 1513 height 727
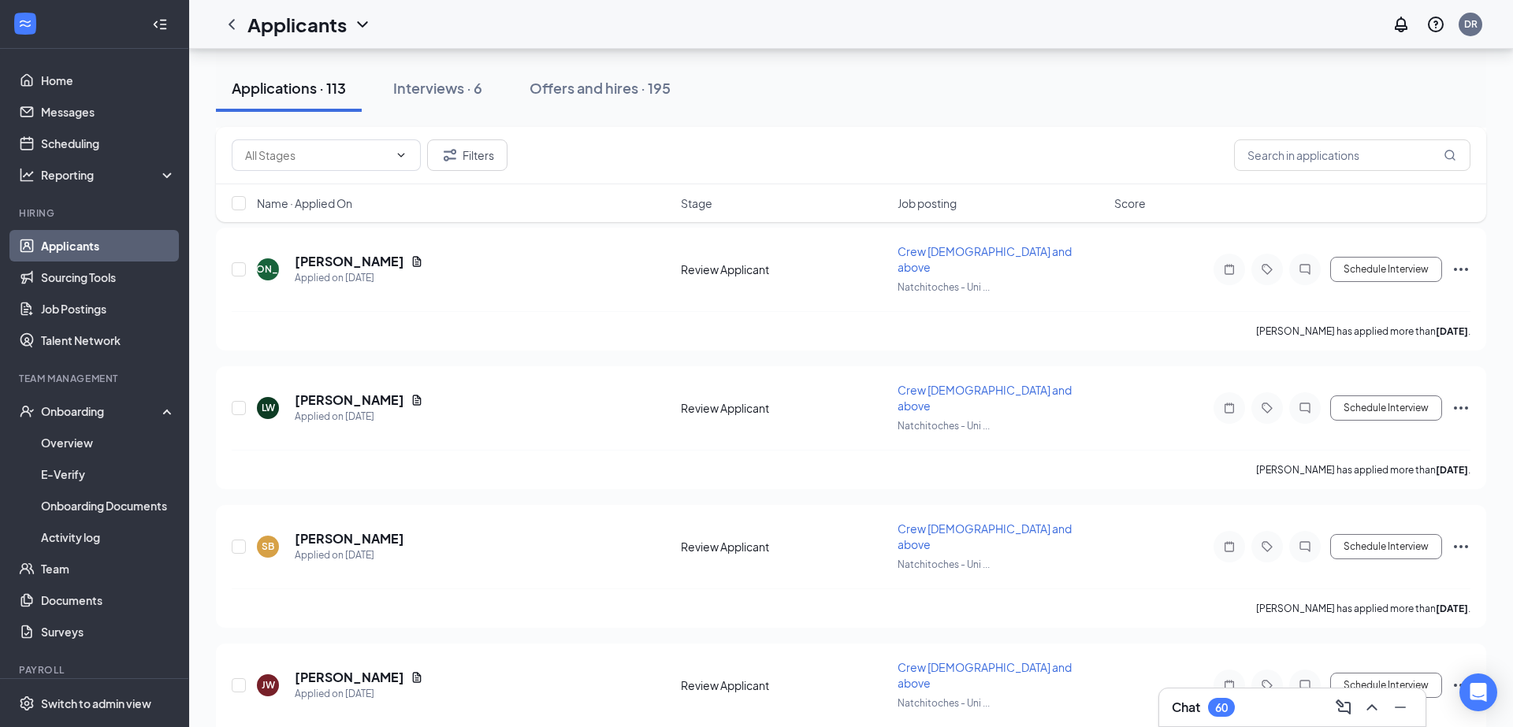
scroll to position [1560, 0]
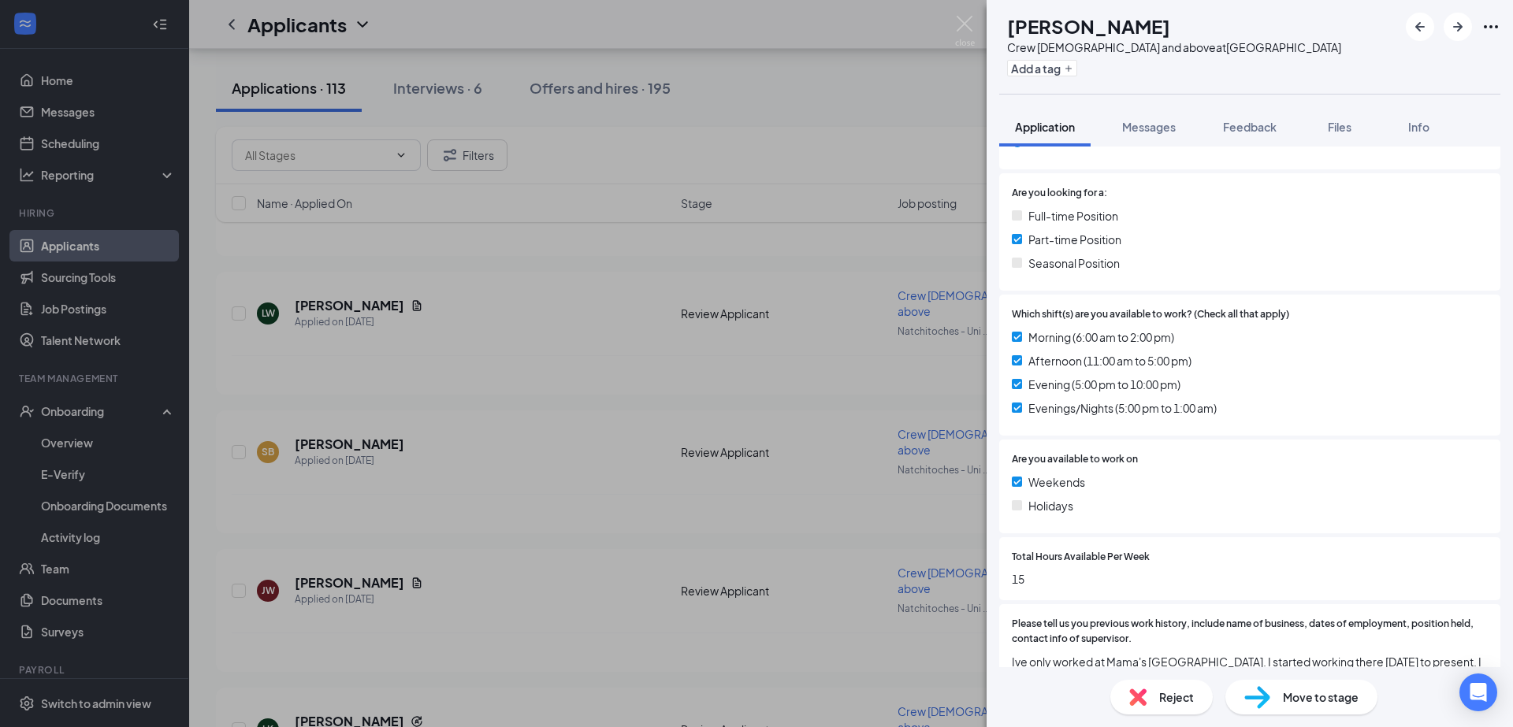
scroll to position [227, 0]
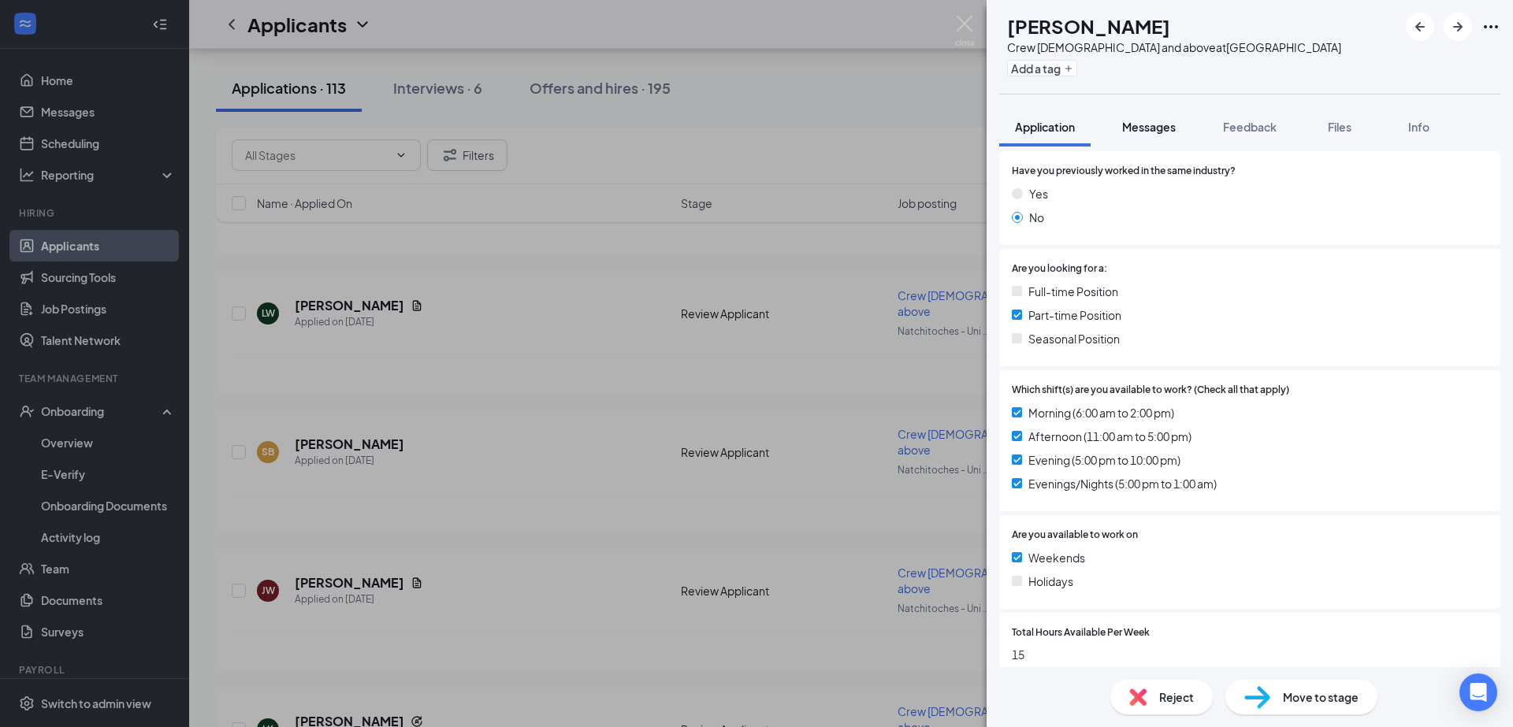
click at [1138, 120] on span "Messages" at bounding box center [1149, 127] width 54 height 14
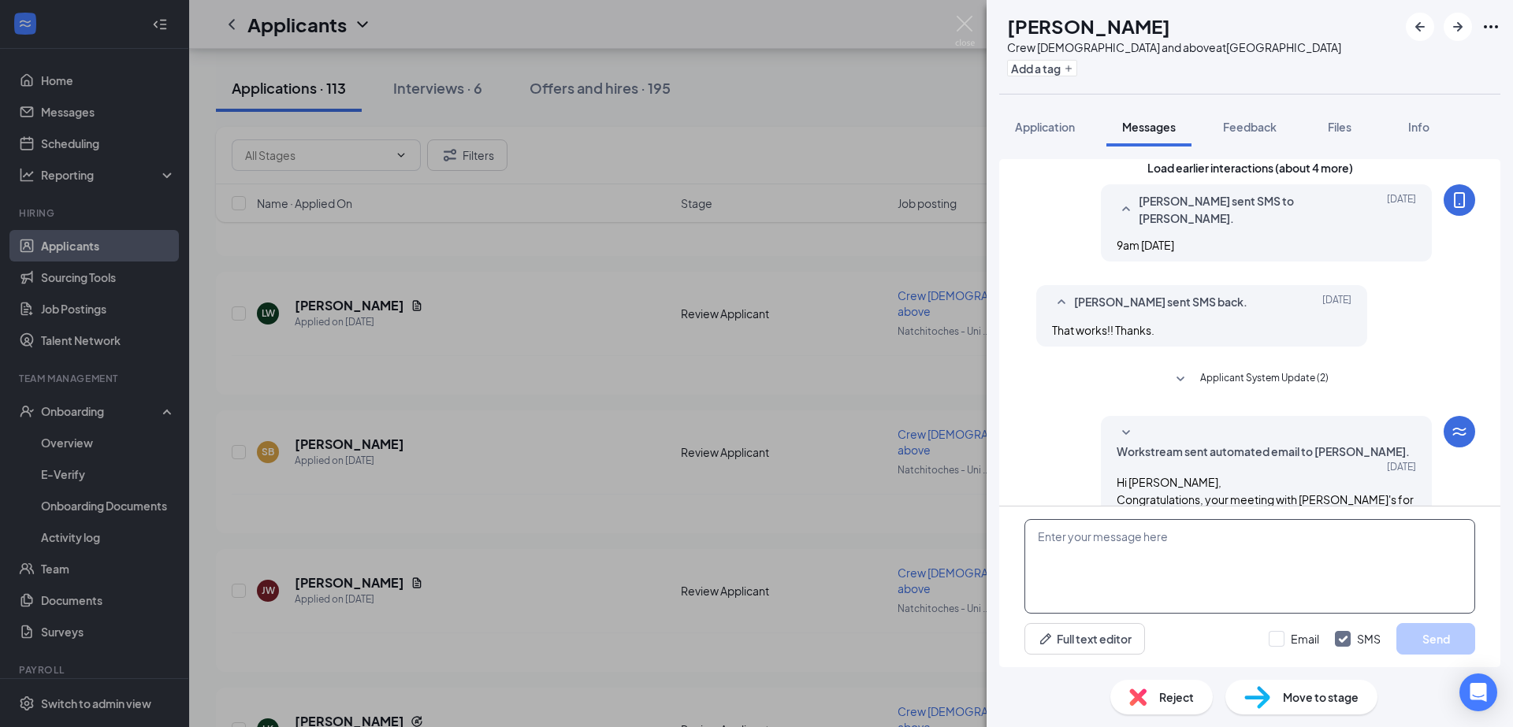
scroll to position [284, 0]
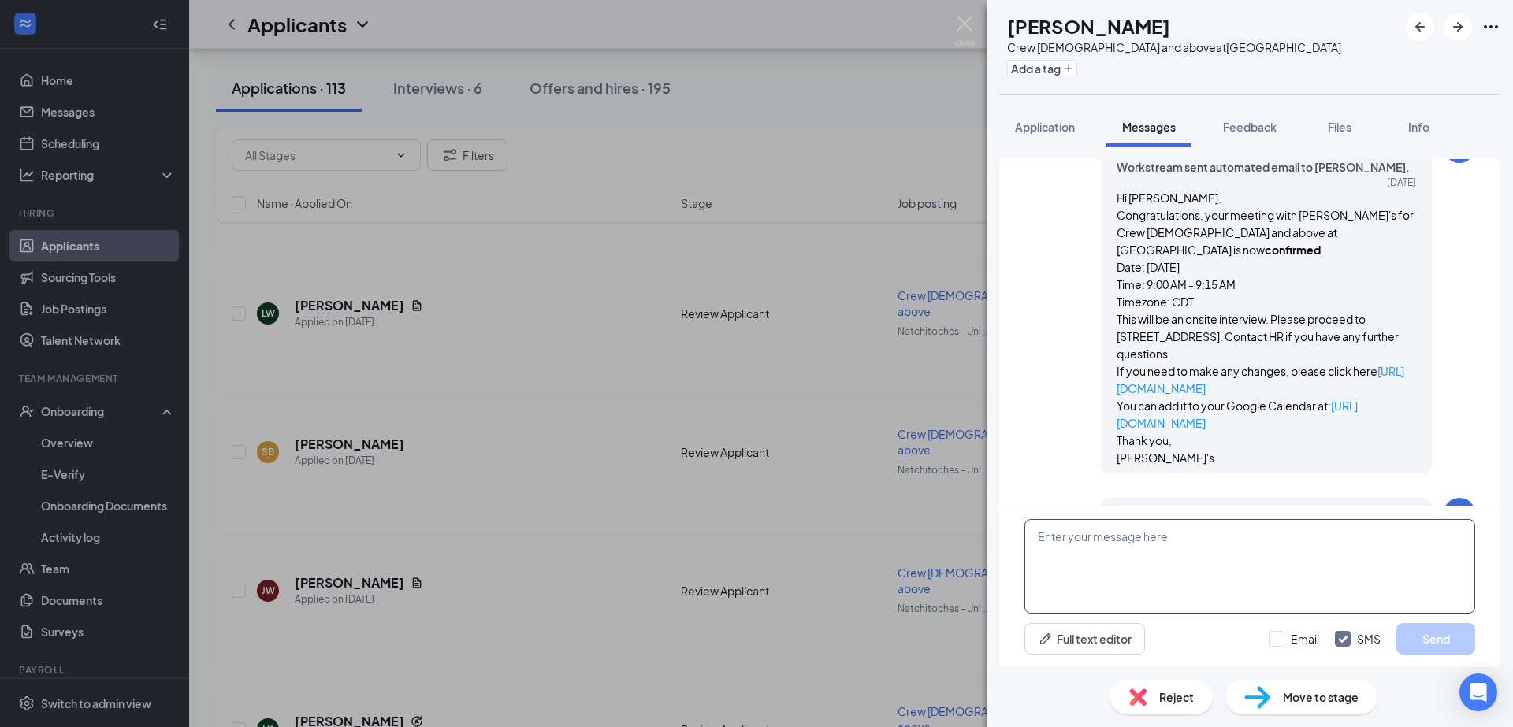
paste textarea "Good afternoon, Are you available for an interview [DATE]?"
type textarea "Good afternoon, Are you available for an interview [DATE]?"
click at [1437, 646] on button "Send" at bounding box center [1435, 639] width 79 height 32
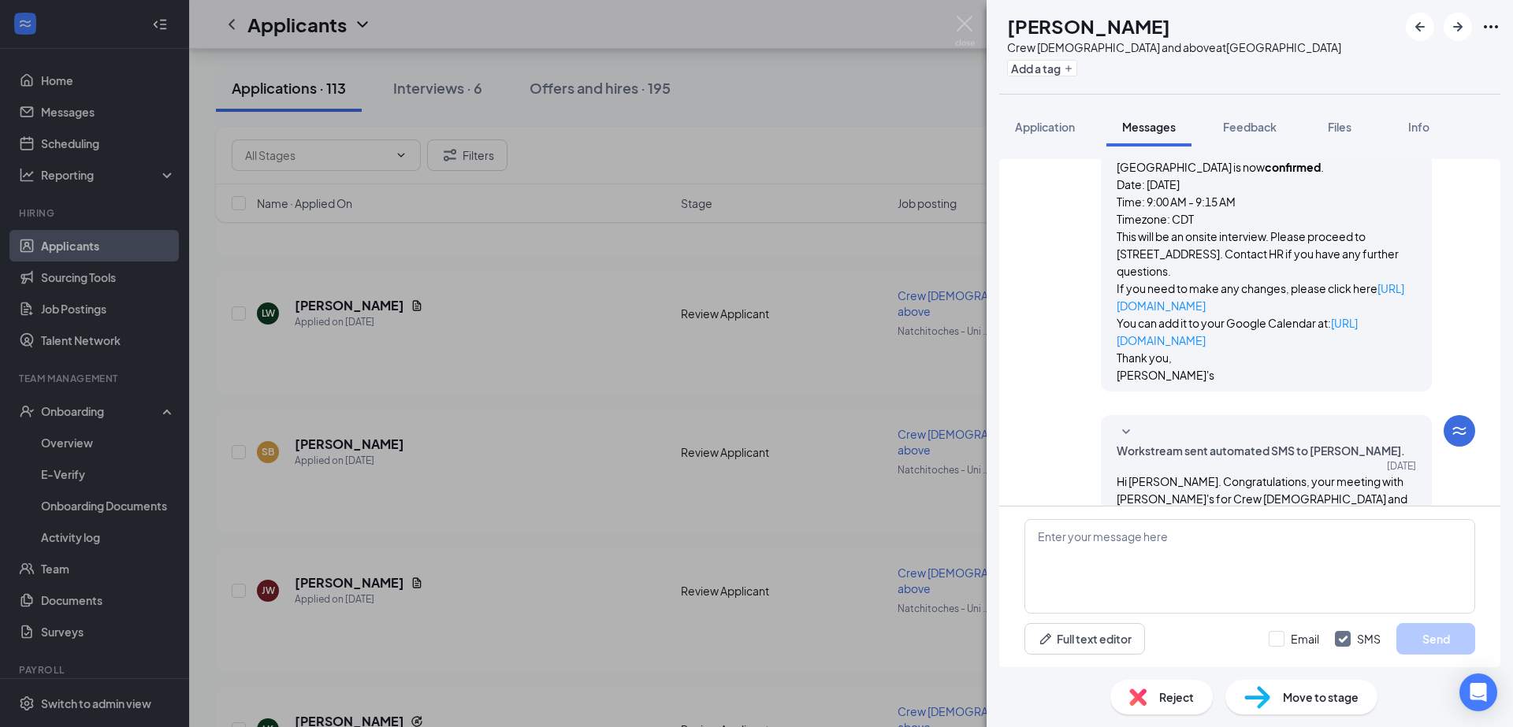
click at [548, 571] on div "AD [PERSON_NAME] Crew [DEMOGRAPHIC_DATA] and above at [GEOGRAPHIC_DATA] Add a t…" at bounding box center [756, 363] width 1513 height 727
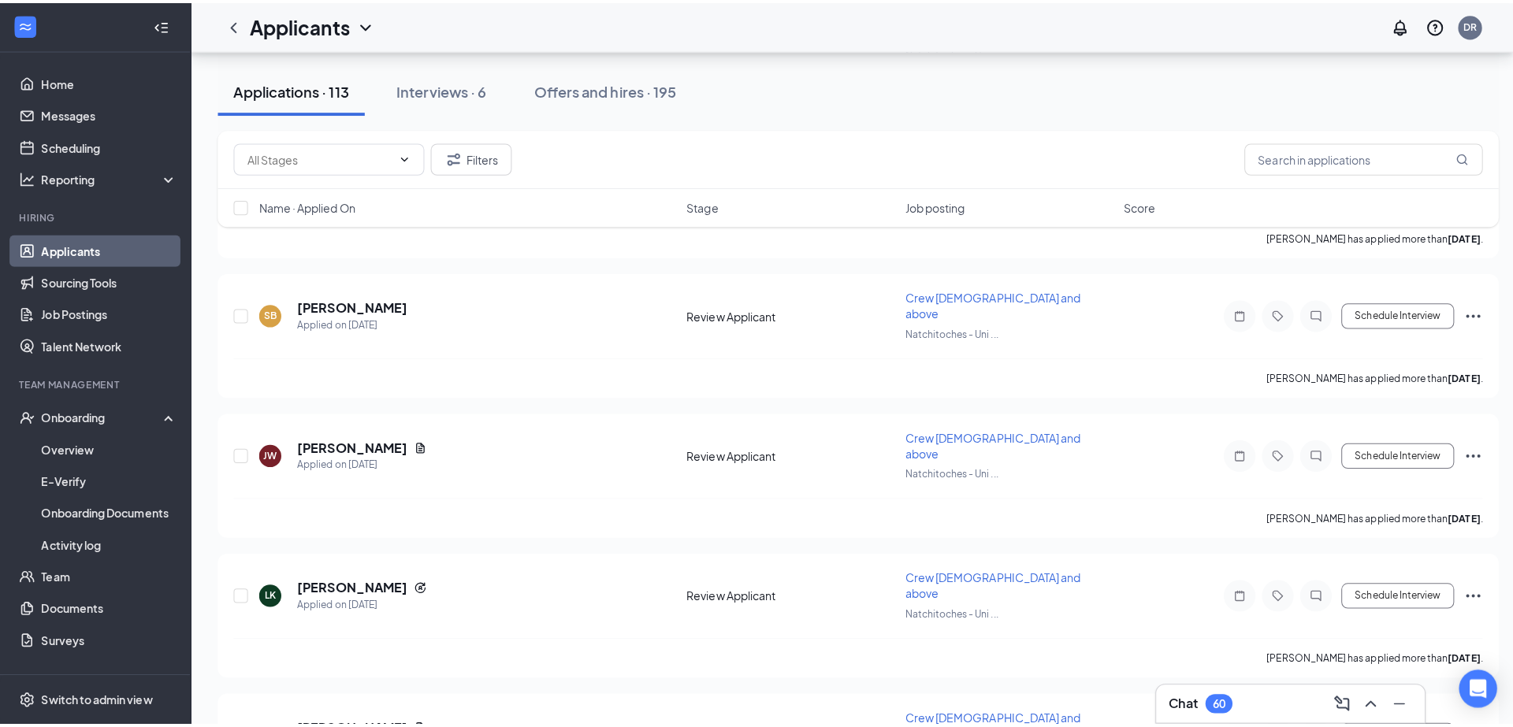
scroll to position [1796, 0]
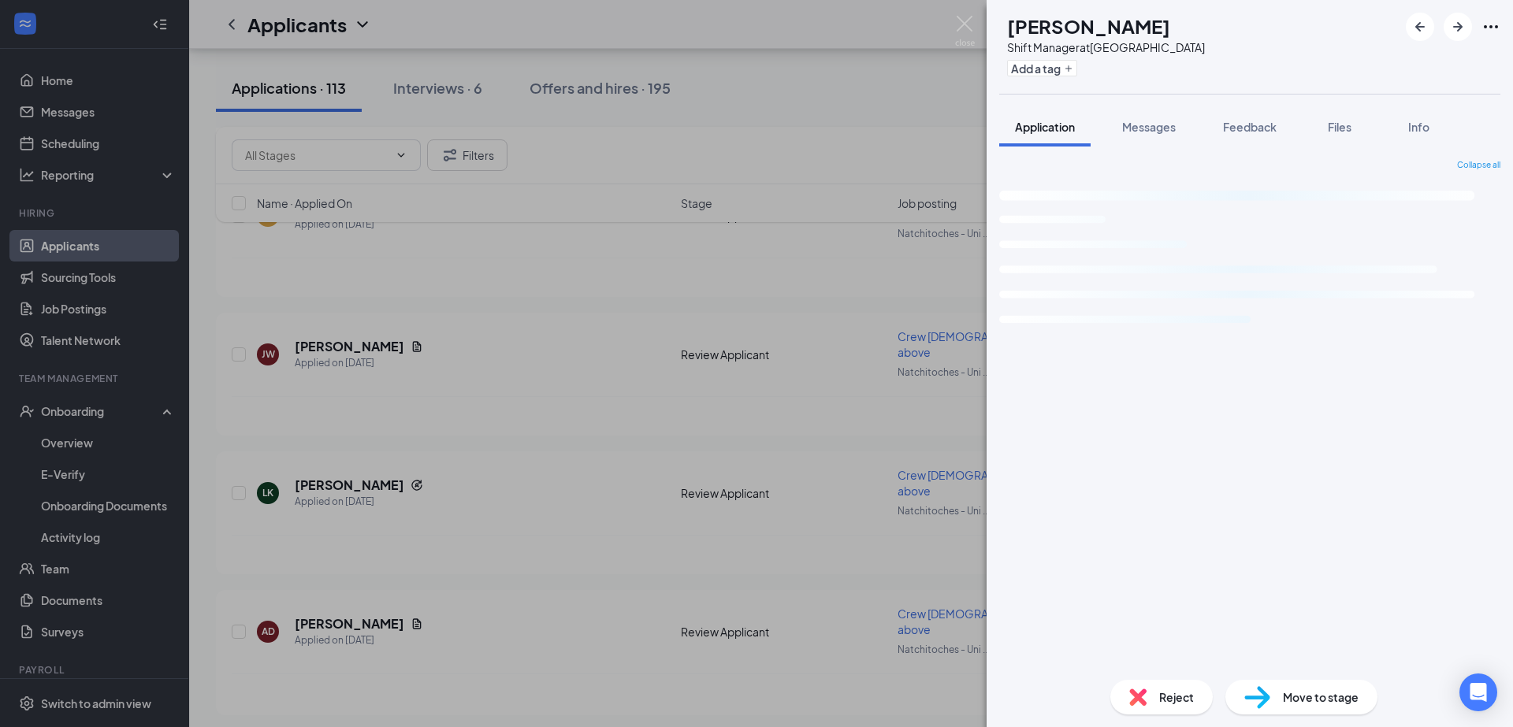
click at [907, 95] on div "KH [PERSON_NAME] Shift Manager at [GEOGRAPHIC_DATA] Add a tag Application Messa…" at bounding box center [756, 363] width 1513 height 727
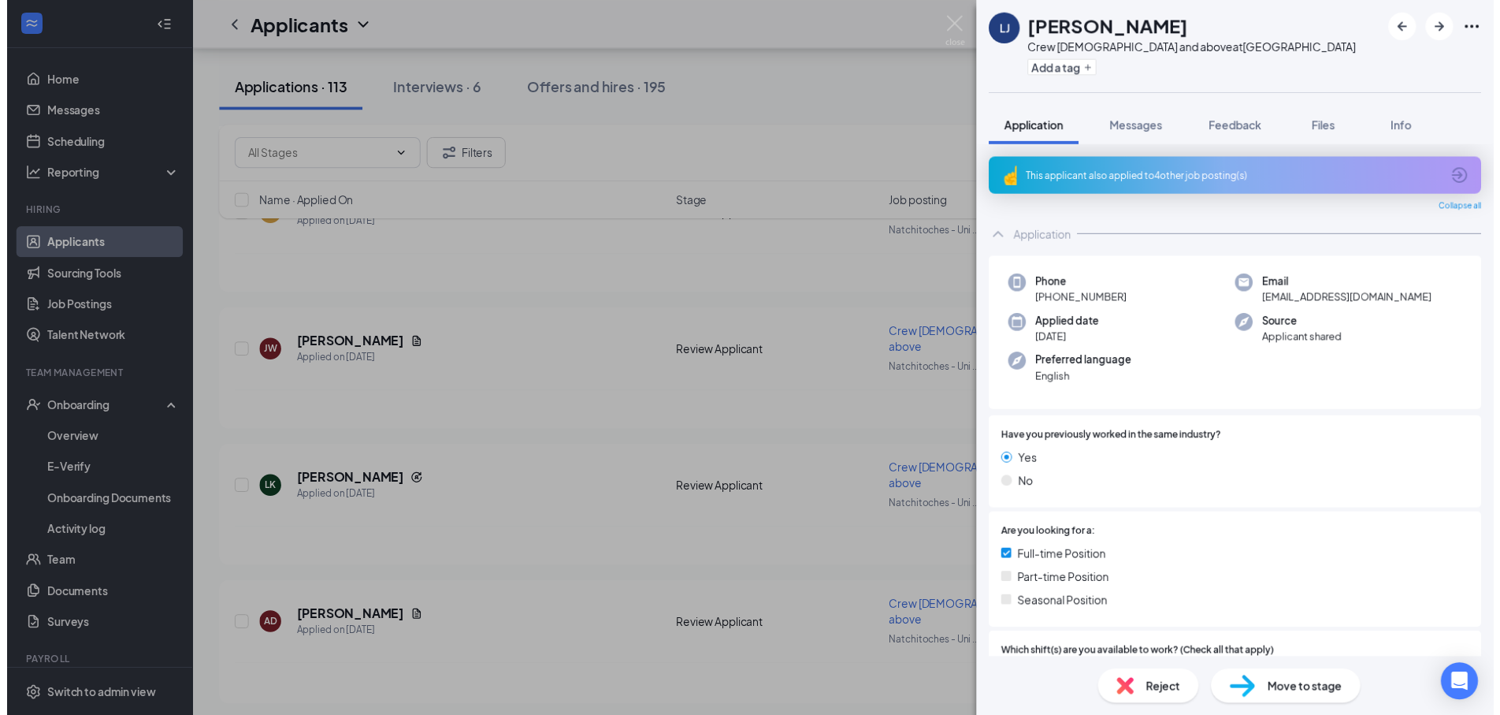
scroll to position [227, 0]
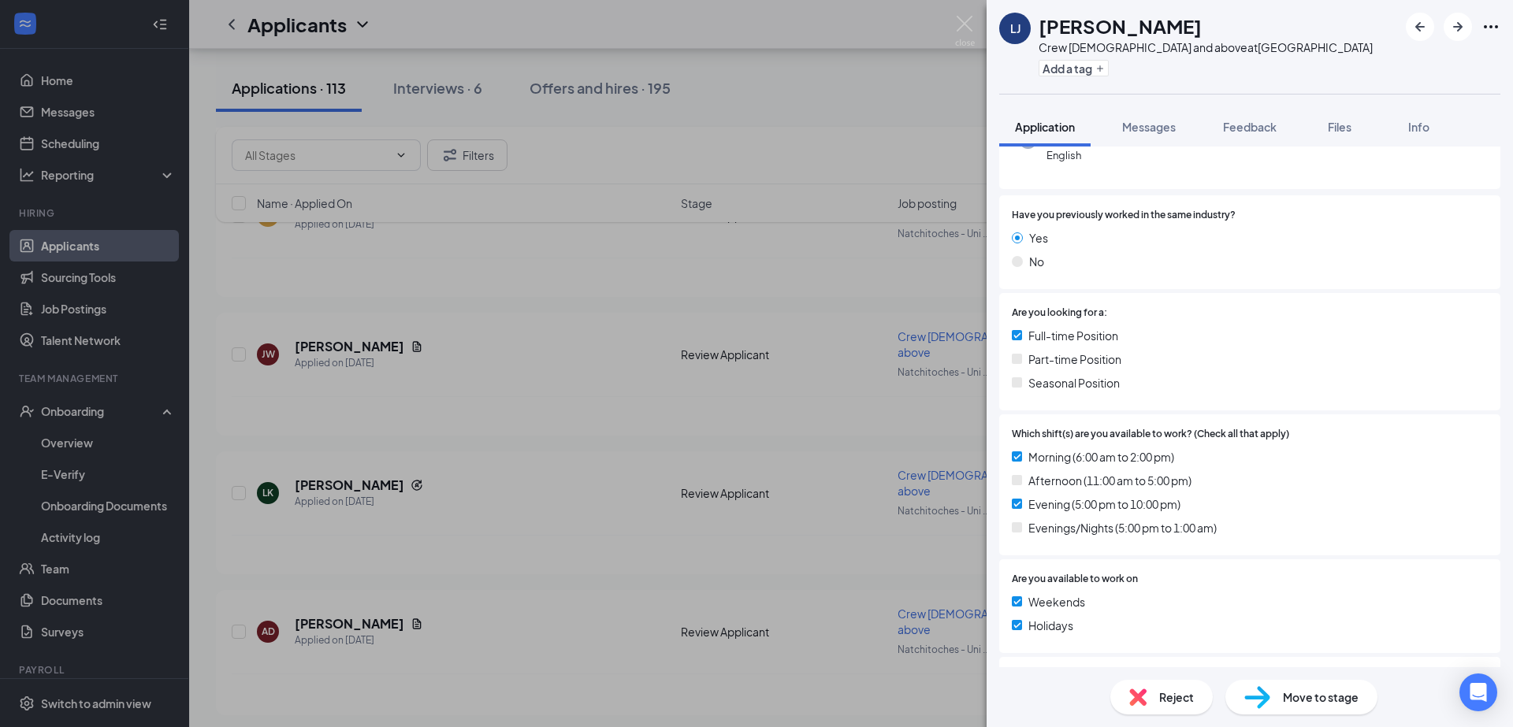
click at [561, 527] on div "[PERSON_NAME] Crew [DEMOGRAPHIC_DATA] and above at [GEOGRAPHIC_DATA] Add a tag …" at bounding box center [756, 363] width 1513 height 727
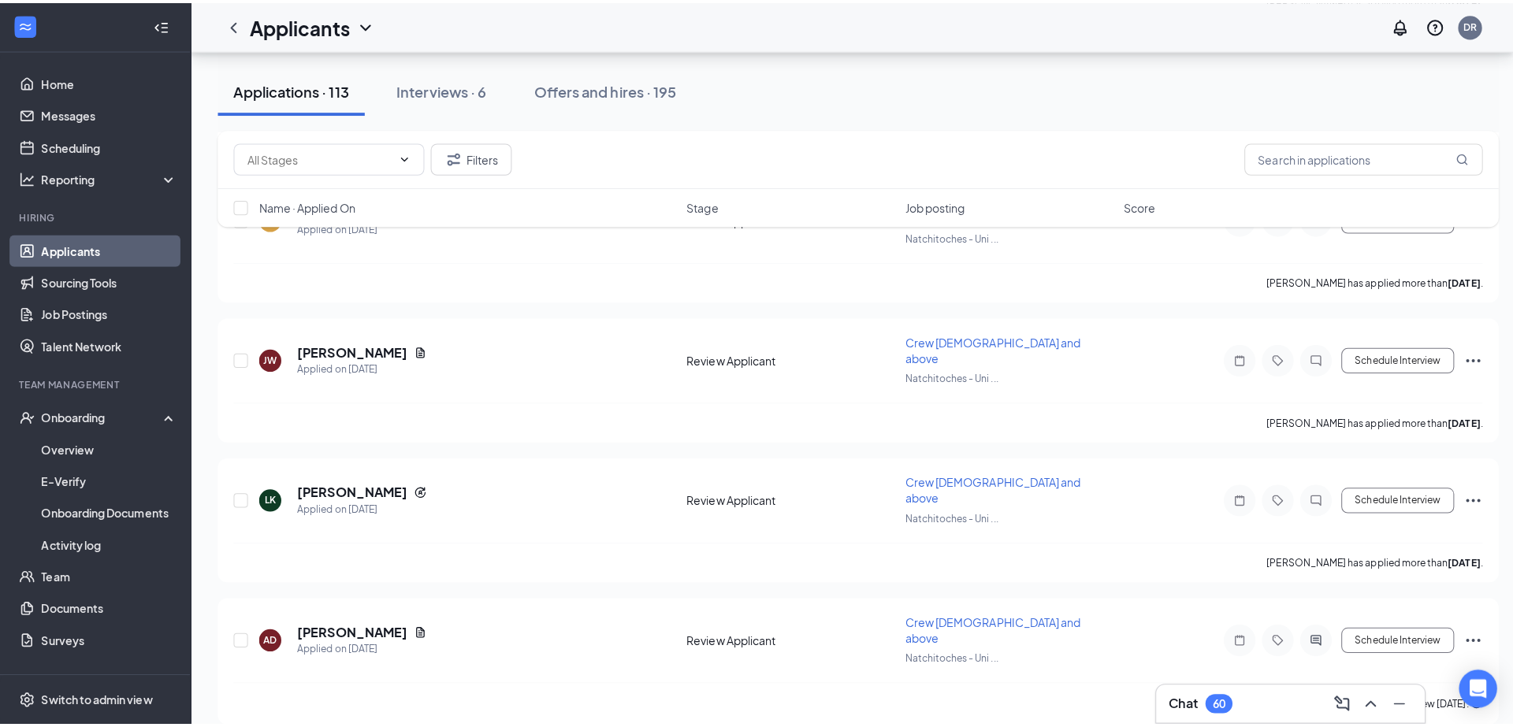
scroll to position [1938, 0]
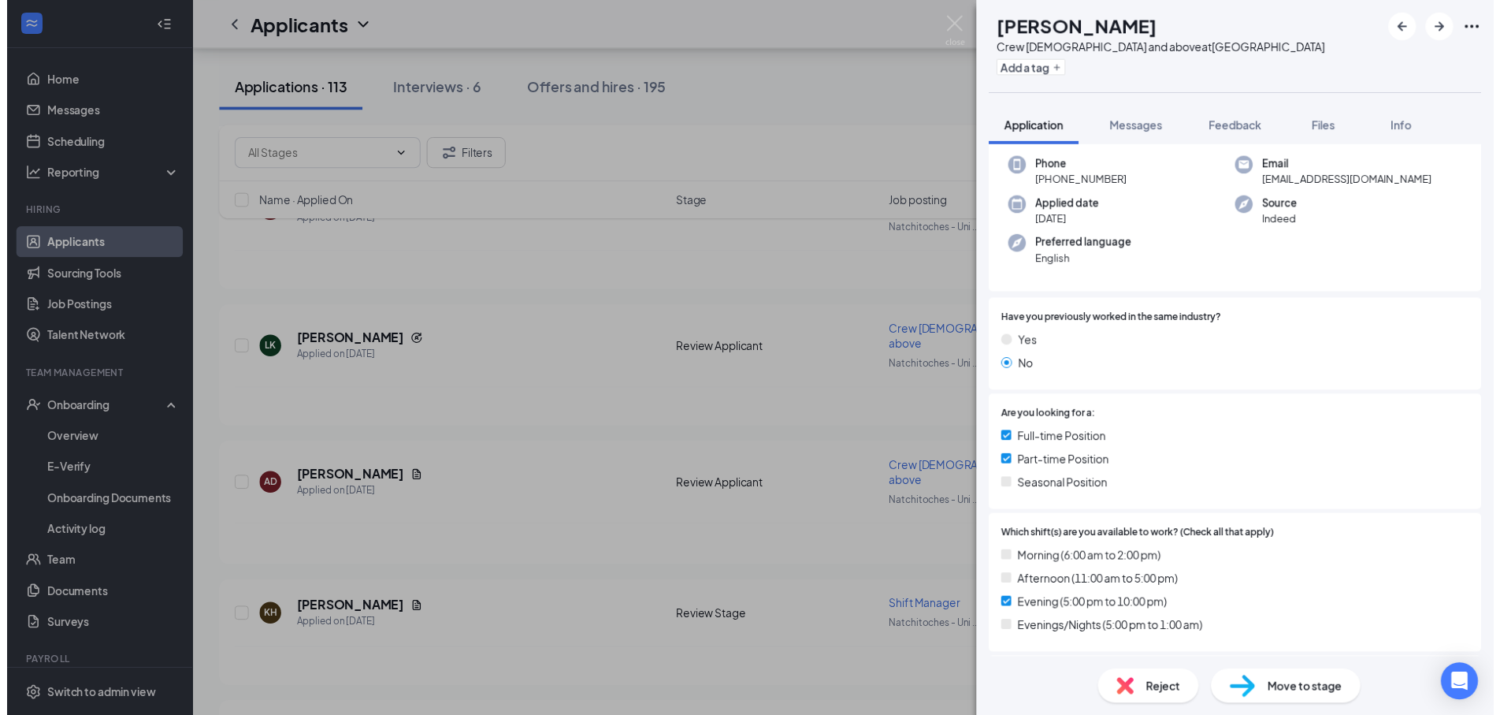
scroll to position [151, 0]
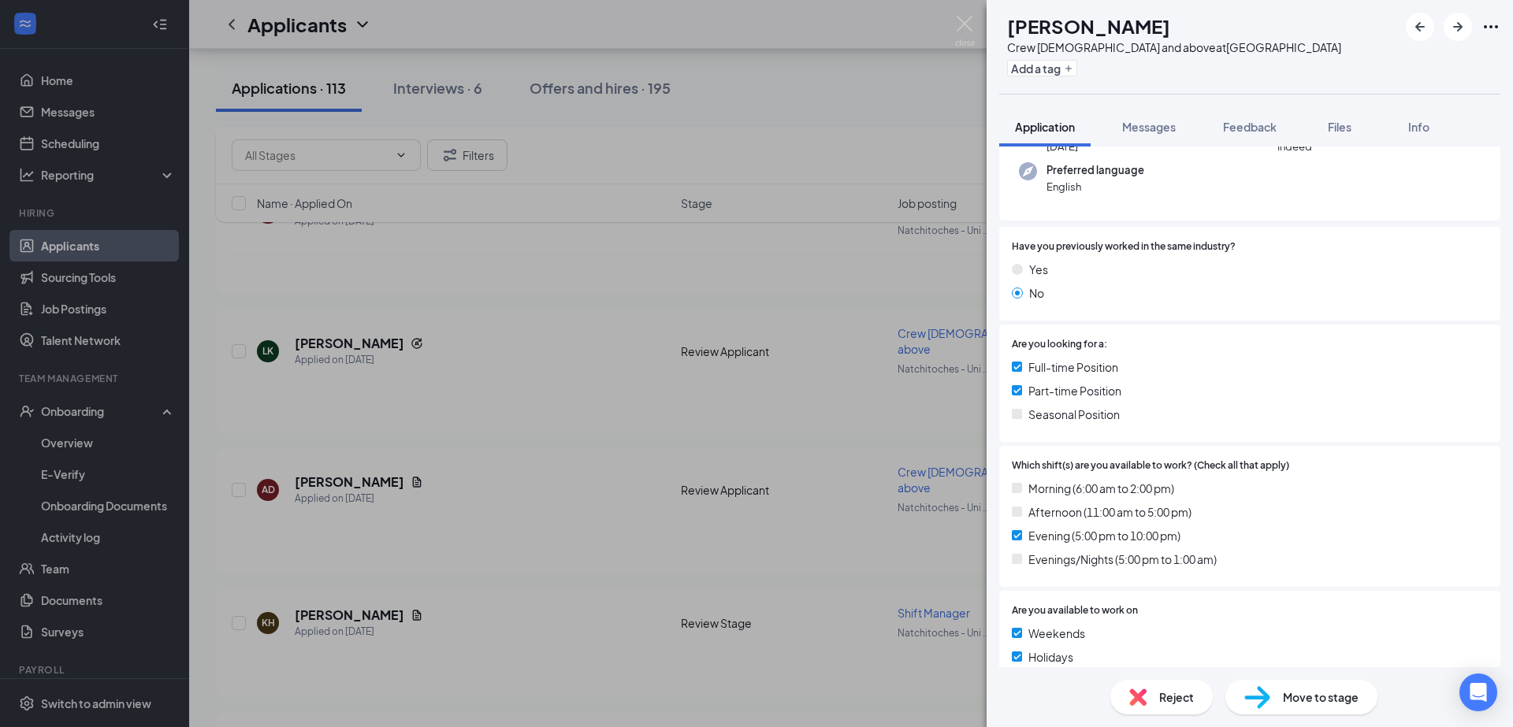
click at [493, 502] on div "BB [PERSON_NAME] Crew [DEMOGRAPHIC_DATA] and above at [GEOGRAPHIC_DATA] Add a t…" at bounding box center [756, 363] width 1513 height 727
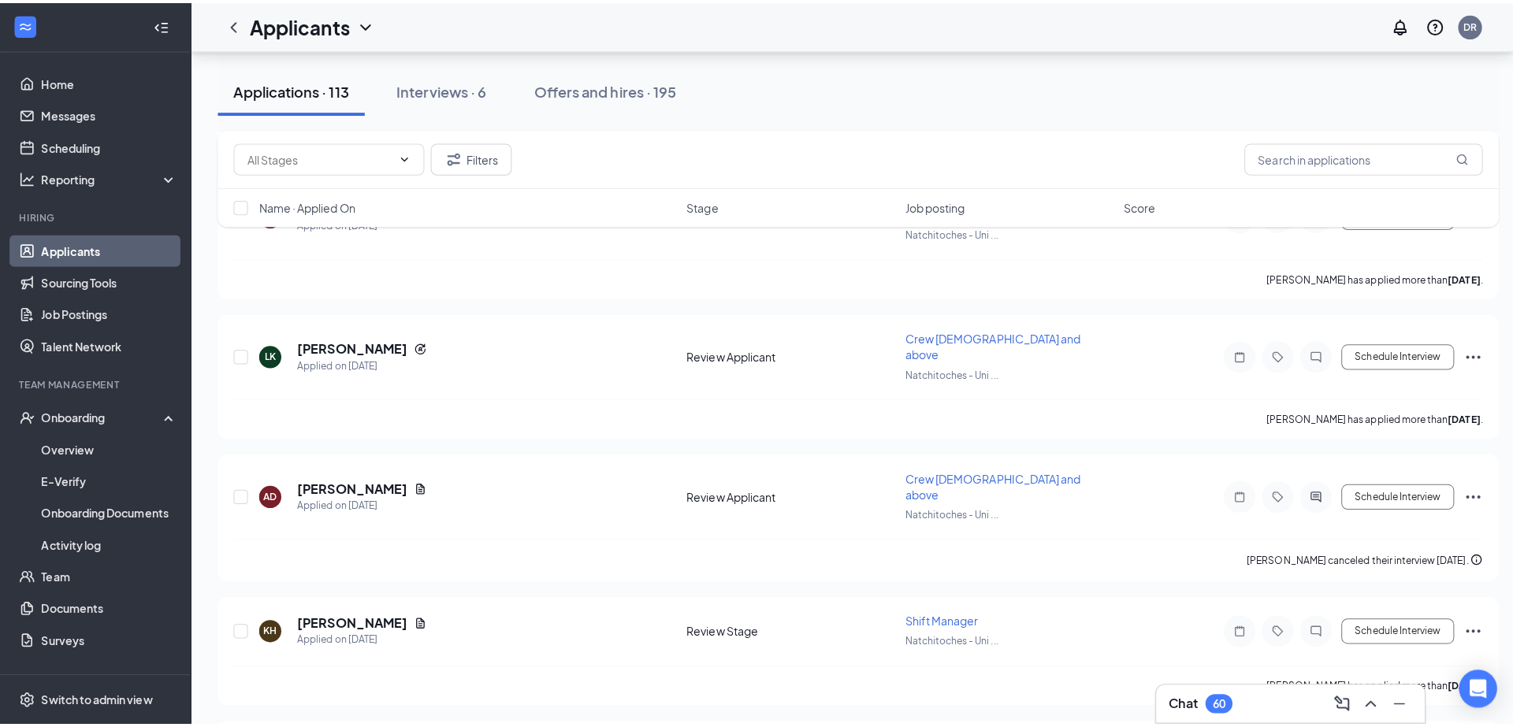
scroll to position [2033, 0]
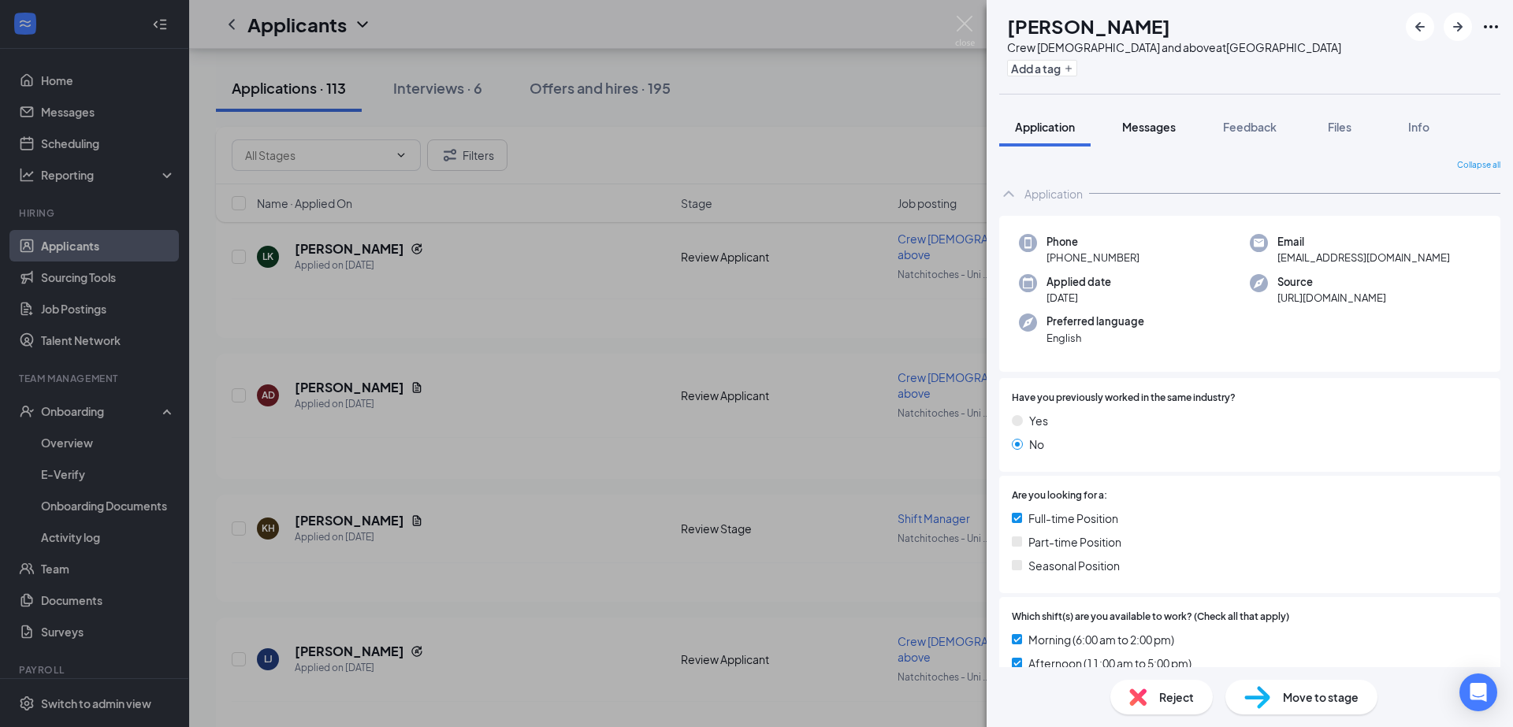
click at [1153, 122] on span "Messages" at bounding box center [1149, 127] width 54 height 14
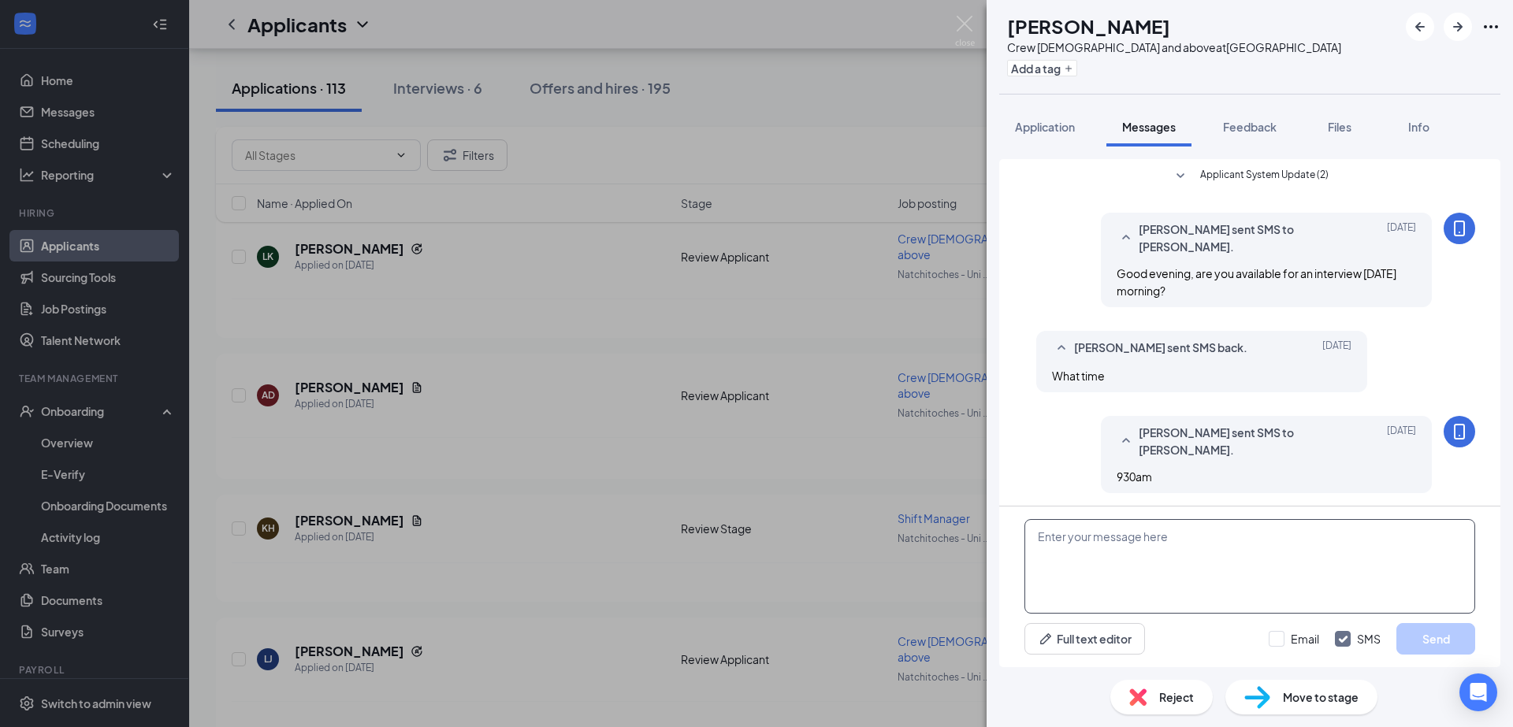
scroll to position [79, 0]
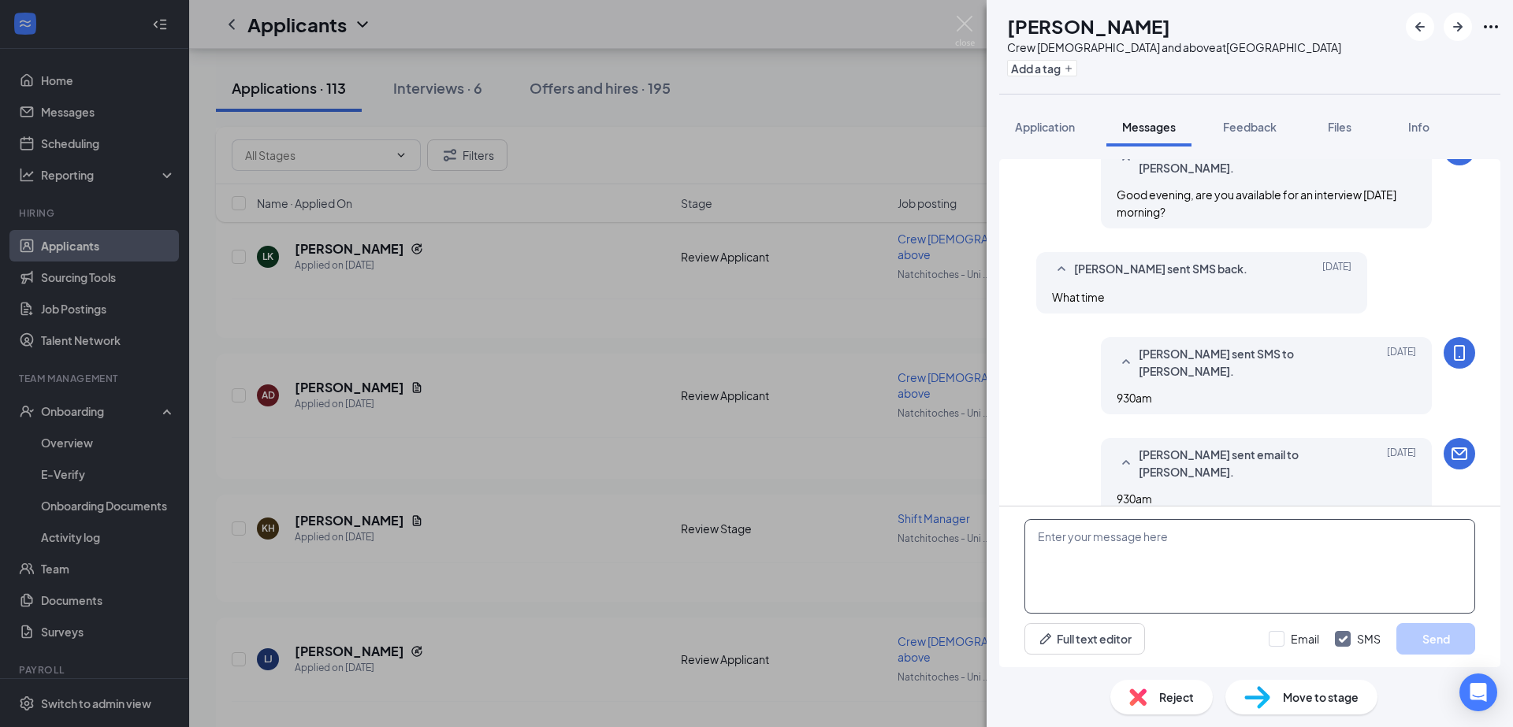
paste textarea "Good afternoon, Are you available for an interview [DATE]?"
type textarea "Good afternoon, Are you available for an interview [DATE]?"
click at [1421, 638] on button "Send" at bounding box center [1435, 639] width 79 height 32
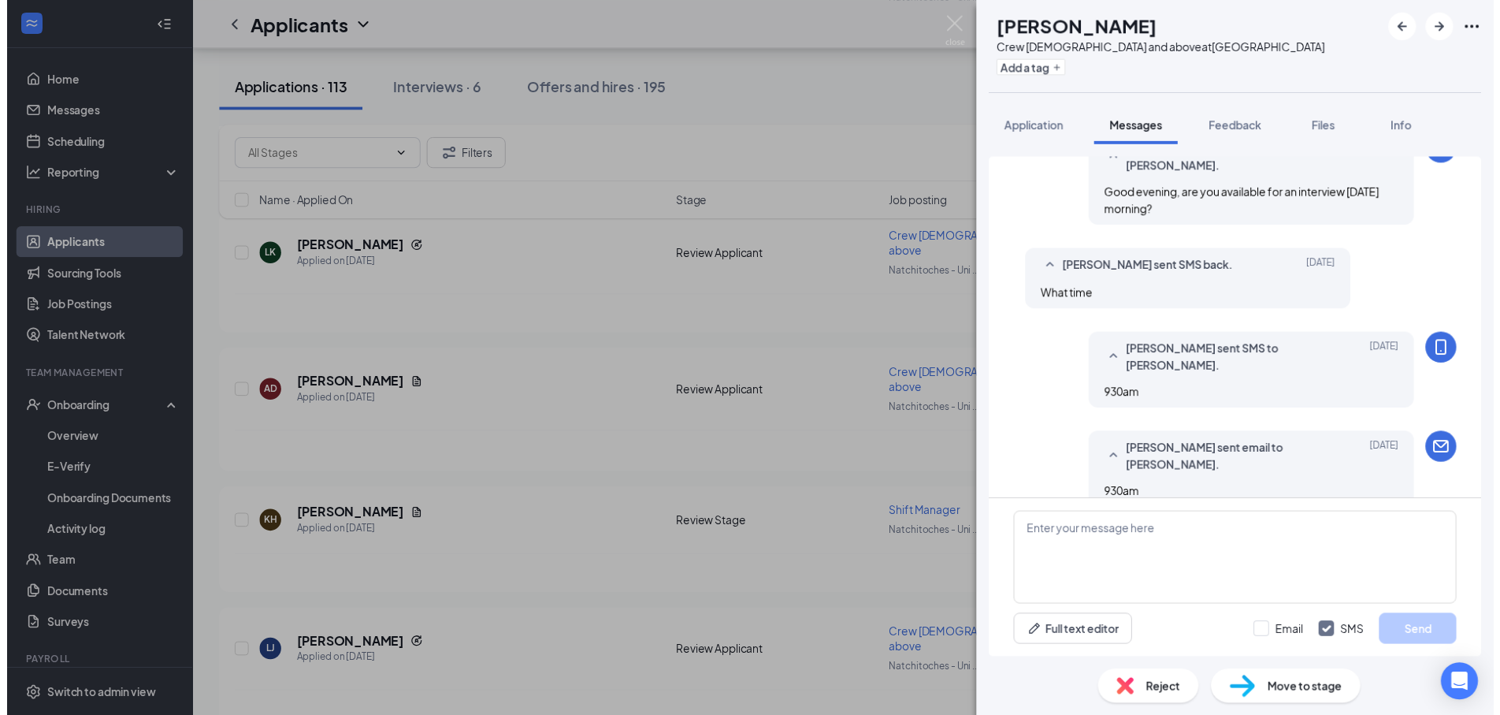
scroll to position [175, 0]
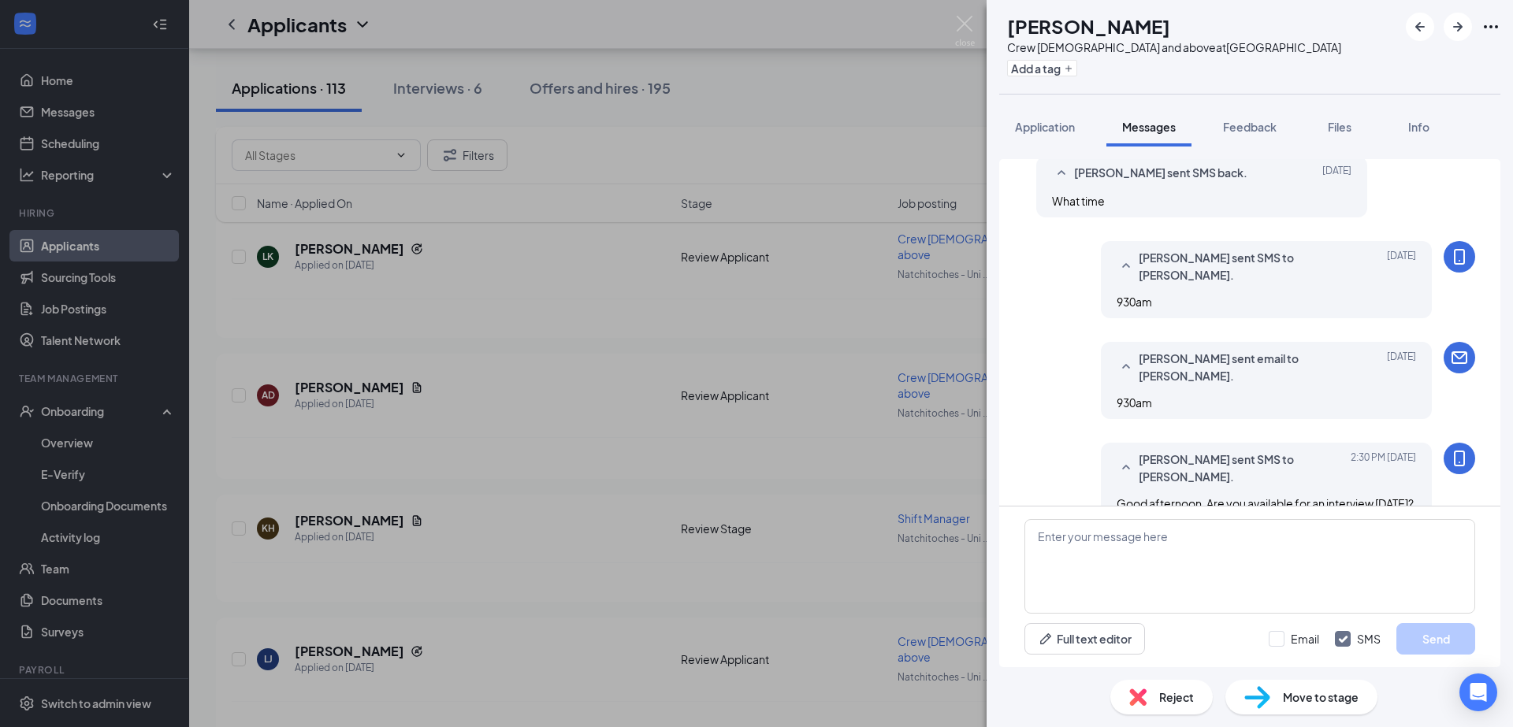
drag, startPoint x: 418, startPoint y: 600, endPoint x: 370, endPoint y: 617, distance: 50.8
click at [478, 544] on div "RB [PERSON_NAME] Crew [DEMOGRAPHIC_DATA] and above at [GEOGRAPHIC_DATA] Add a t…" at bounding box center [756, 363] width 1513 height 727
click at [466, 581] on div "RB [PERSON_NAME] Crew [DEMOGRAPHIC_DATA] and above at [GEOGRAPHIC_DATA] Add a t…" at bounding box center [756, 363] width 1513 height 727
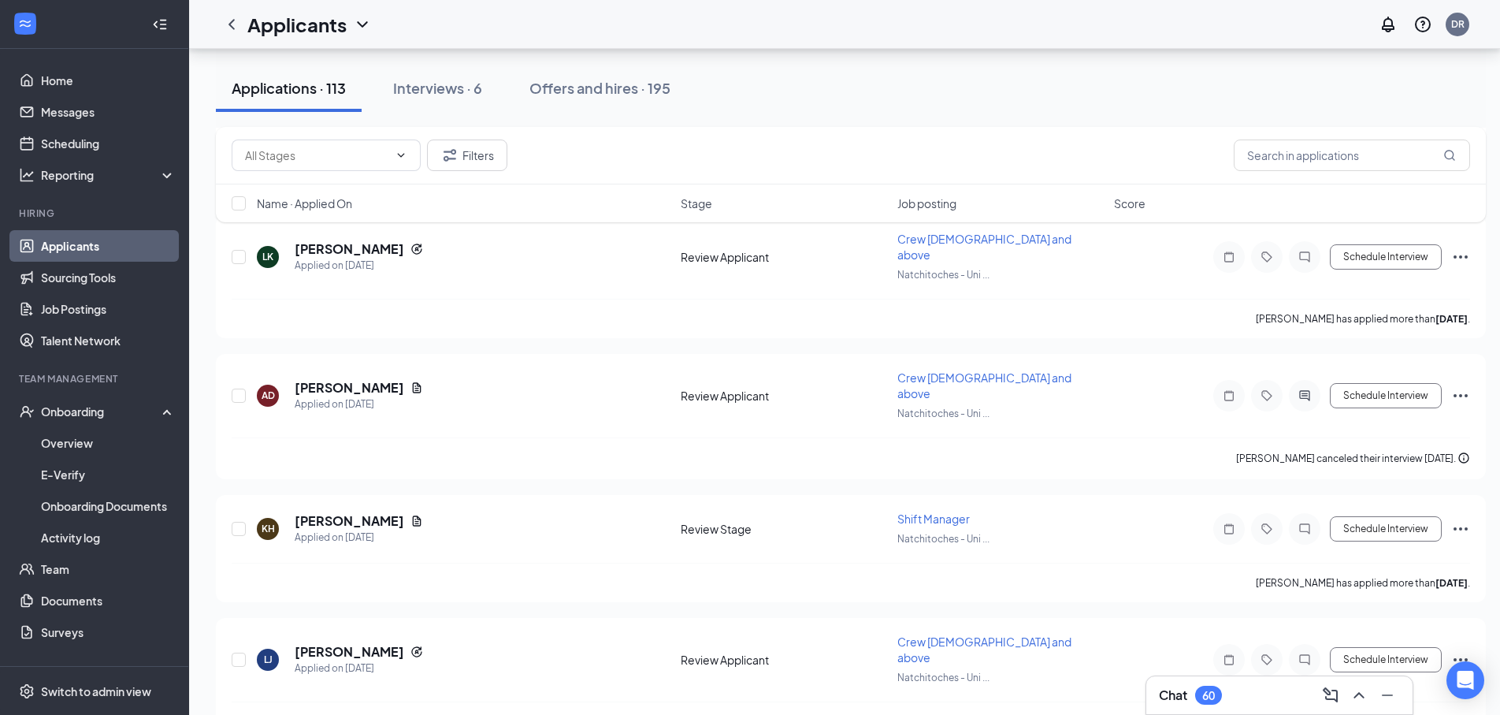
click at [512, 568] on div "LB [PERSON_NAME] Applied [DATE] 8:48 AM Review Applicant Crew [DEMOGRAPHIC_DATA…" at bounding box center [851, 335] width 1270 height 3981
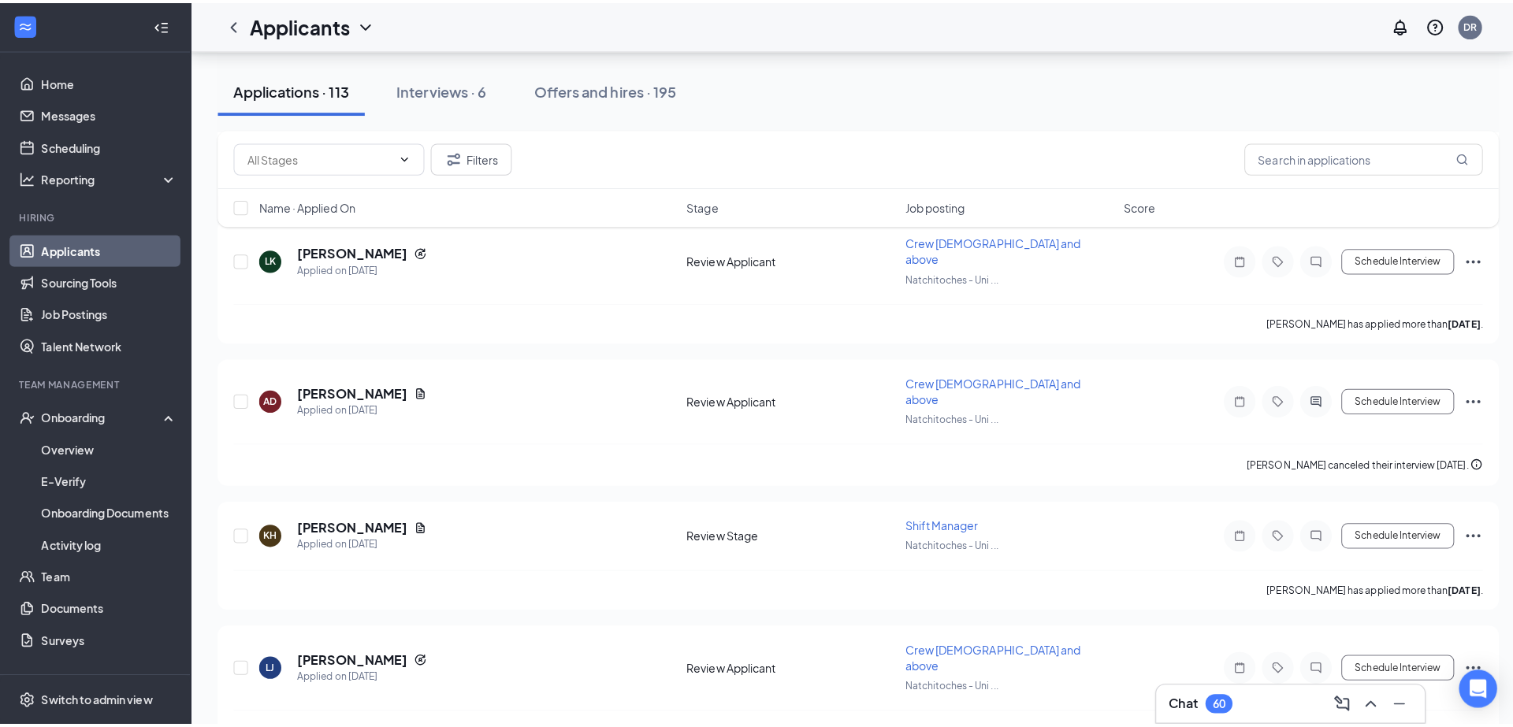
scroll to position [2175, 0]
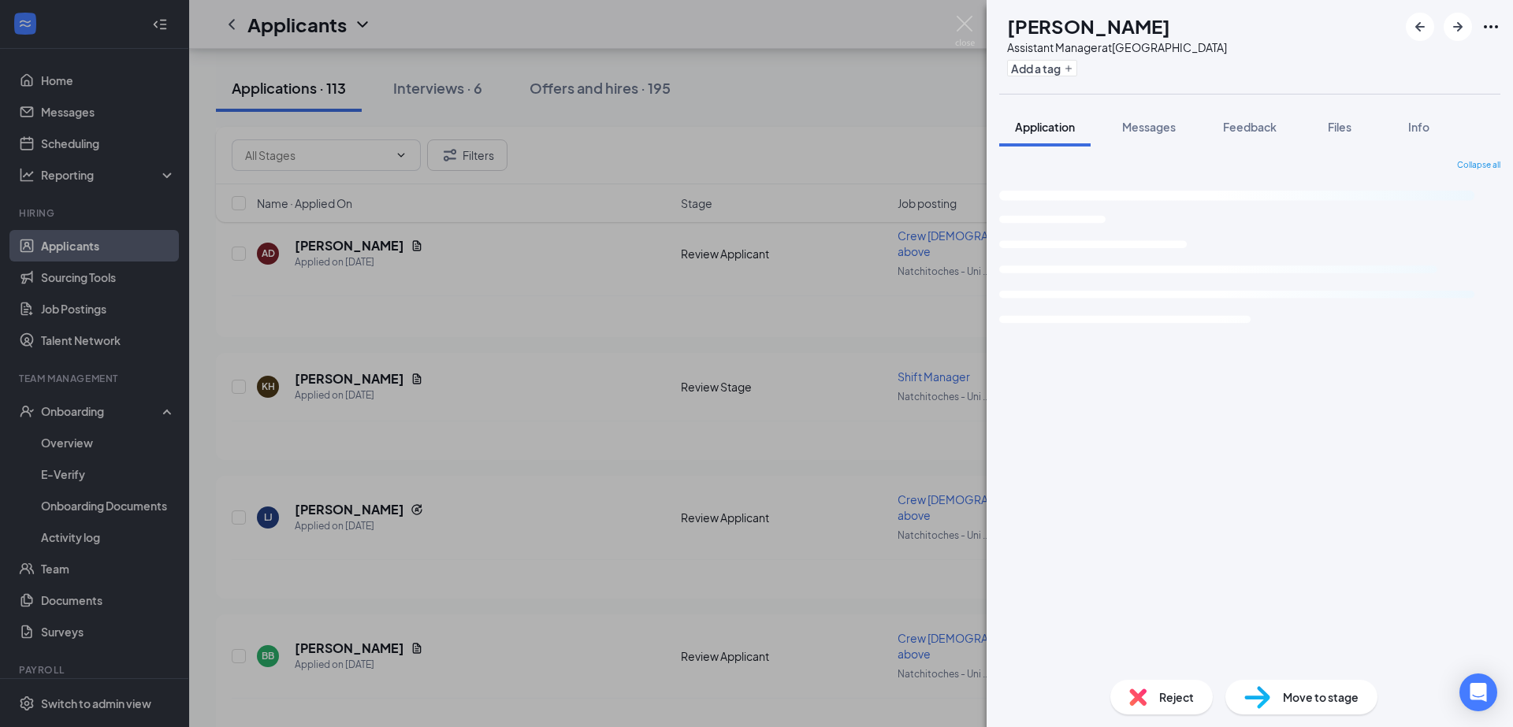
click at [570, 483] on div "DN [PERSON_NAME] Assistant Manager at [GEOGRAPHIC_DATA] Add a tag Application M…" at bounding box center [756, 363] width 1513 height 727
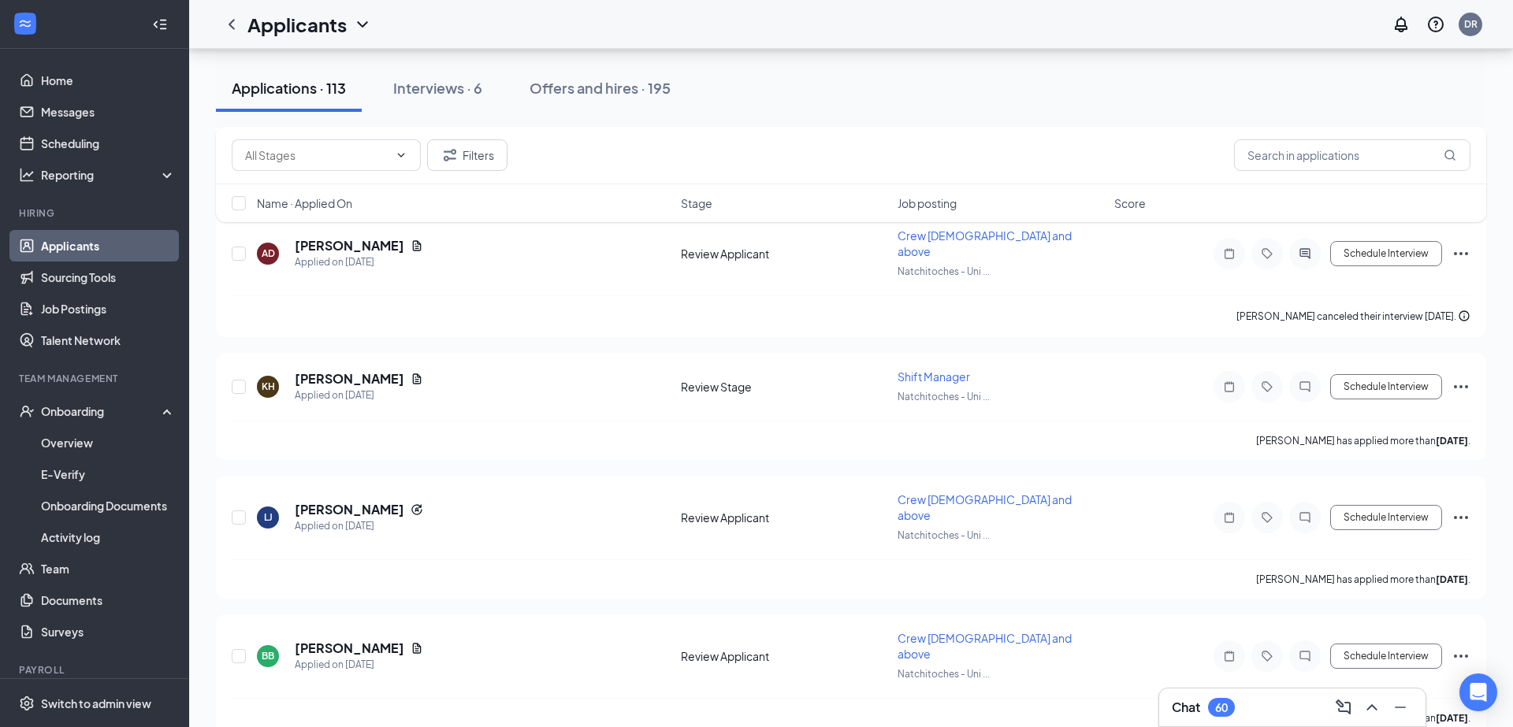
scroll to position [2411, 0]
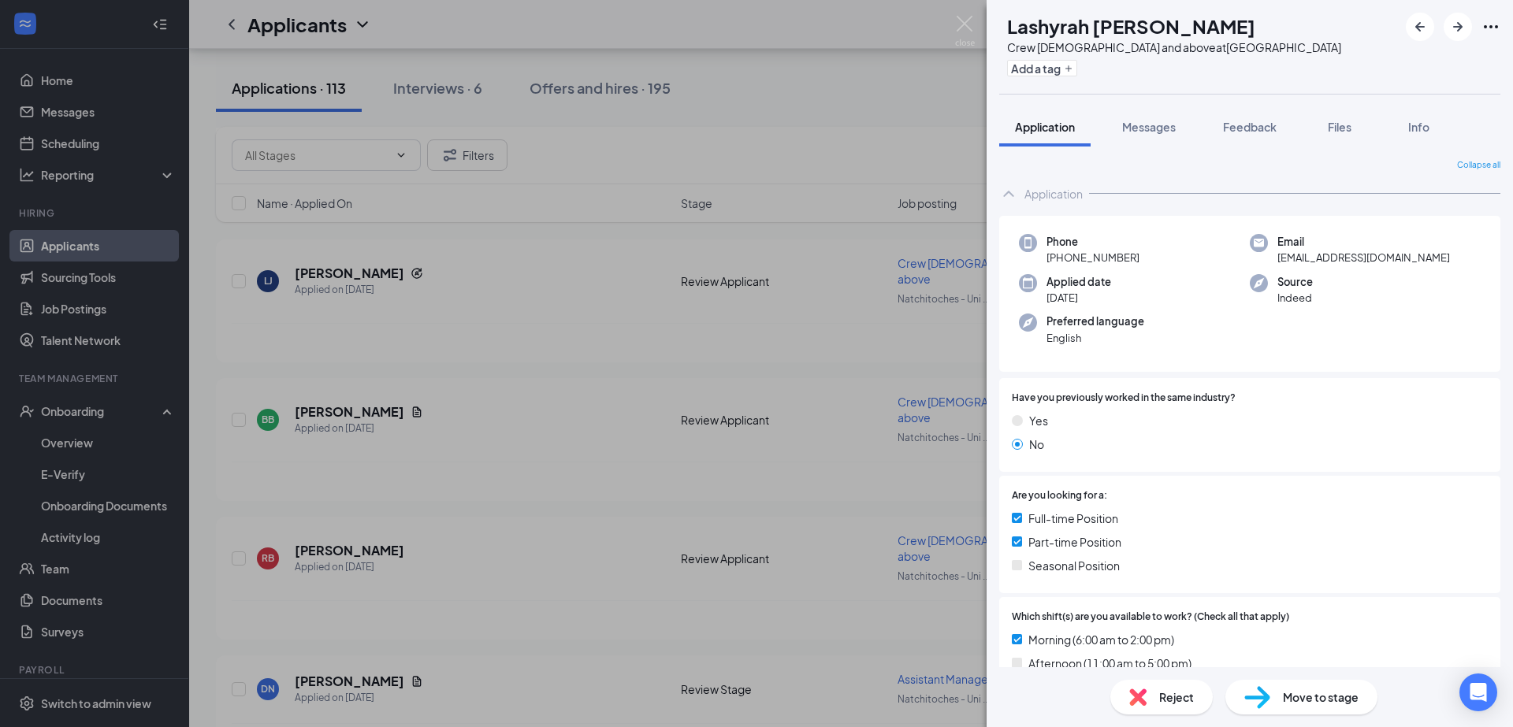
scroll to position [151, 0]
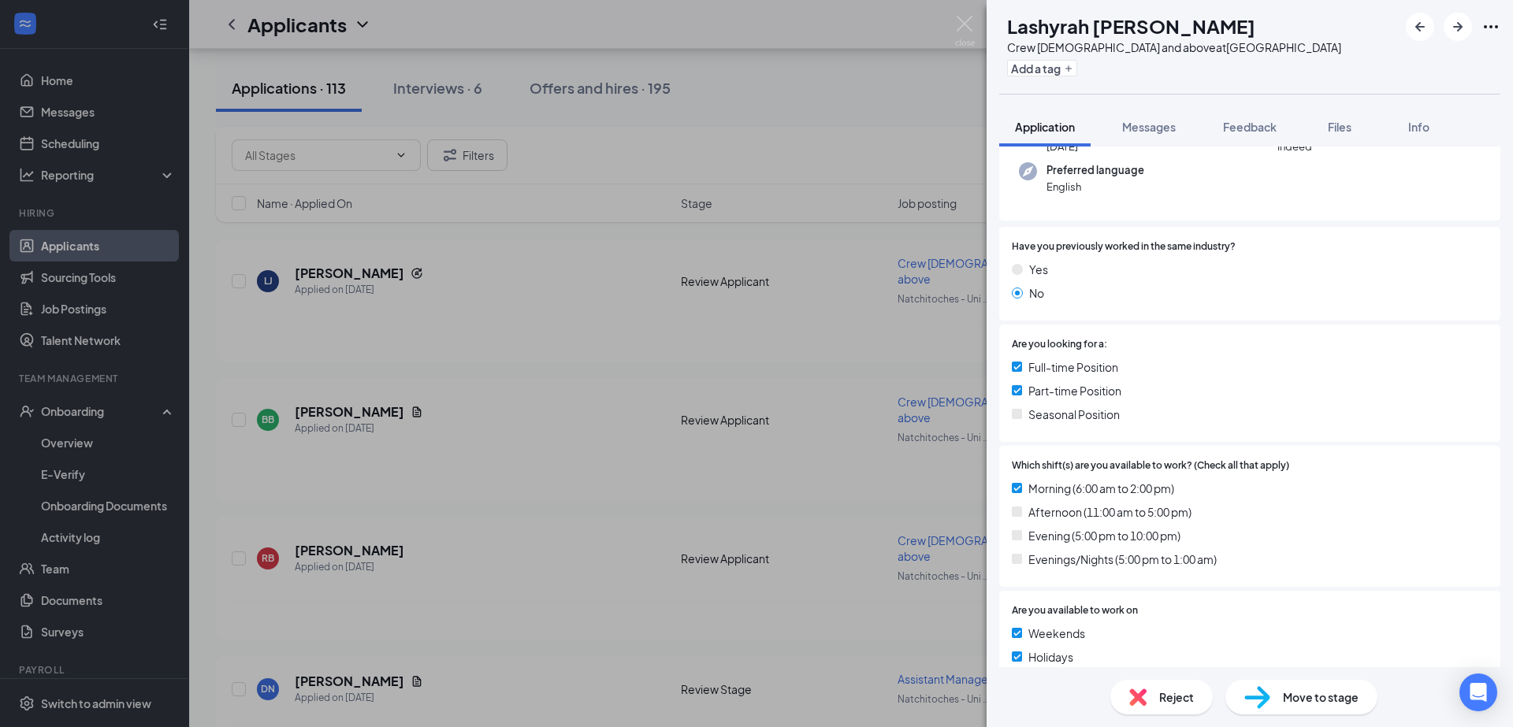
click at [543, 555] on div "LF Lashyrah [PERSON_NAME] Crew [DEMOGRAPHIC_DATA] and above at [GEOGRAPHIC_DATA…" at bounding box center [756, 363] width 1513 height 727
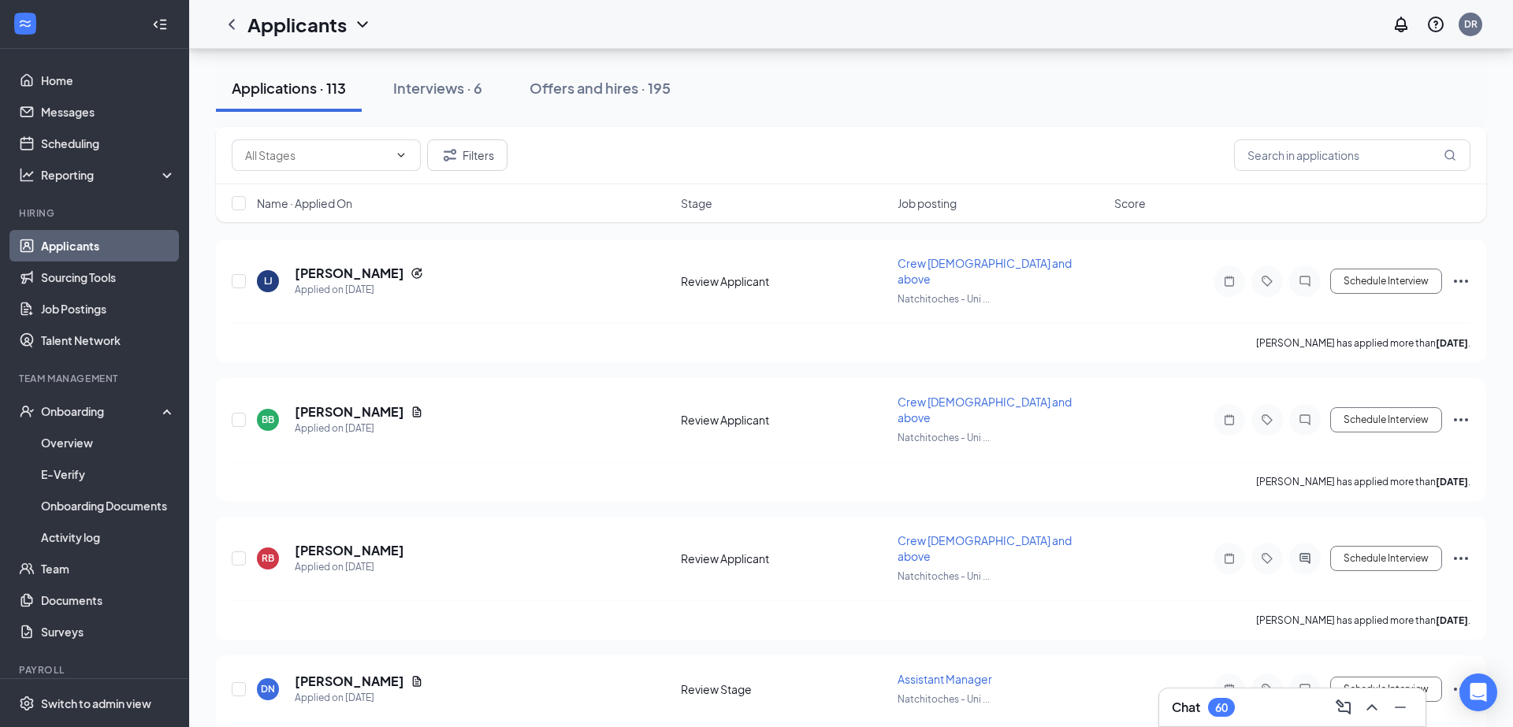
scroll to position [2600, 0]
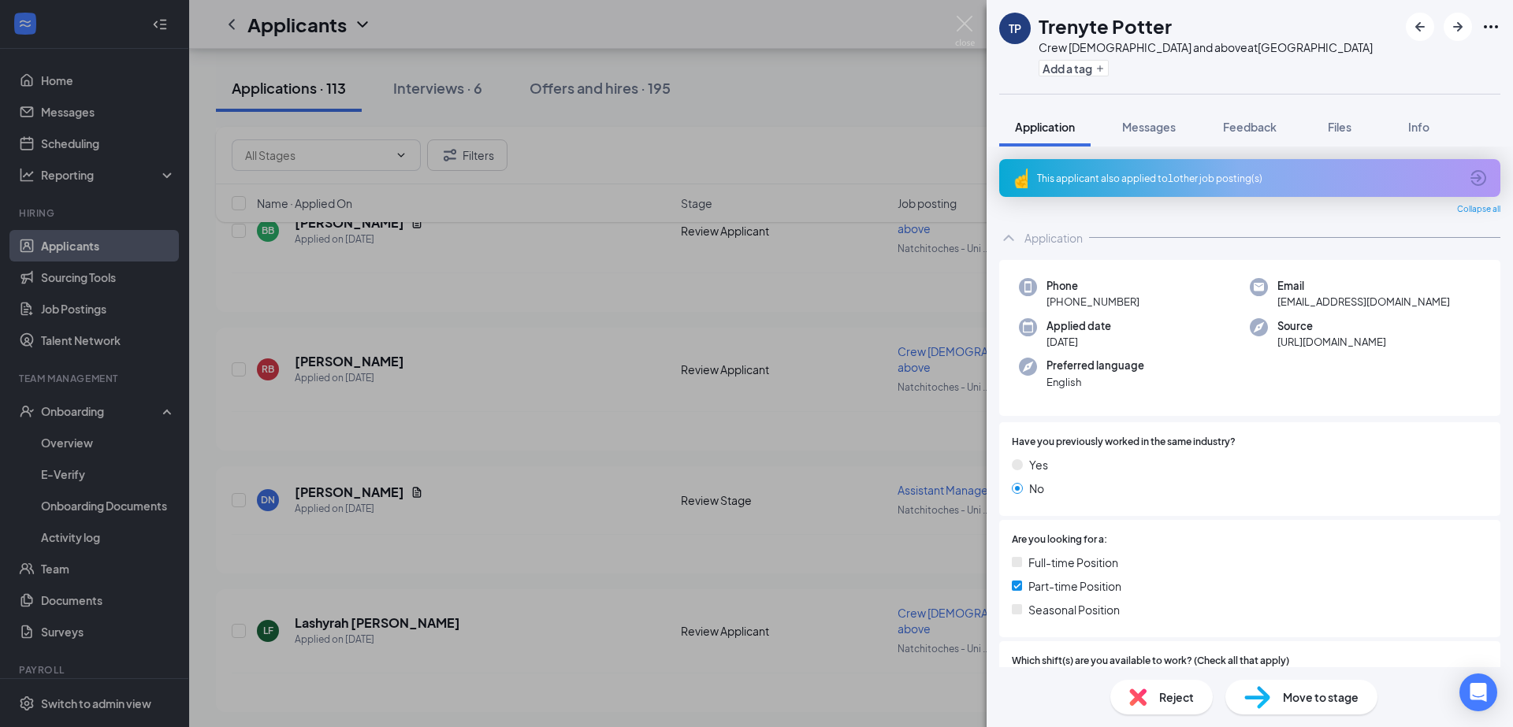
scroll to position [303, 0]
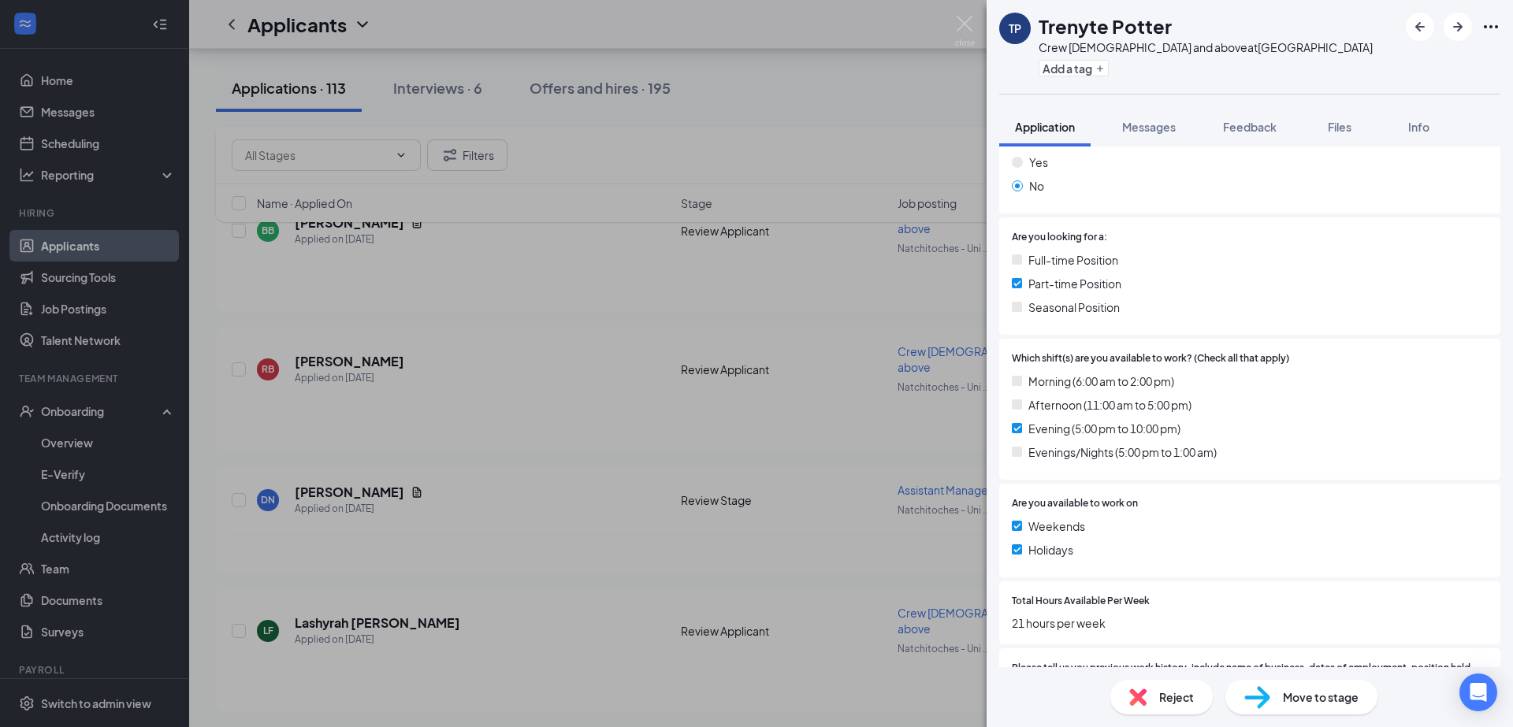
click at [670, 522] on div "TP Trenyte Potter Crew [DEMOGRAPHIC_DATA] and above at [GEOGRAPHIC_DATA] Add a …" at bounding box center [756, 363] width 1513 height 727
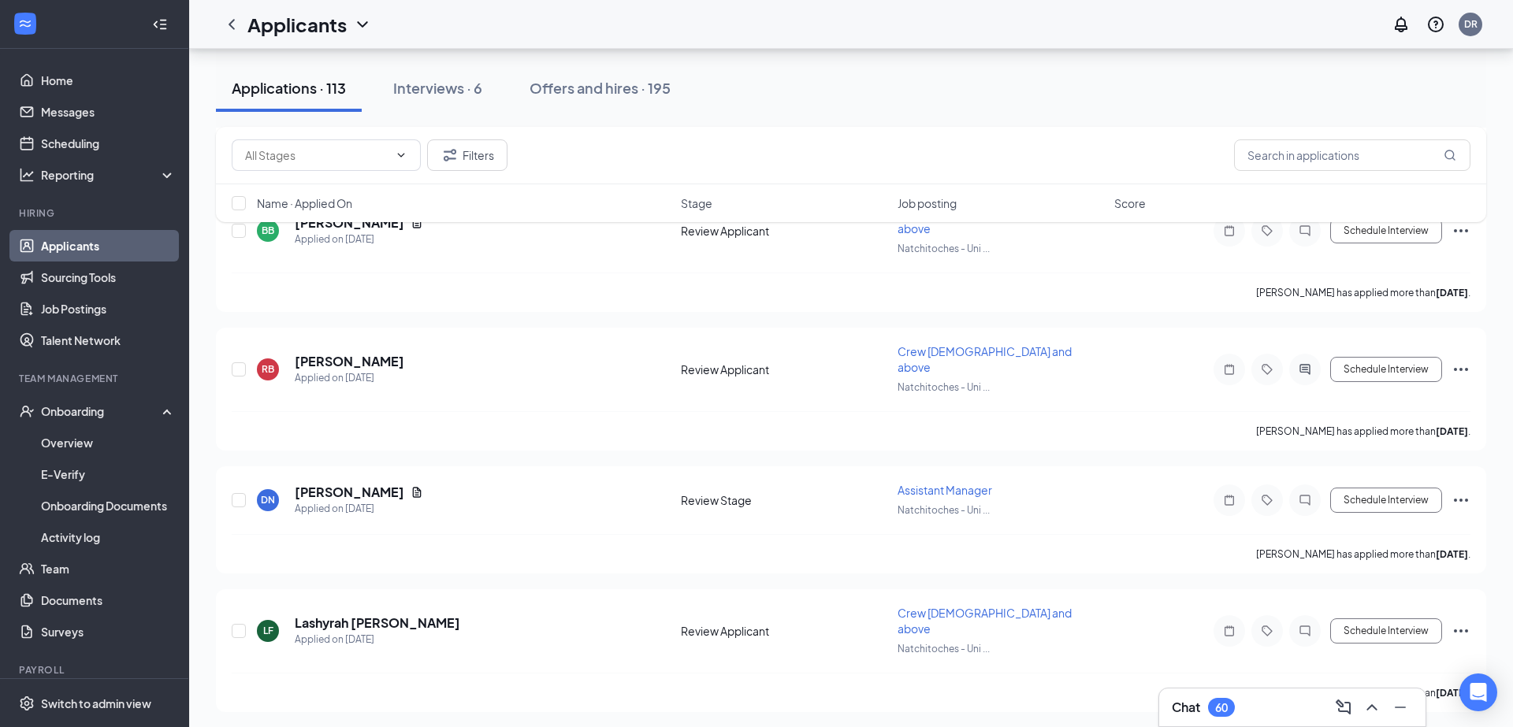
scroll to position [2742, 0]
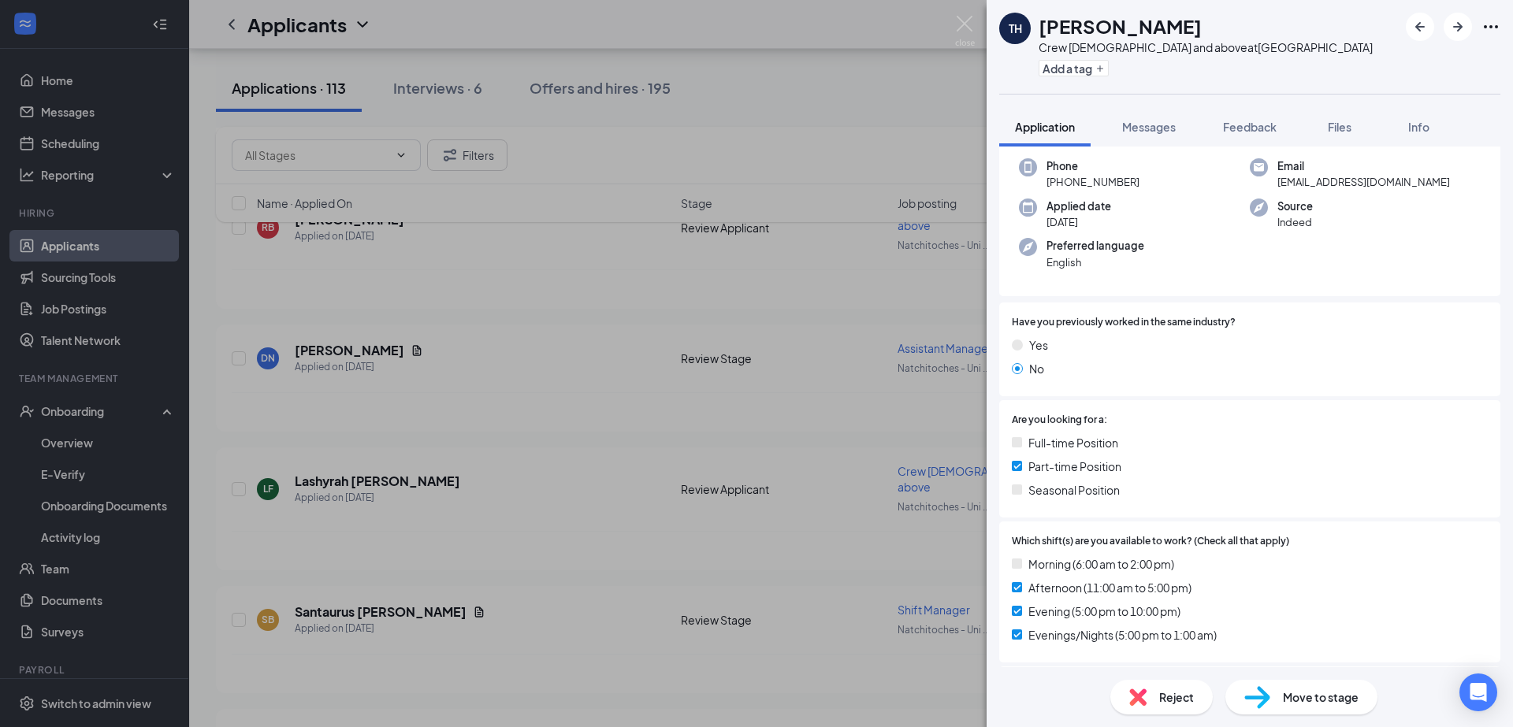
scroll to position [151, 0]
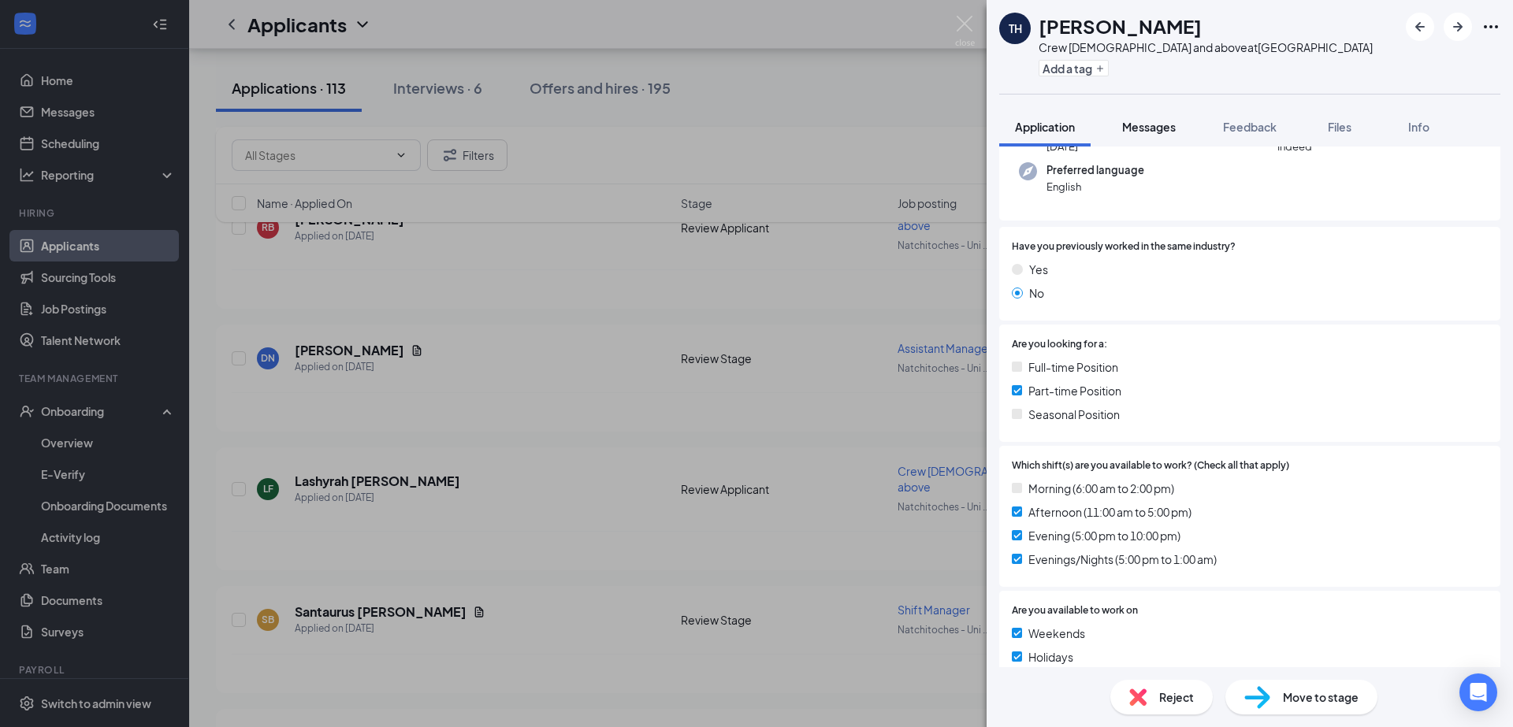
click at [1150, 126] on span "Messages" at bounding box center [1149, 127] width 54 height 14
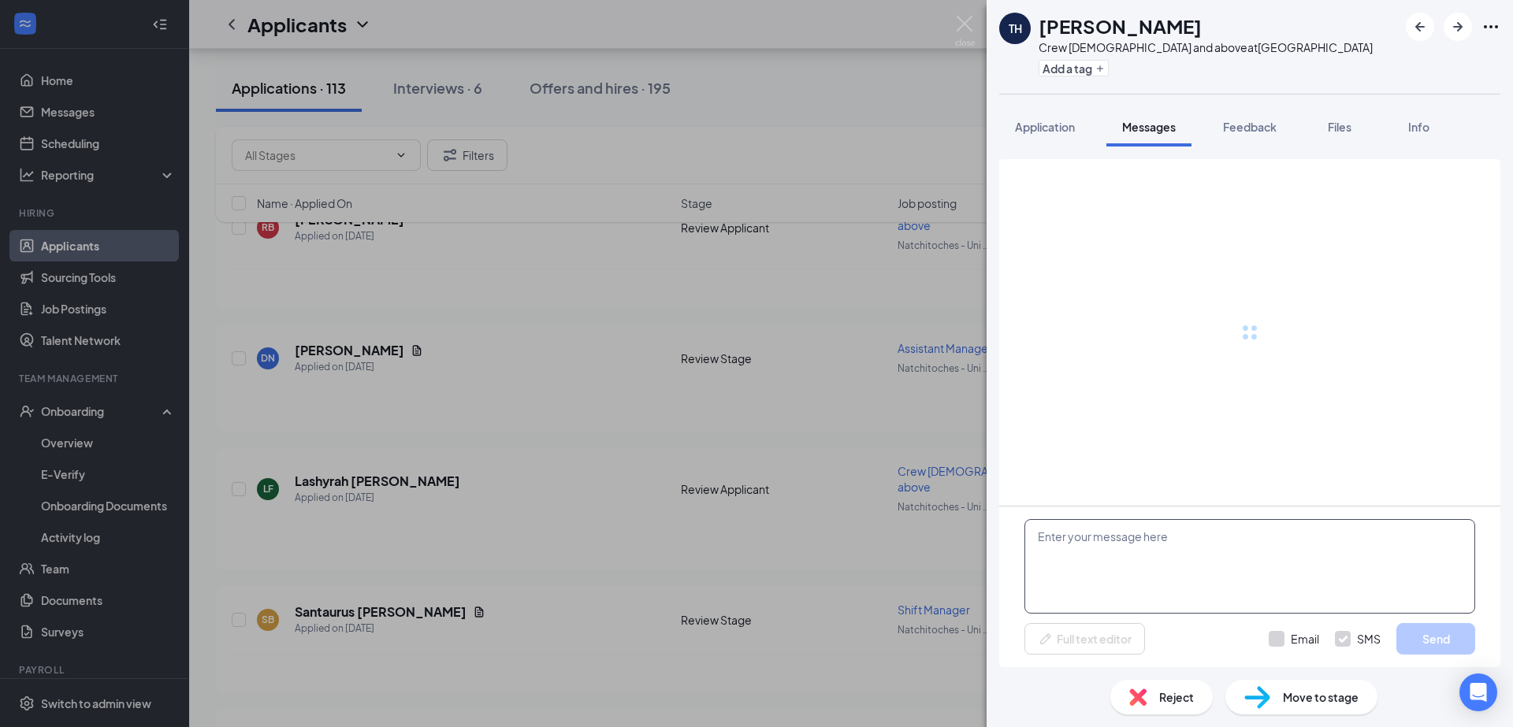
click at [1101, 540] on textarea at bounding box center [1249, 566] width 451 height 95
click at [912, 443] on div "TH [PERSON_NAME] Crew [DEMOGRAPHIC_DATA] and above at [GEOGRAPHIC_DATA] Add a t…" at bounding box center [756, 363] width 1513 height 727
click at [1077, 526] on textarea at bounding box center [1249, 566] width 451 height 95
paste textarea "Good afternoon, Are you available for an interview [DATE]?"
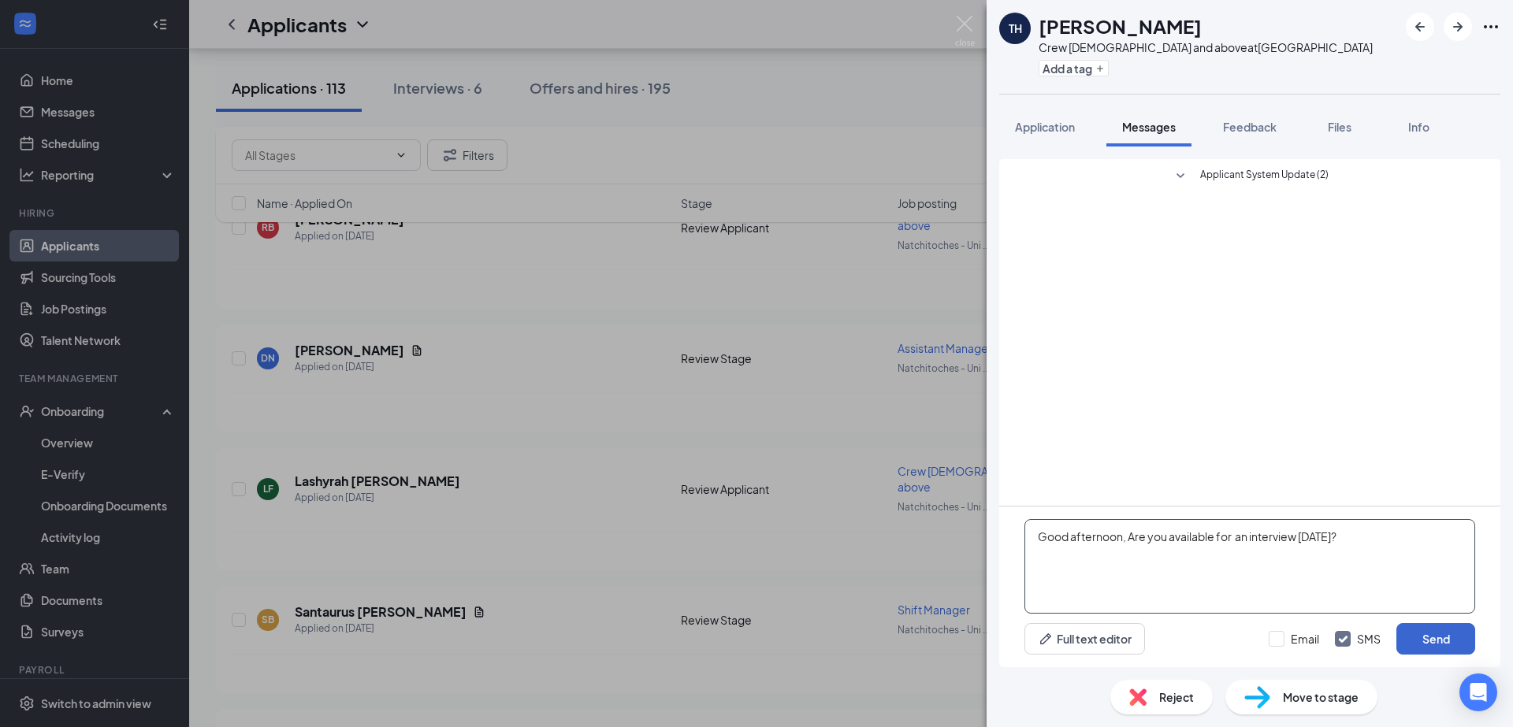
type textarea "Good afternoon, Are you available for an interview [DATE]?"
click at [1448, 645] on button "Send" at bounding box center [1435, 639] width 79 height 32
click at [557, 252] on div "TH Tin [PERSON_NAME] Crew [DEMOGRAPHIC_DATA] and above at [GEOGRAPHIC_DATA] Add…" at bounding box center [756, 363] width 1513 height 727
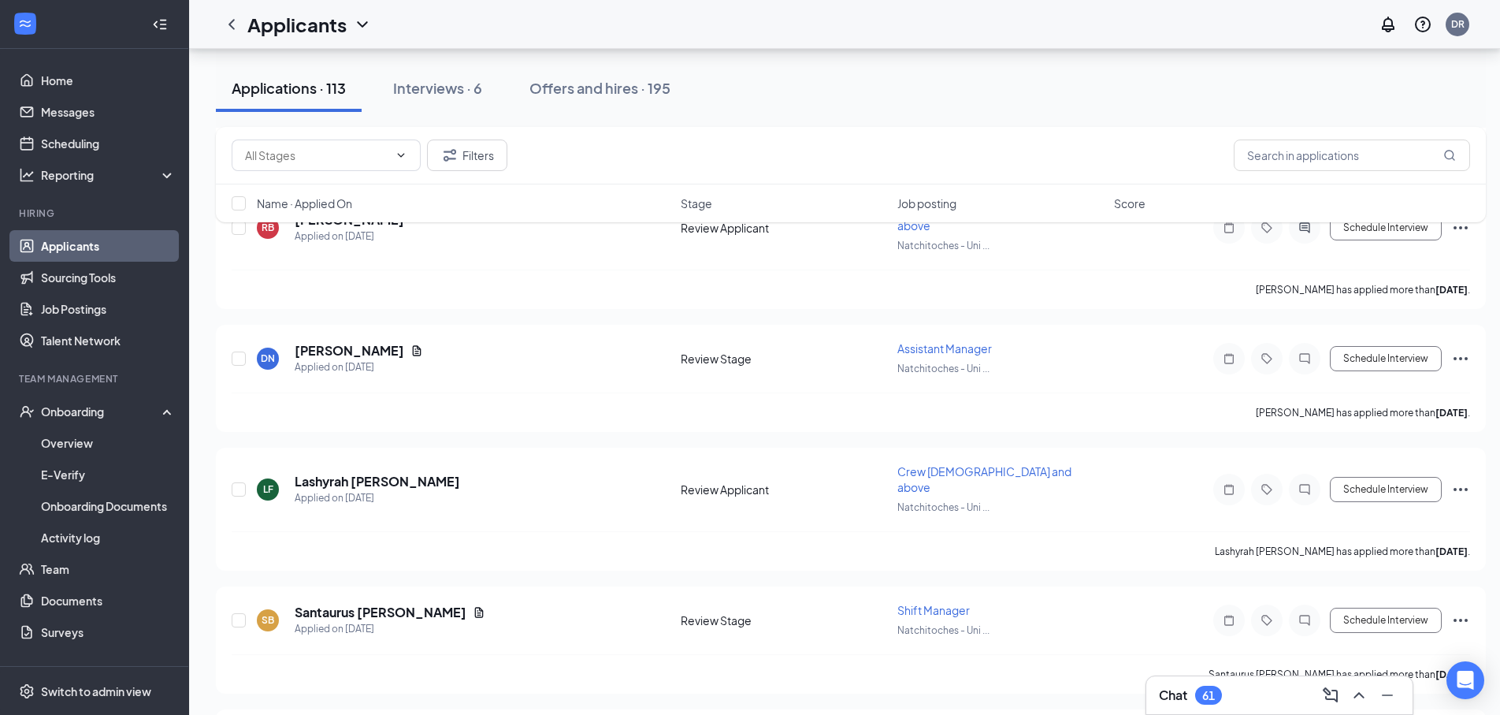
scroll to position [2505, 0]
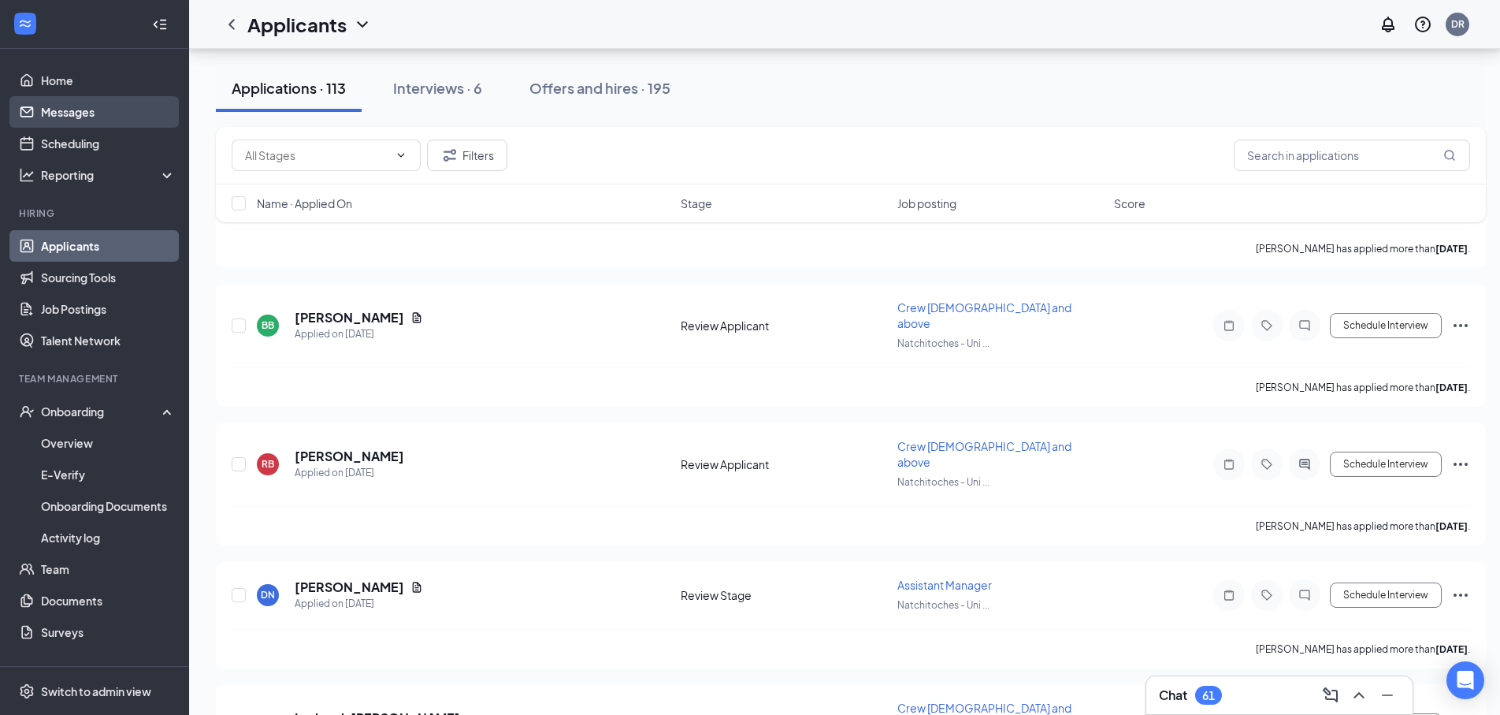
click at [58, 110] on link "Messages" at bounding box center [108, 112] width 135 height 32
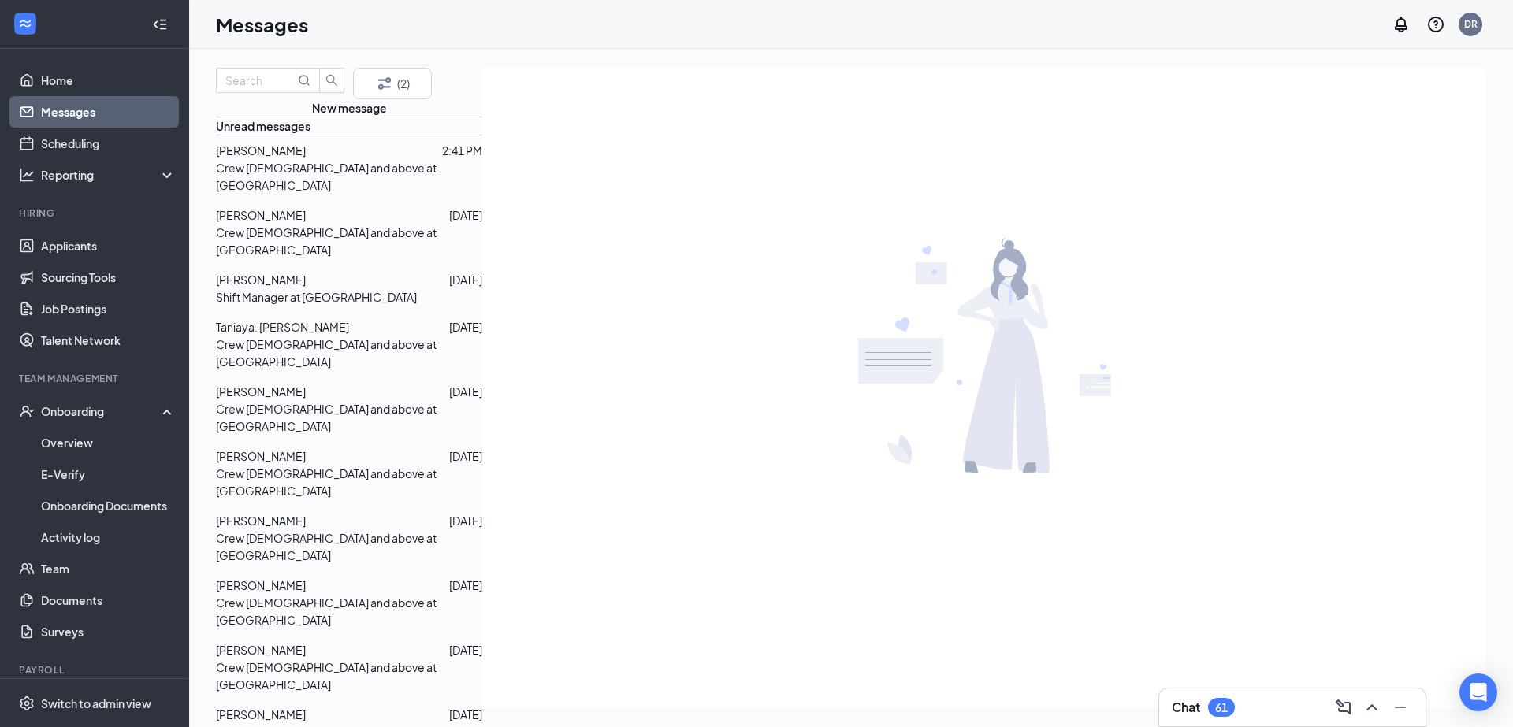
click at [349, 336] on div at bounding box center [399, 326] width 100 height 17
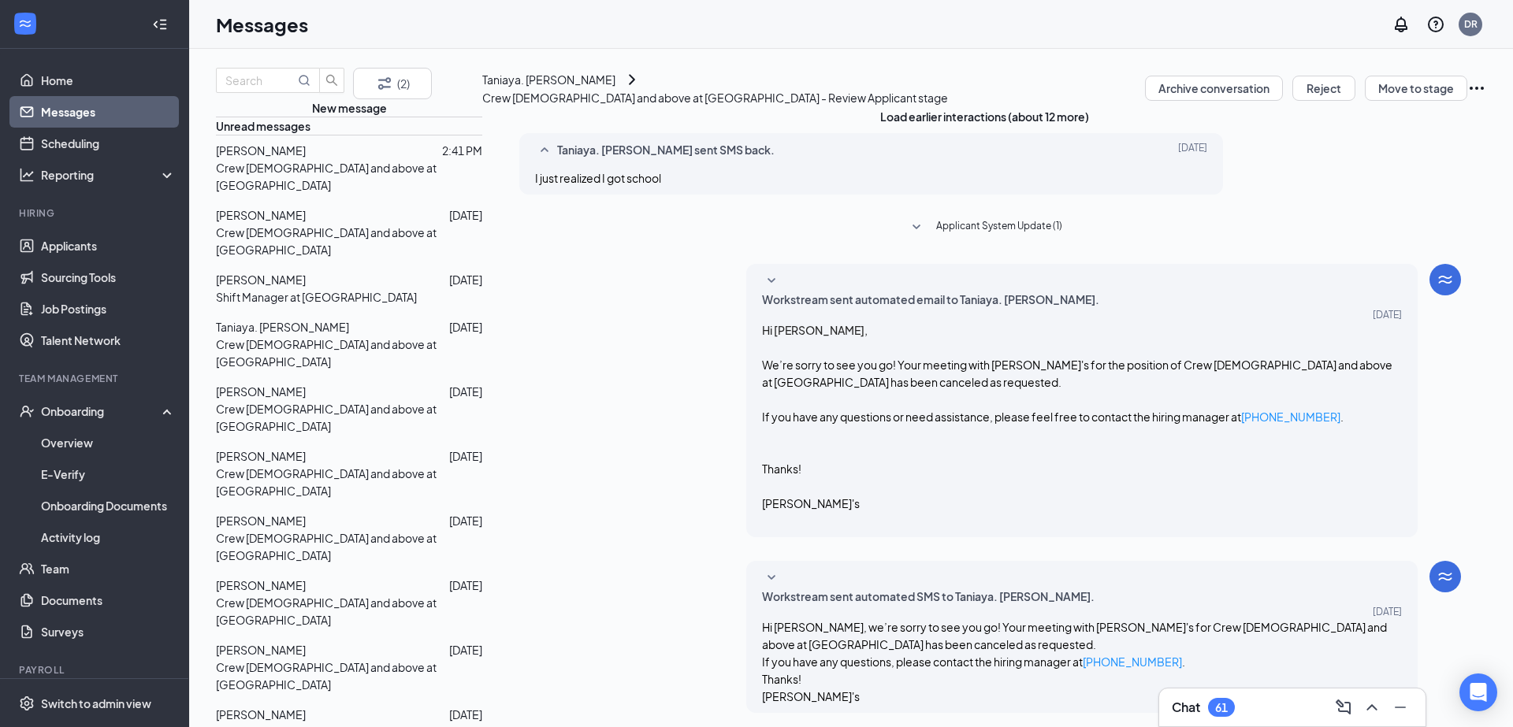
scroll to position [78, 0]
click at [331, 258] on p "Crew [DEMOGRAPHIC_DATA] and above at [GEOGRAPHIC_DATA]" at bounding box center [349, 241] width 266 height 35
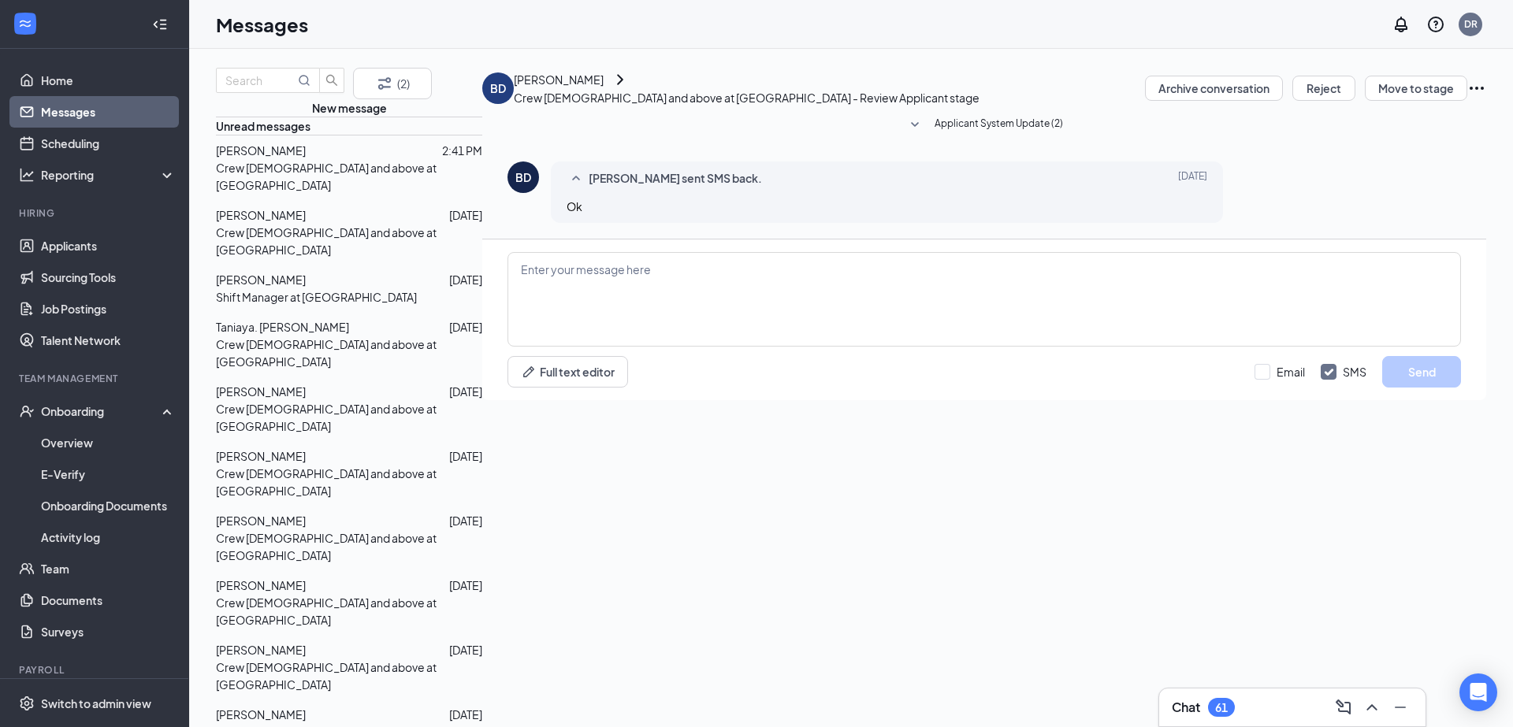
click at [291, 158] on span "[PERSON_NAME]" at bounding box center [261, 150] width 90 height 14
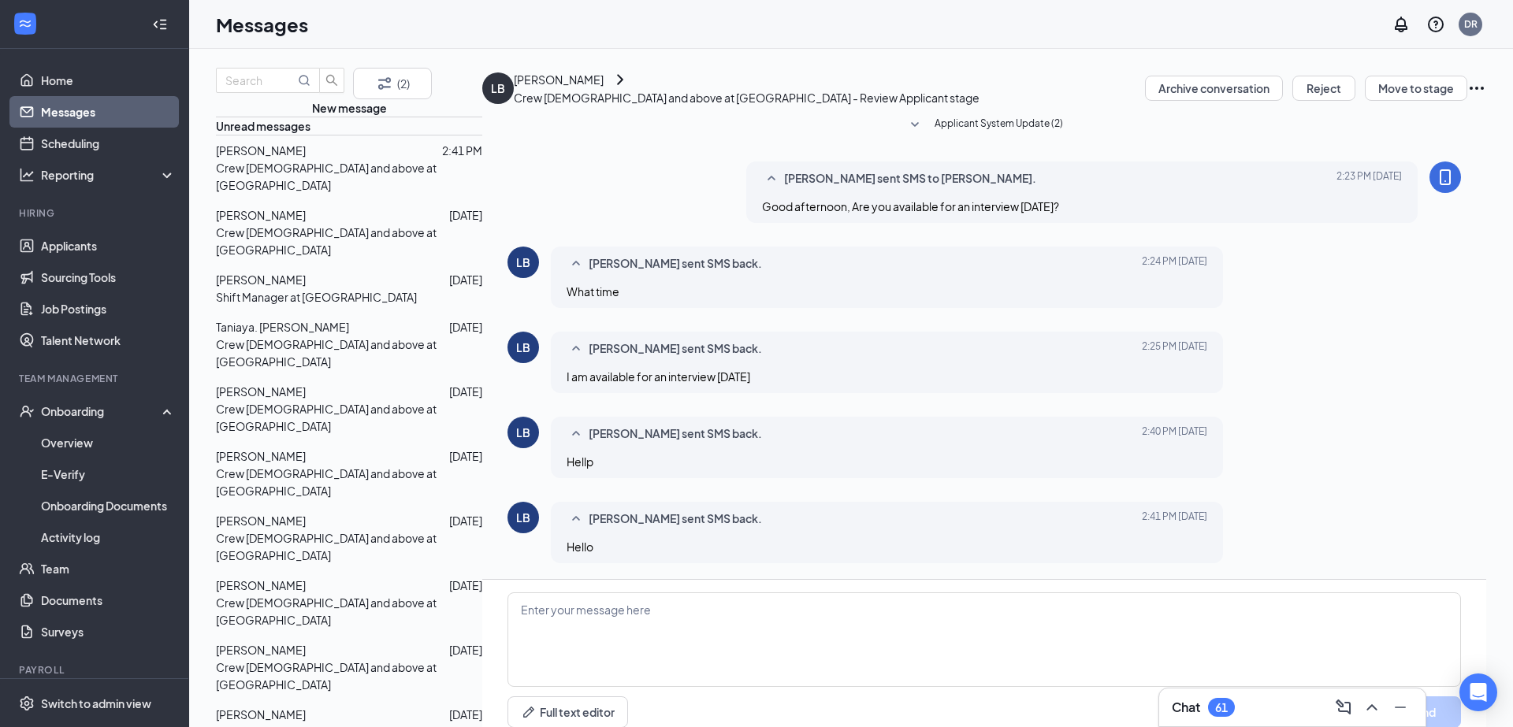
scroll to position [69, 0]
click at [748, 592] on textarea at bounding box center [983, 639] width 953 height 95
type textarea "130pm"
click at [1420, 696] on button "Send" at bounding box center [1421, 712] width 79 height 32
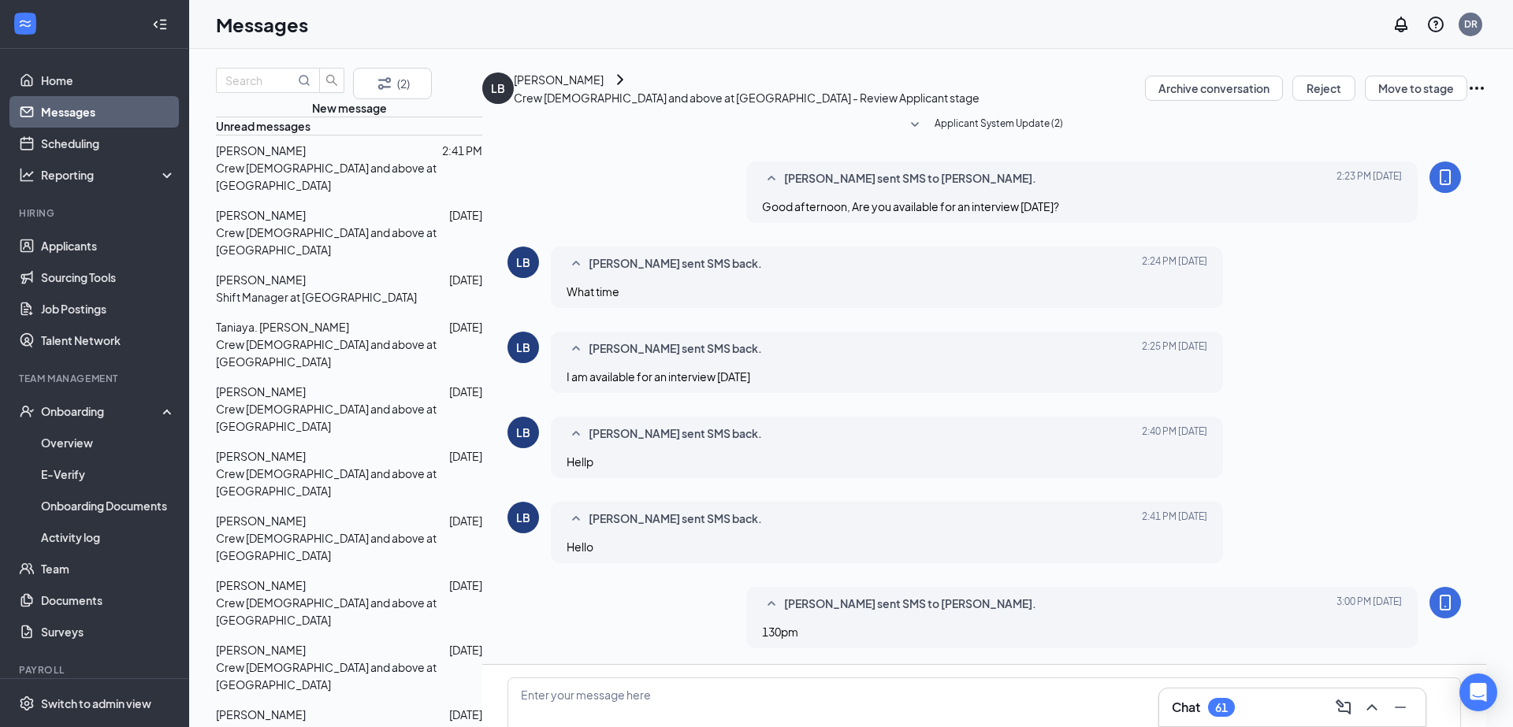
scroll to position [152, 0]
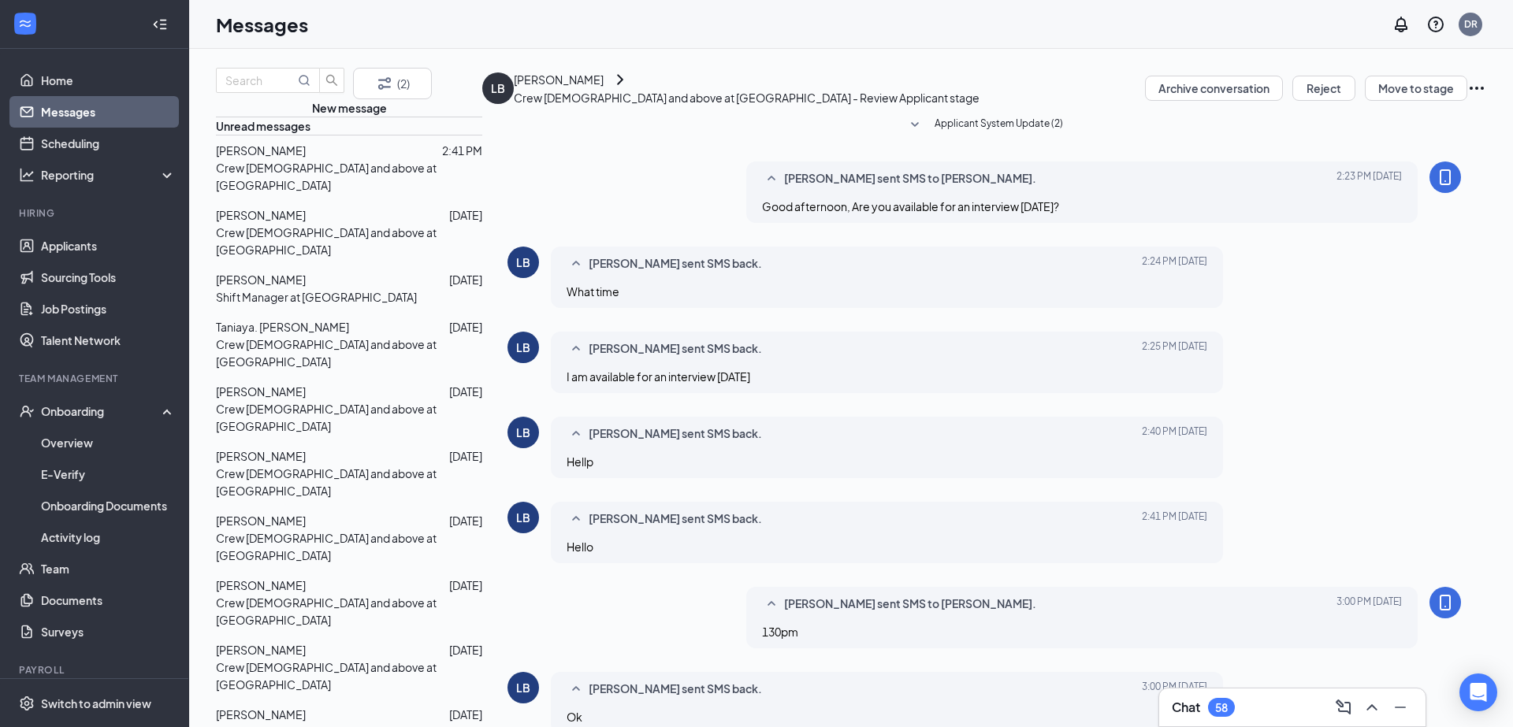
click at [295, 159] on div "[PERSON_NAME]" at bounding box center [261, 150] width 90 height 17
click at [62, 110] on link "Messages" at bounding box center [108, 112] width 135 height 32
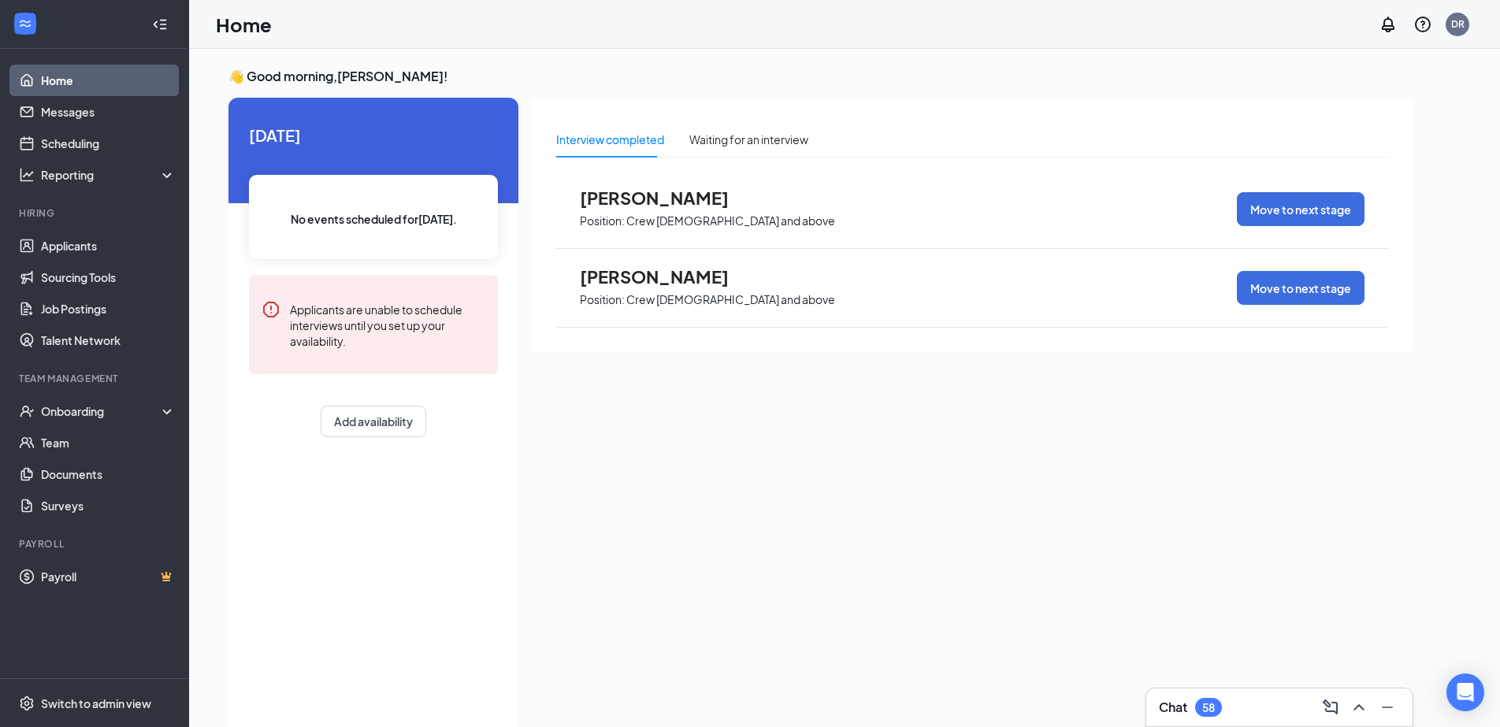
click at [79, 80] on link "Home" at bounding box center [108, 81] width 135 height 32
click at [81, 242] on link "Applicants" at bounding box center [108, 246] width 135 height 32
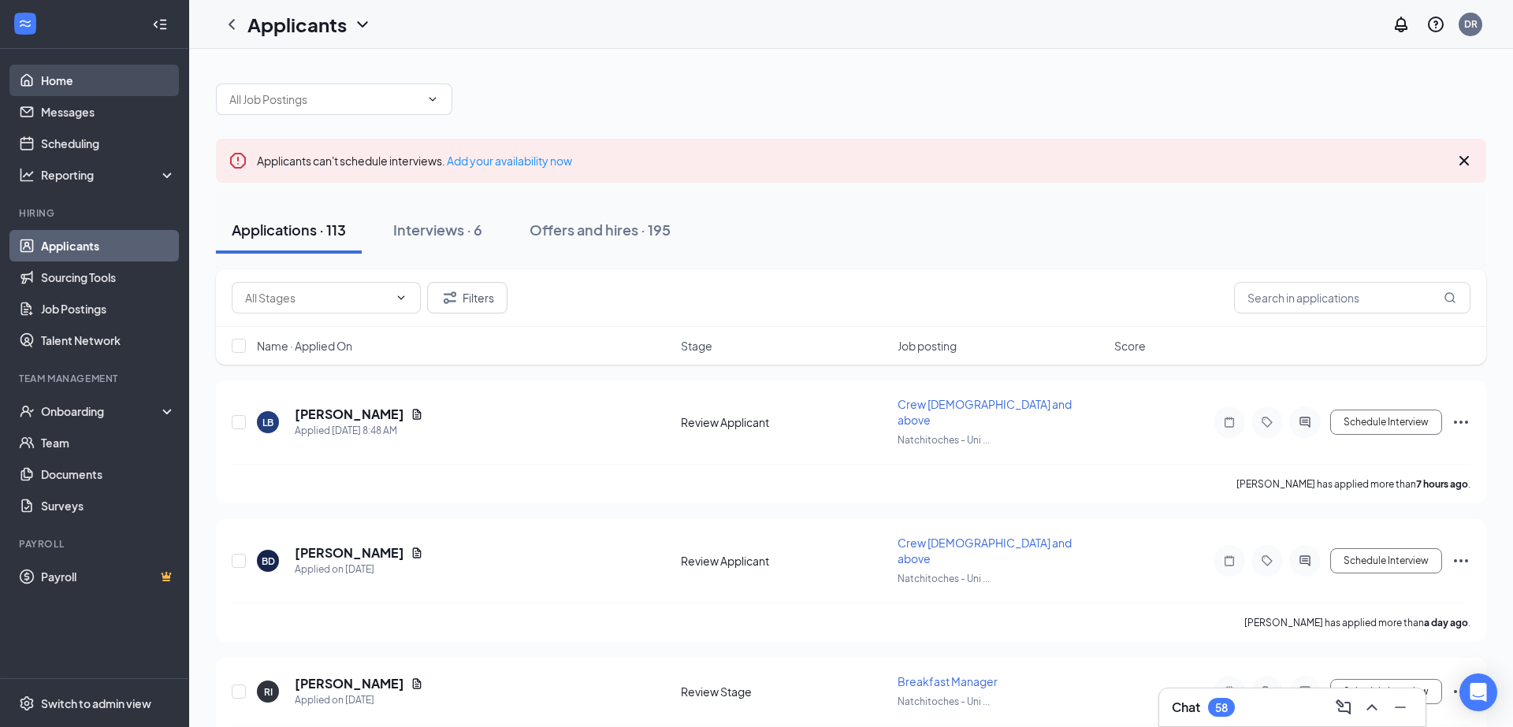
click at [72, 82] on link "Home" at bounding box center [108, 81] width 135 height 32
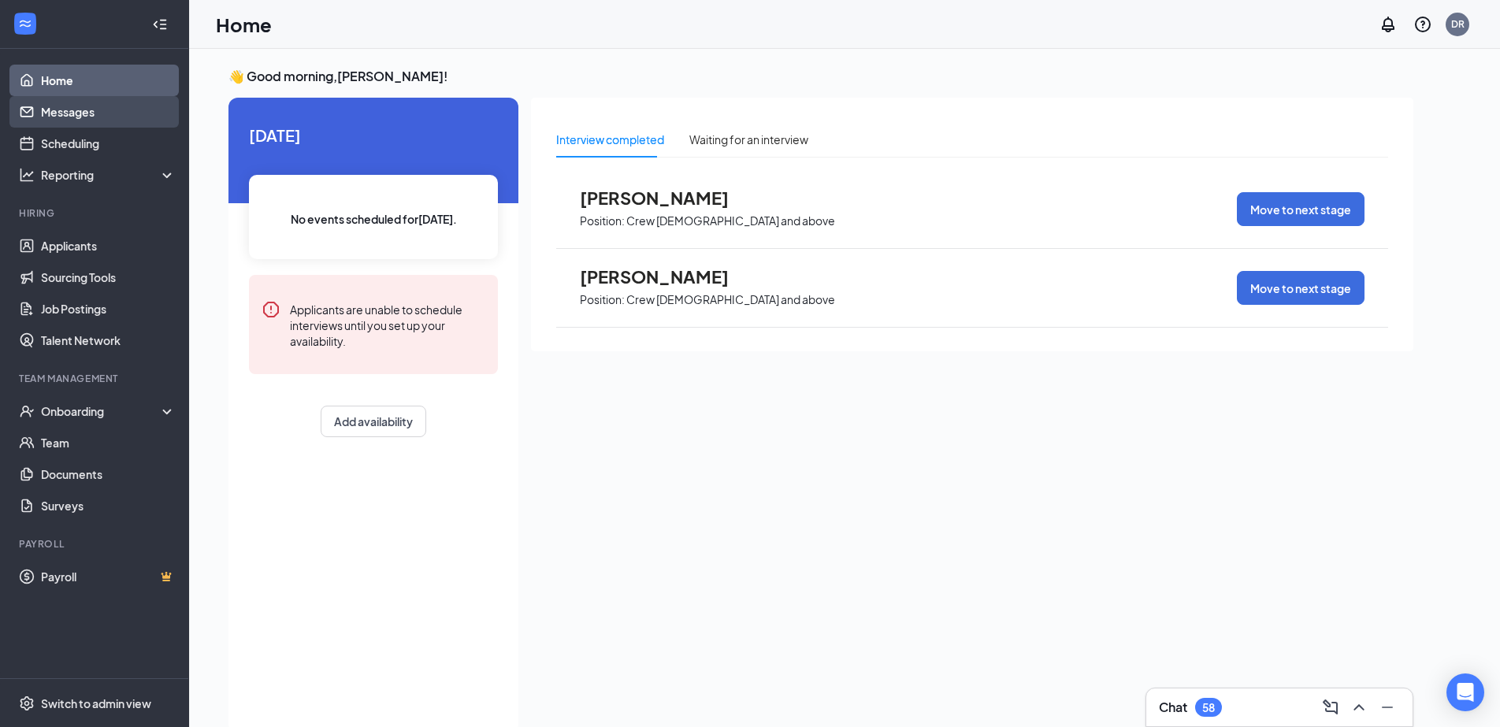
click at [66, 109] on link "Messages" at bounding box center [108, 112] width 135 height 32
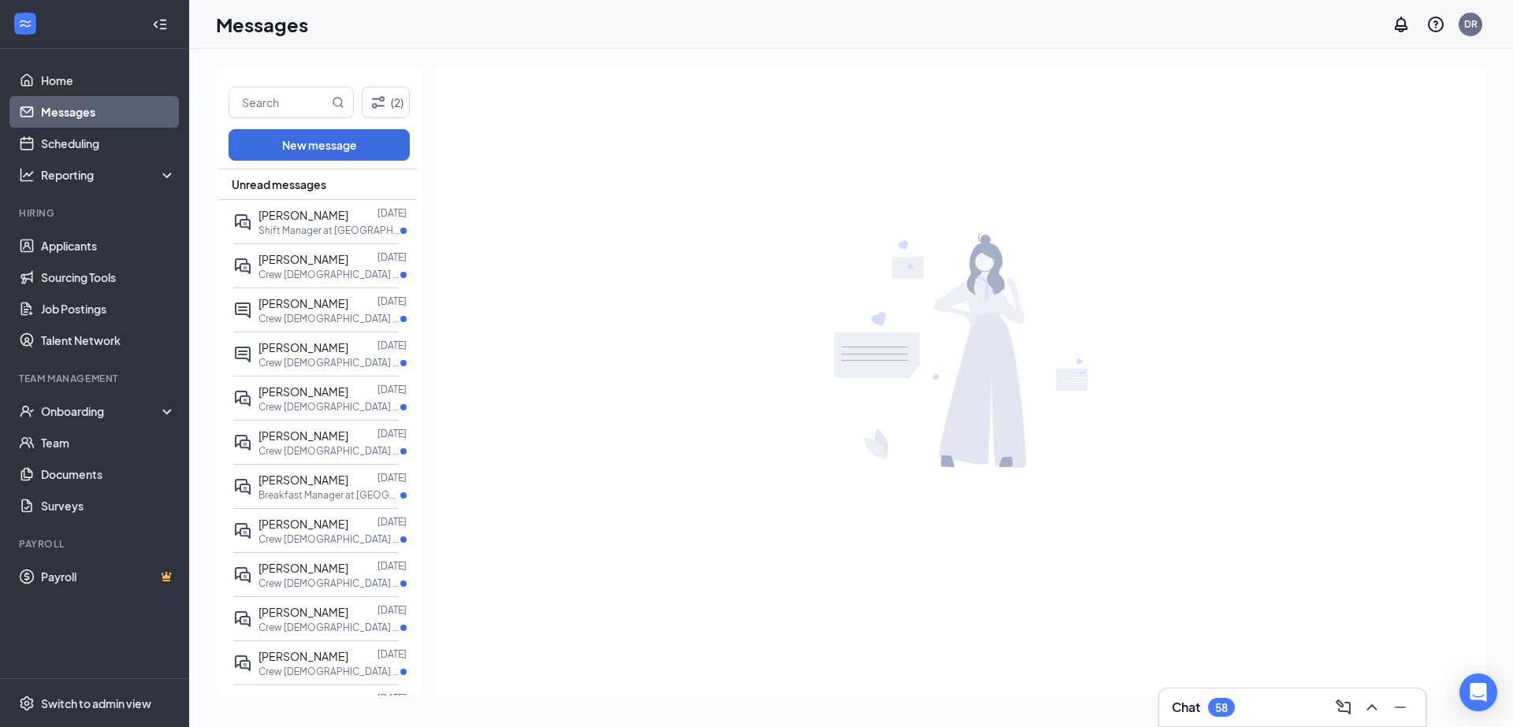
click at [302, 179] on span "Unread messages" at bounding box center [279, 184] width 95 height 16
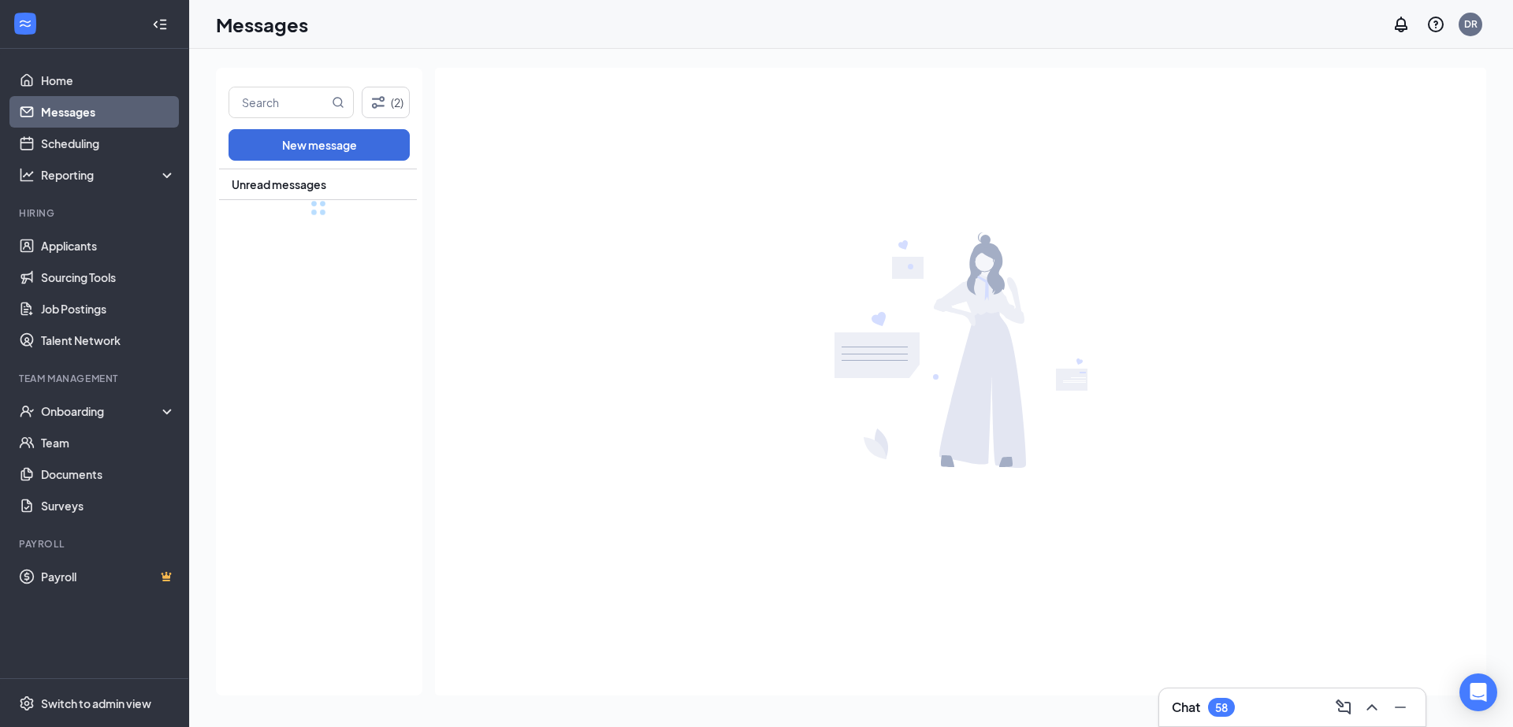
click at [284, 184] on span "Unread messages" at bounding box center [279, 184] width 95 height 16
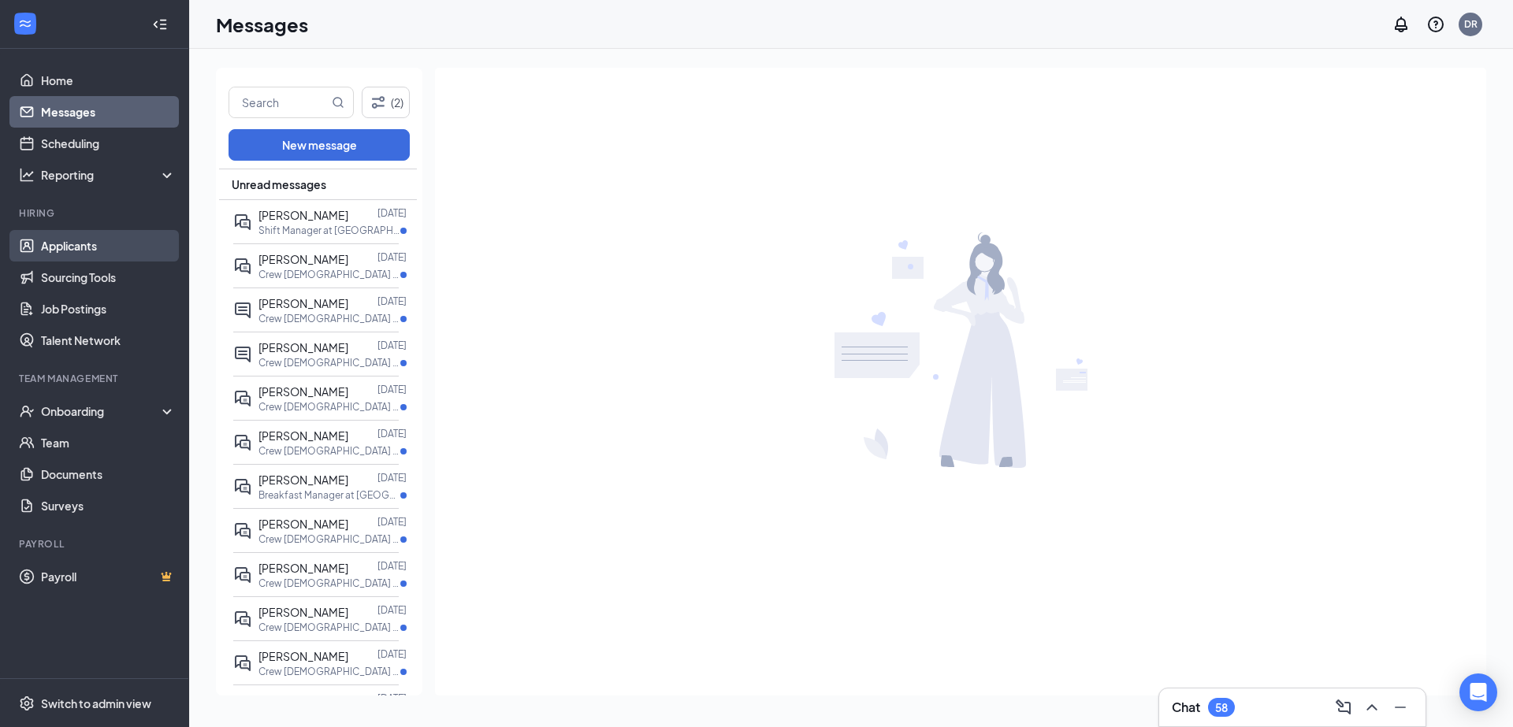
click at [84, 241] on link "Applicants" at bounding box center [108, 246] width 135 height 32
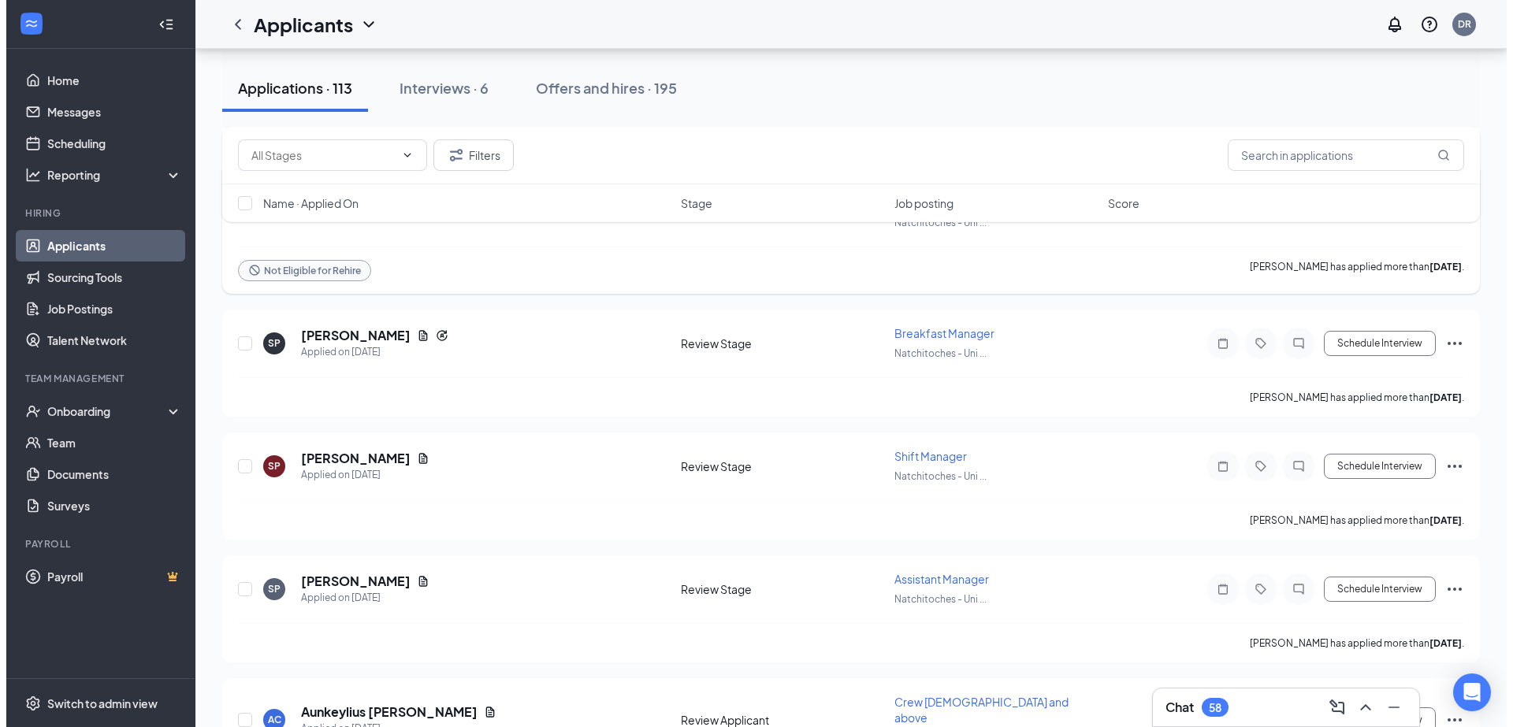
scroll to position [756, 0]
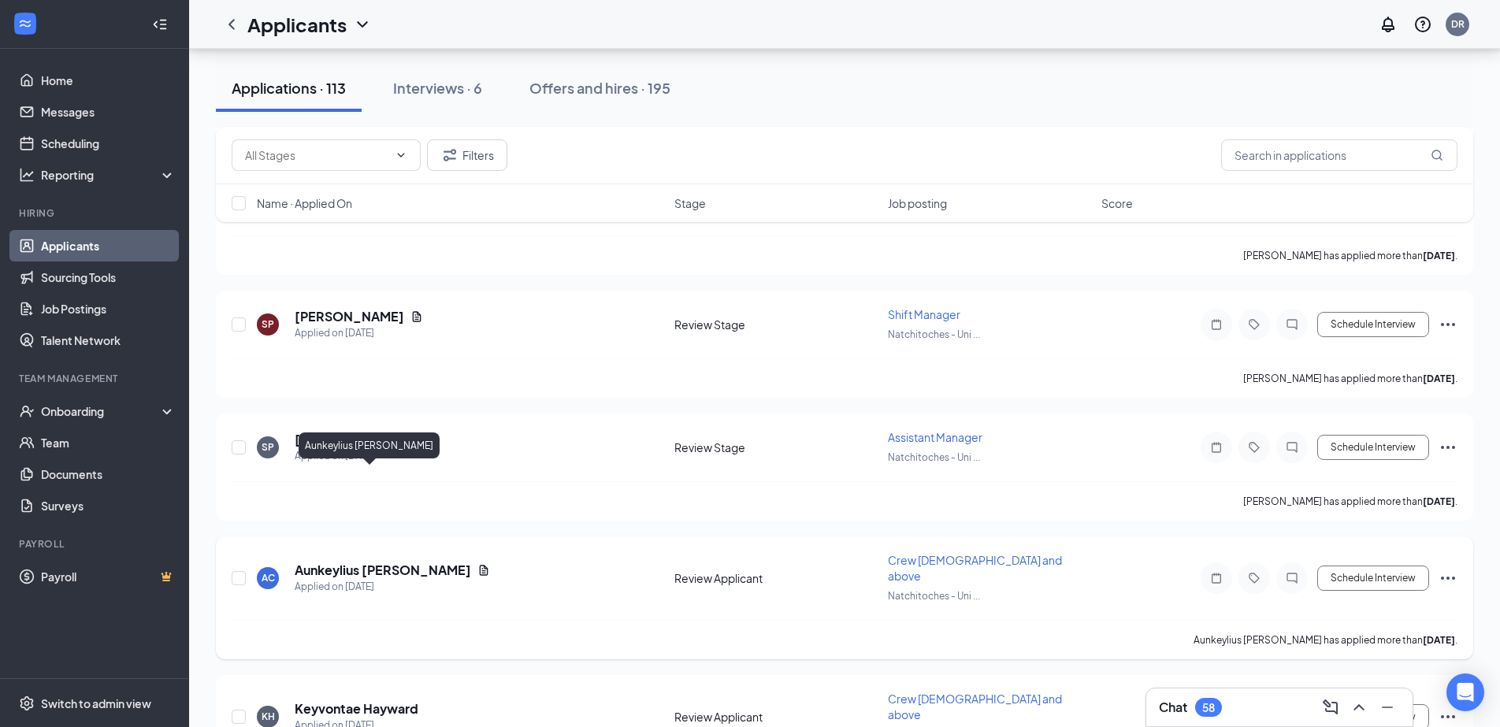
click at [339, 562] on h5 "Aunkeylius [PERSON_NAME]" at bounding box center [383, 570] width 176 height 17
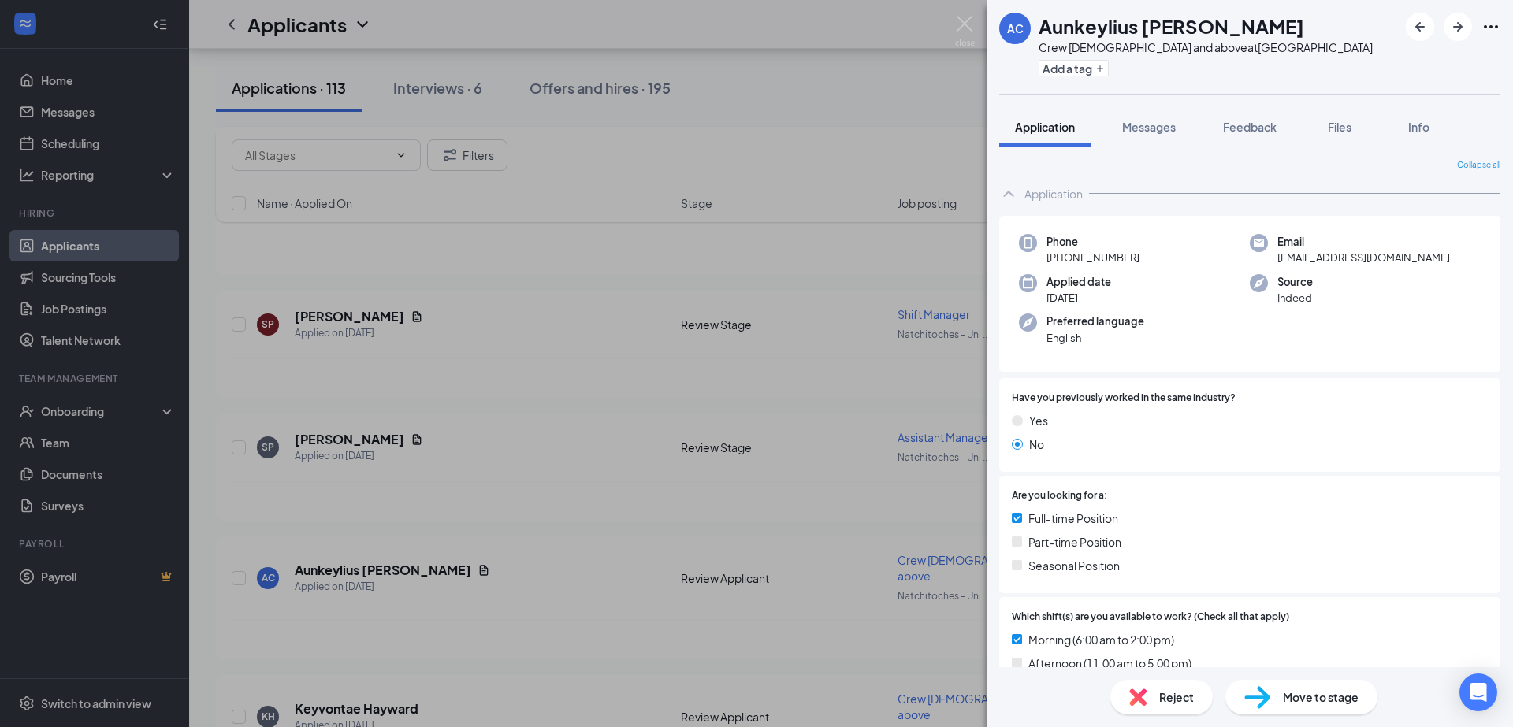
click at [81, 247] on div "AC Aunkeylius [PERSON_NAME] Crew [DEMOGRAPHIC_DATA] and above at [GEOGRAPHIC_DA…" at bounding box center [756, 363] width 1513 height 727
click at [579, 484] on div "AC Aunkeylius [PERSON_NAME] Crew [DEMOGRAPHIC_DATA] and above at [GEOGRAPHIC_DA…" at bounding box center [756, 363] width 1513 height 727
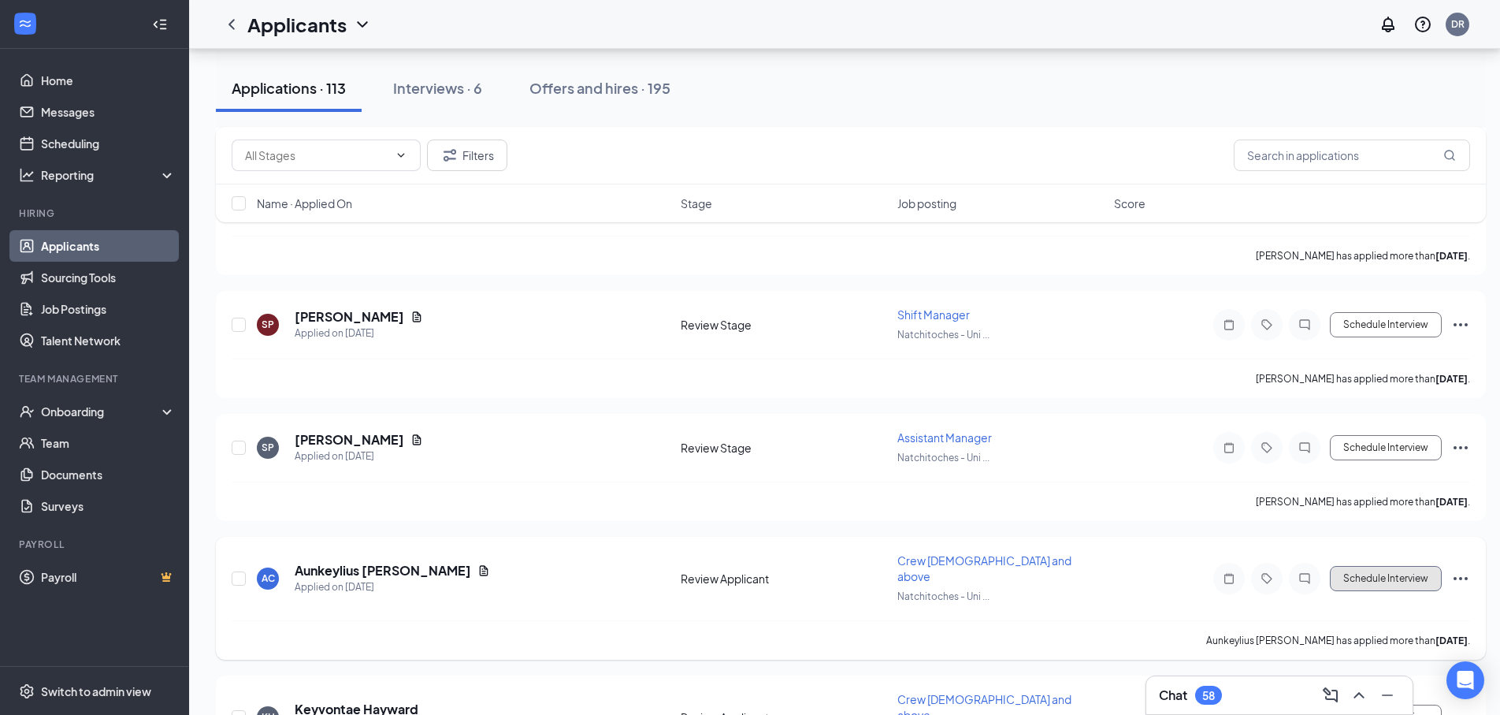
click at [1404, 566] on button "Schedule Interview" at bounding box center [1386, 578] width 112 height 25
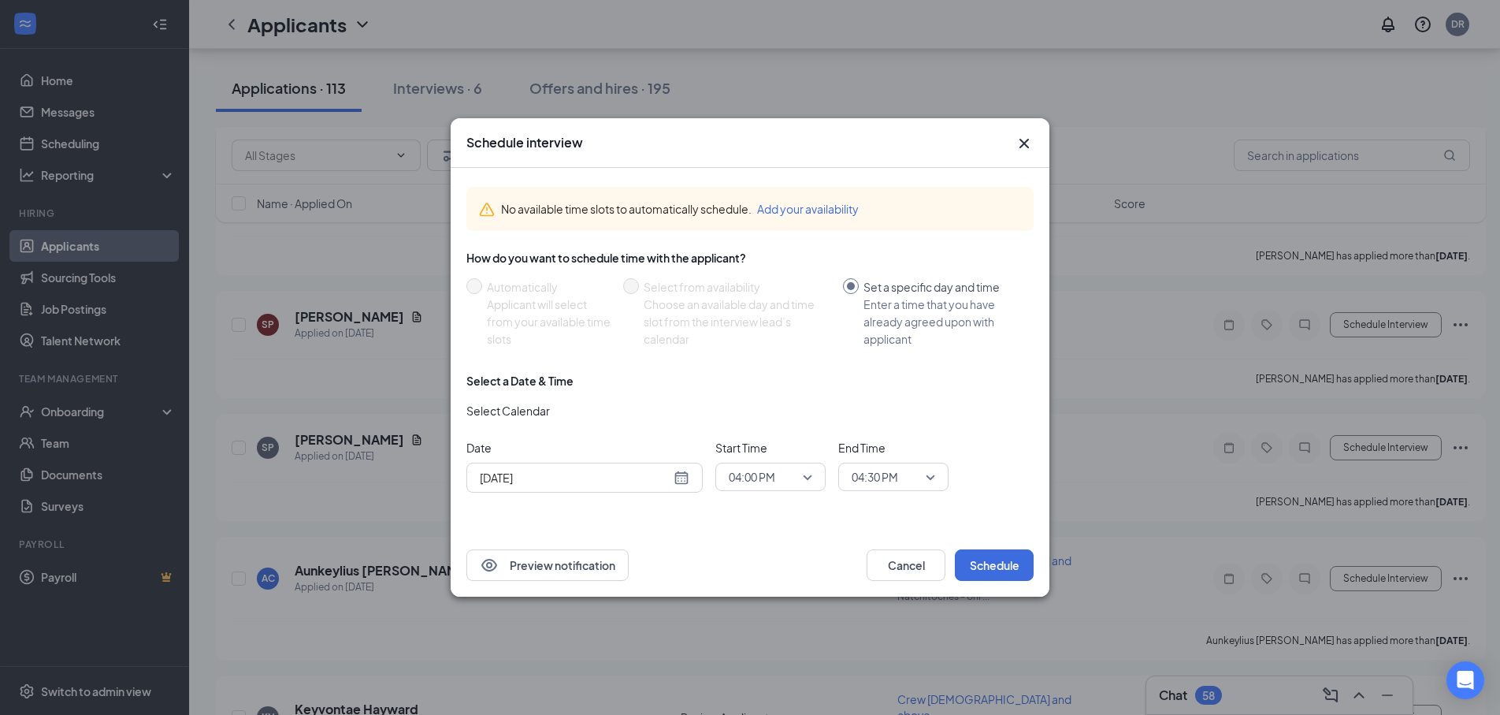
click at [683, 477] on div "Aug 26, 2025" at bounding box center [585, 477] width 210 height 17
type input "Aug 28, 2025"
click at [600, 412] on div "28" at bounding box center [603, 417] width 19 height 19
click at [808, 470] on span "04:00 PM" at bounding box center [771, 477] width 84 height 24
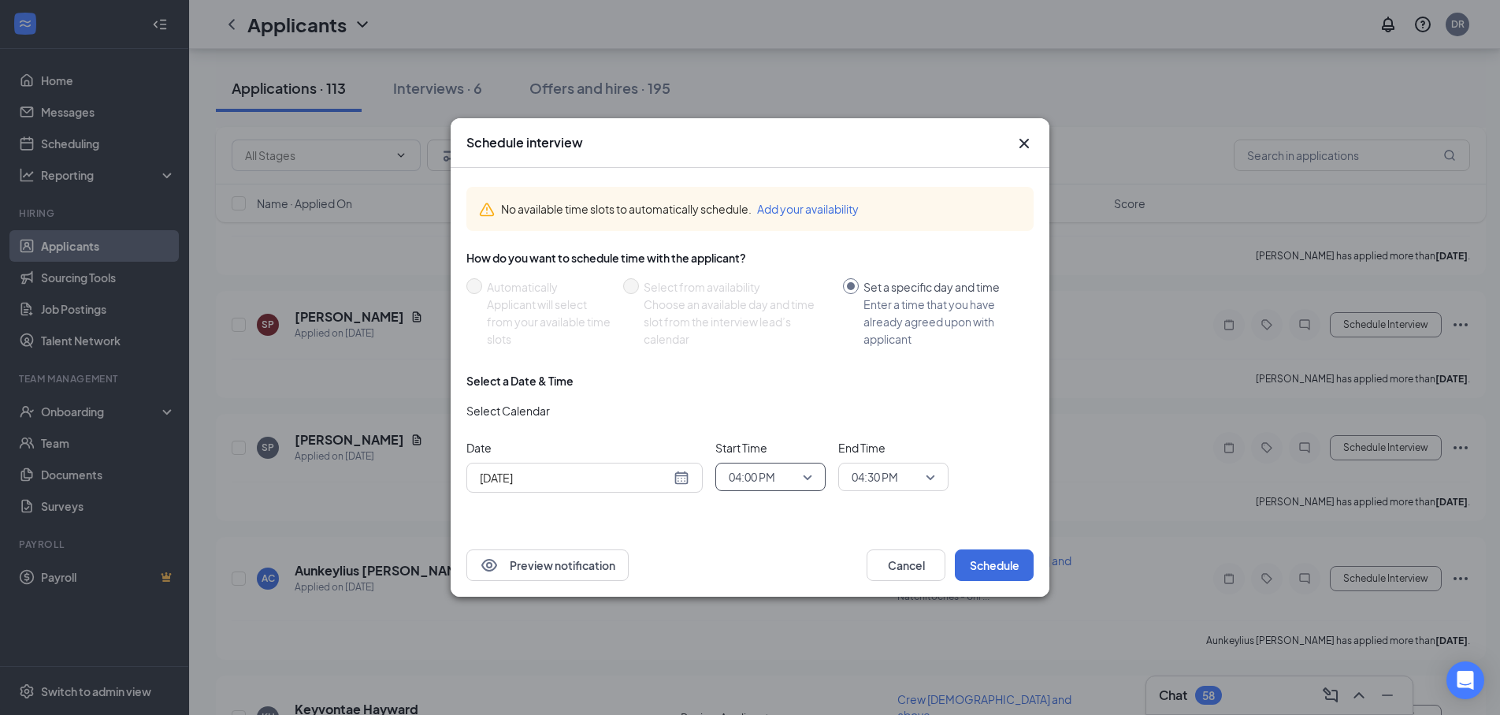
click at [810, 474] on span "04:00 PM" at bounding box center [771, 477] width 84 height 24
click at [761, 424] on span "01:45 PM" at bounding box center [751, 432] width 46 height 17
click at [931, 474] on span "04:30 PM" at bounding box center [894, 477] width 84 height 24
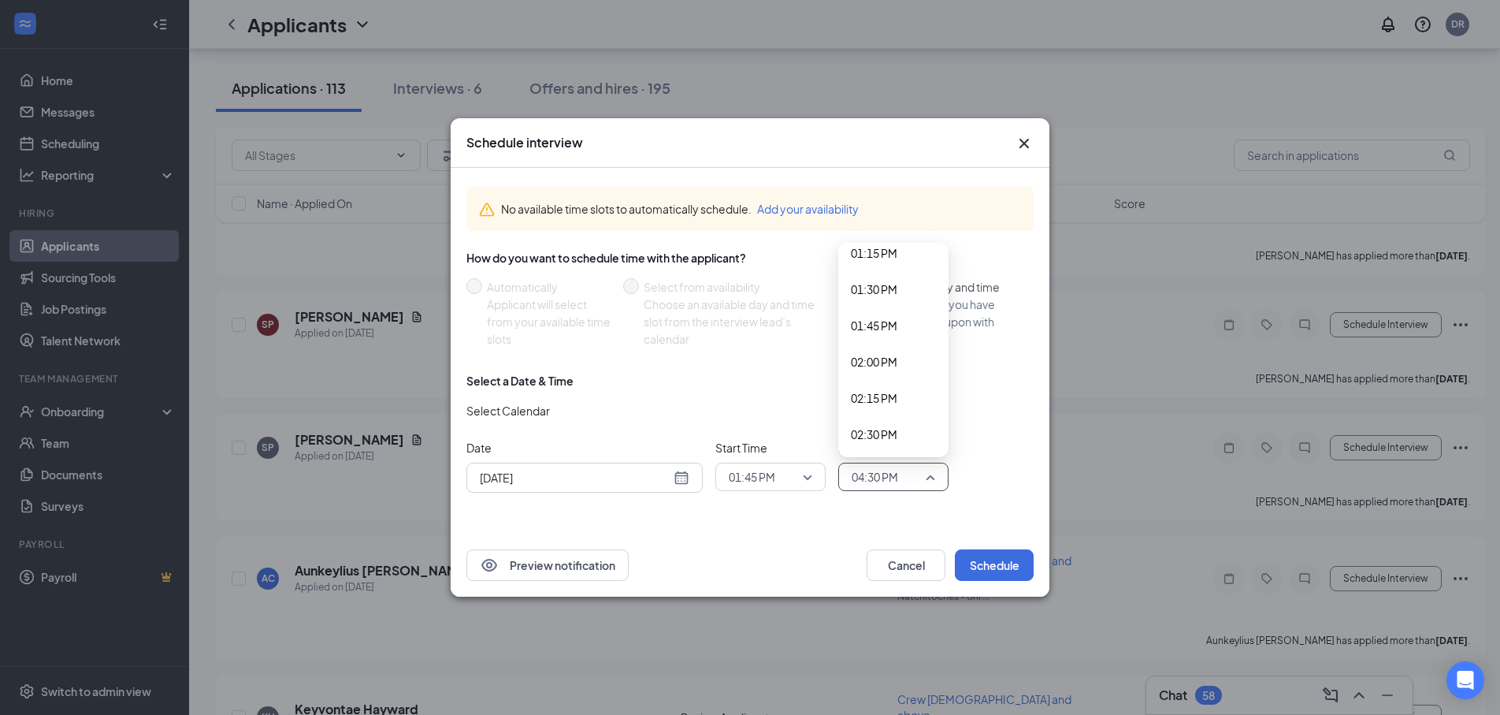
scroll to position [1897, 0]
click at [878, 391] on span "02:00 PM" at bounding box center [874, 399] width 46 height 17
click at [999, 549] on button "Schedule" at bounding box center [994, 565] width 79 height 32
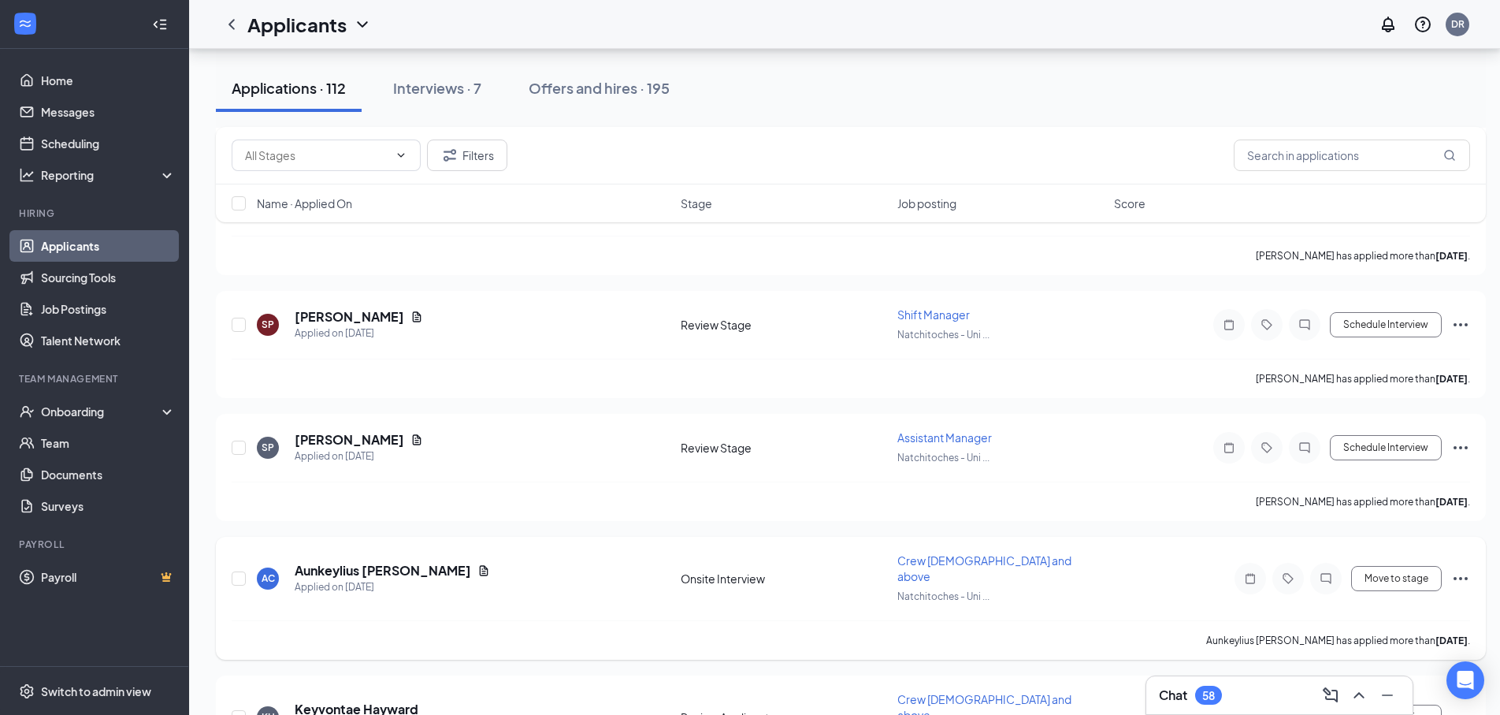
click at [1458, 569] on icon "Ellipses" at bounding box center [1460, 578] width 19 height 19
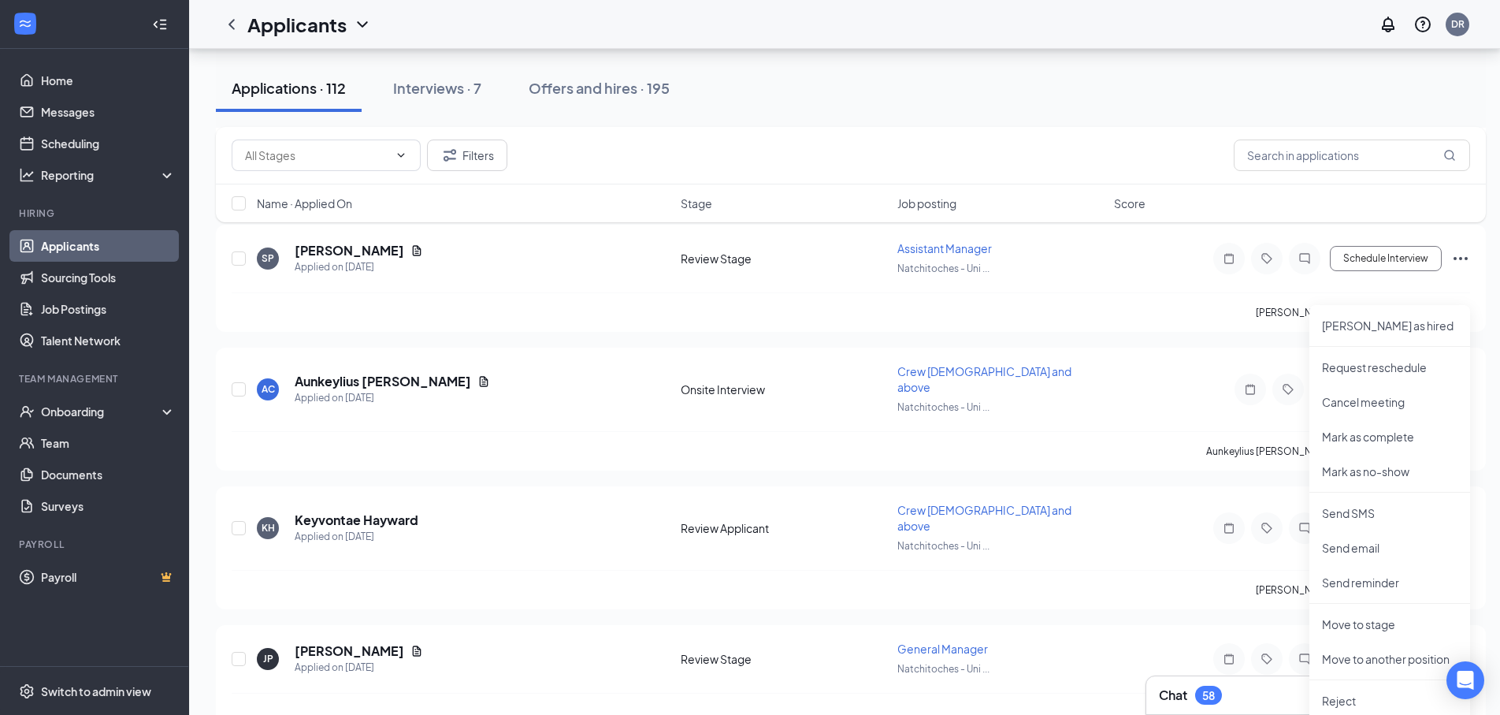
scroll to position [1087, 0]
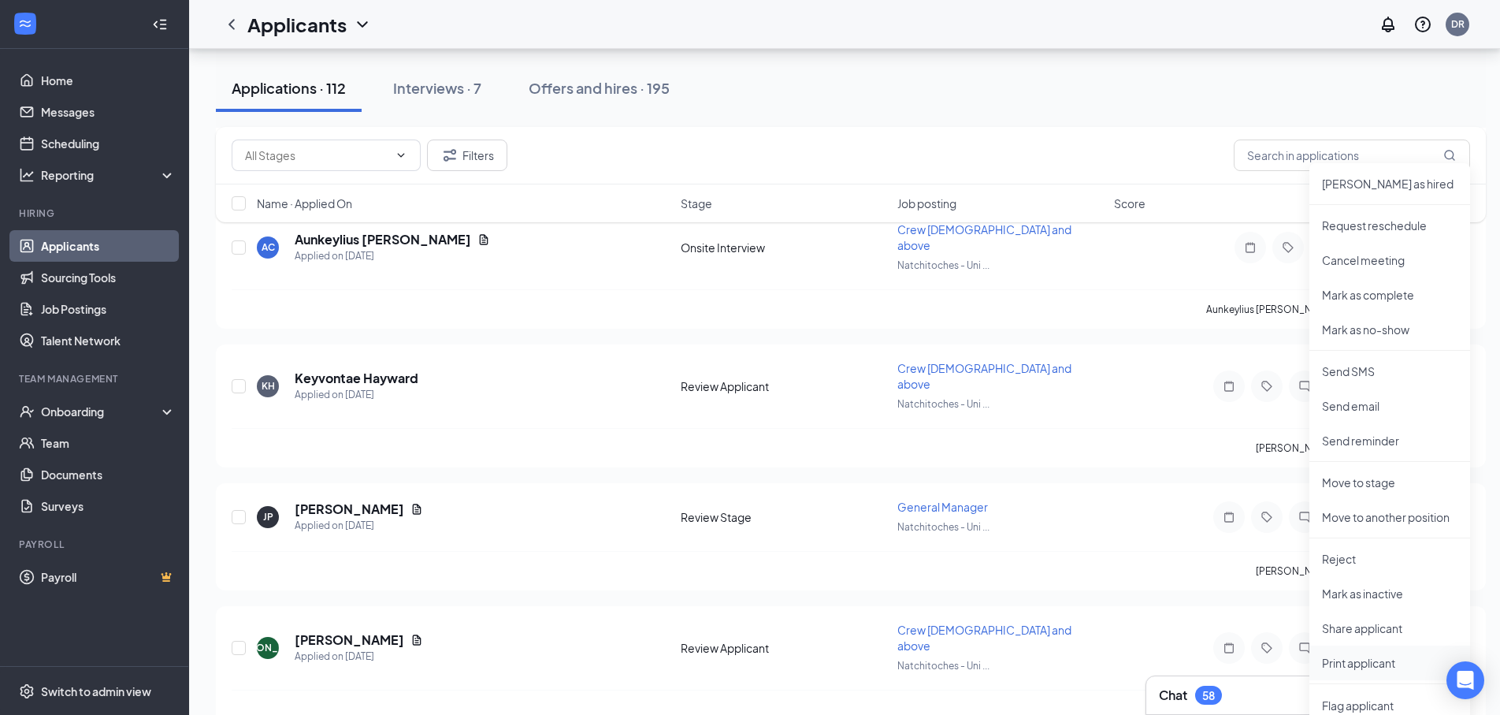
click at [1345, 655] on p "Print applicant" at bounding box center [1390, 663] width 136 height 16
